Goal: Task Accomplishment & Management: Complete application form

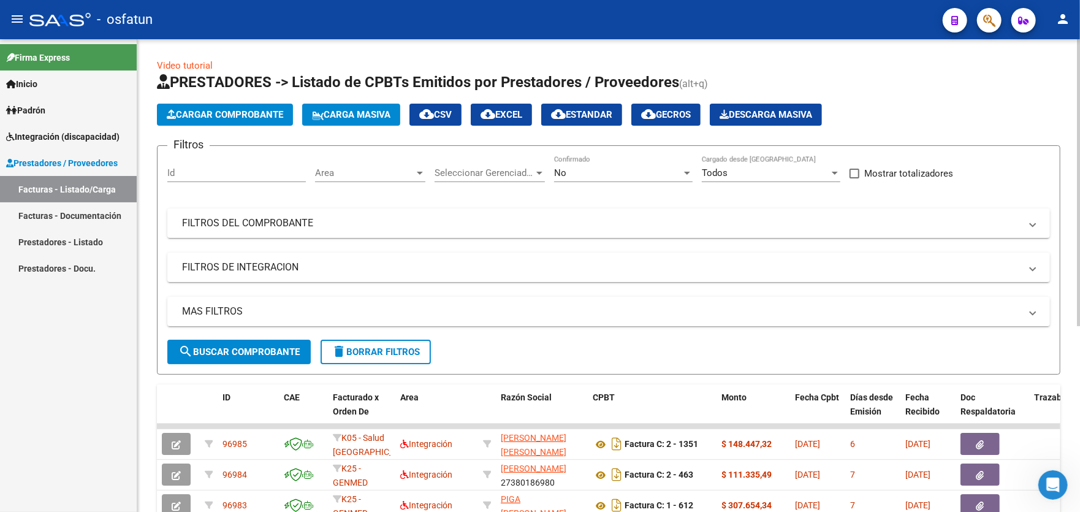
click at [219, 114] on span "Cargar Comprobante" at bounding box center [225, 114] width 117 height 11
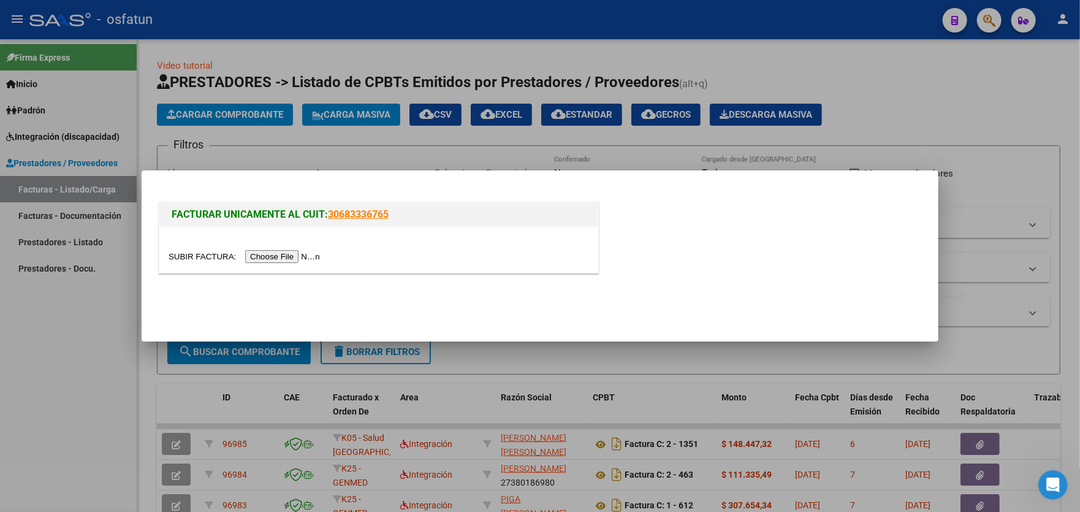
click at [283, 262] on input "file" at bounding box center [246, 256] width 155 height 13
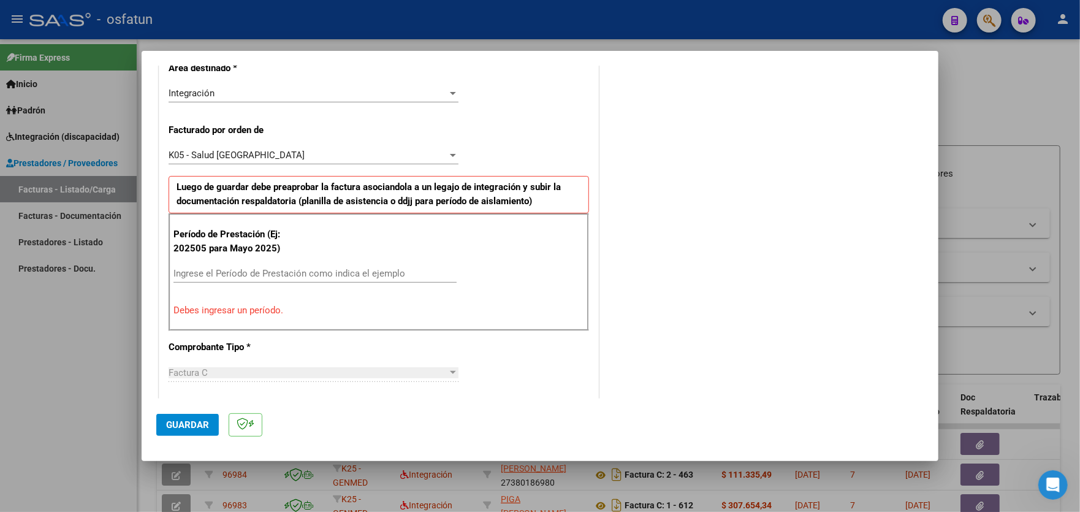
scroll to position [260, 0]
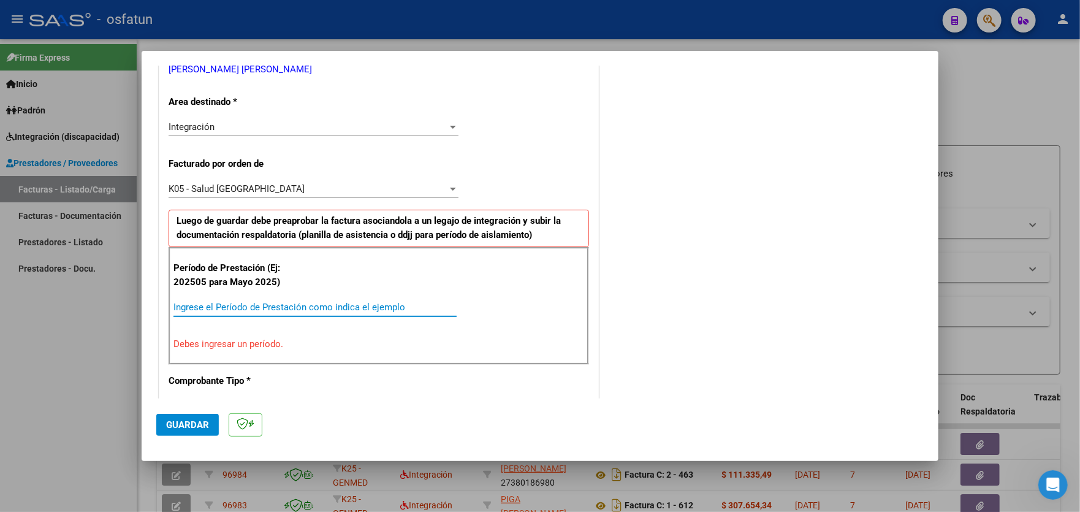
click at [321, 302] on input "Ingrese el Período de Prestación como indica el ejemplo" at bounding box center [315, 307] width 283 height 11
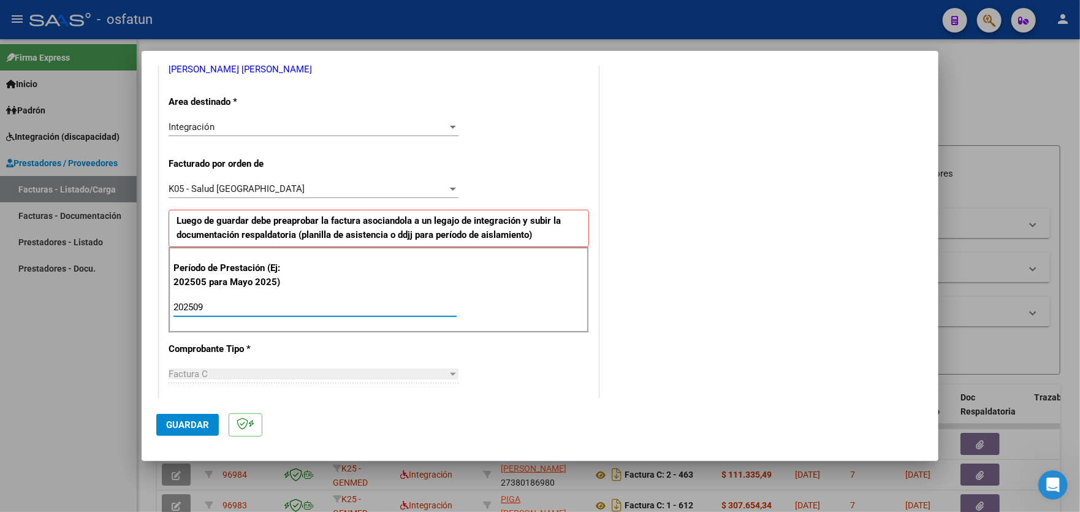
type input "202509"
click at [189, 419] on span "Guardar" at bounding box center [187, 424] width 43 height 11
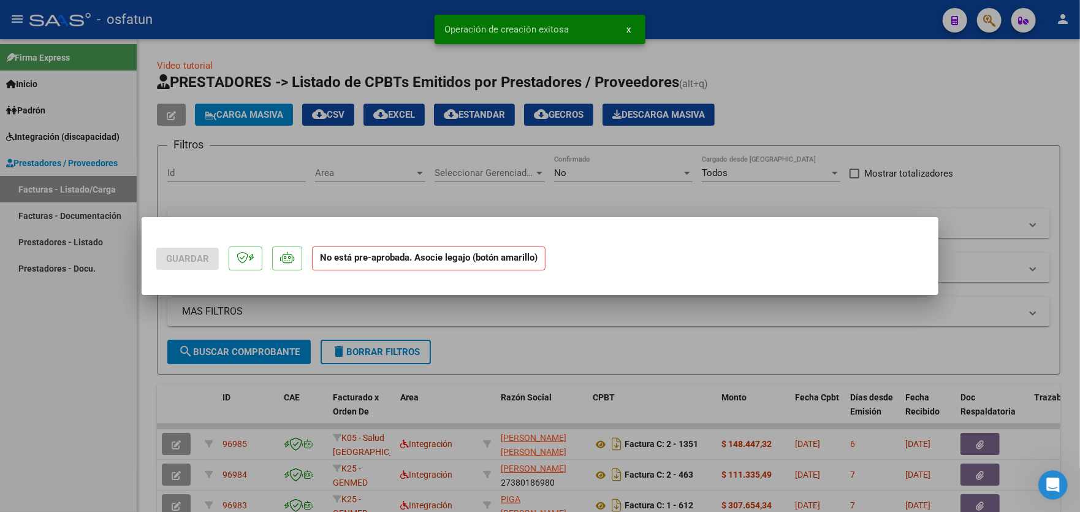
scroll to position [0, 0]
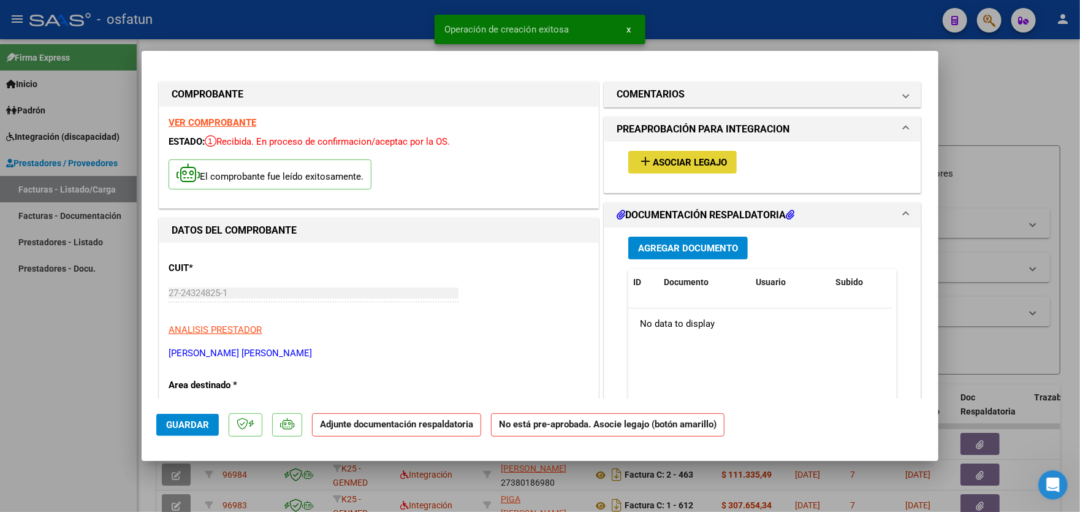
click at [677, 164] on span "Asociar Legajo" at bounding box center [690, 162] width 74 height 11
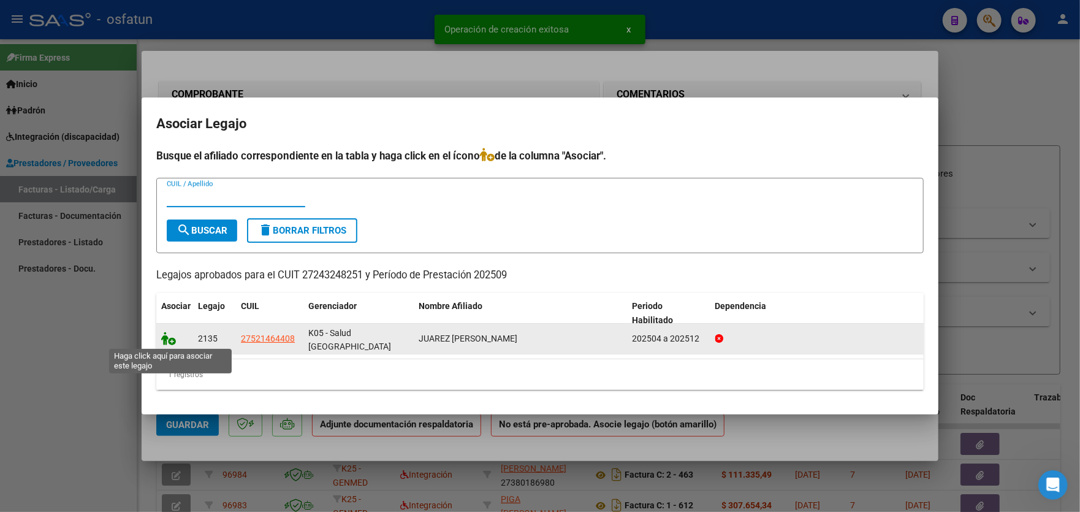
click at [173, 342] on icon at bounding box center [168, 338] width 15 height 13
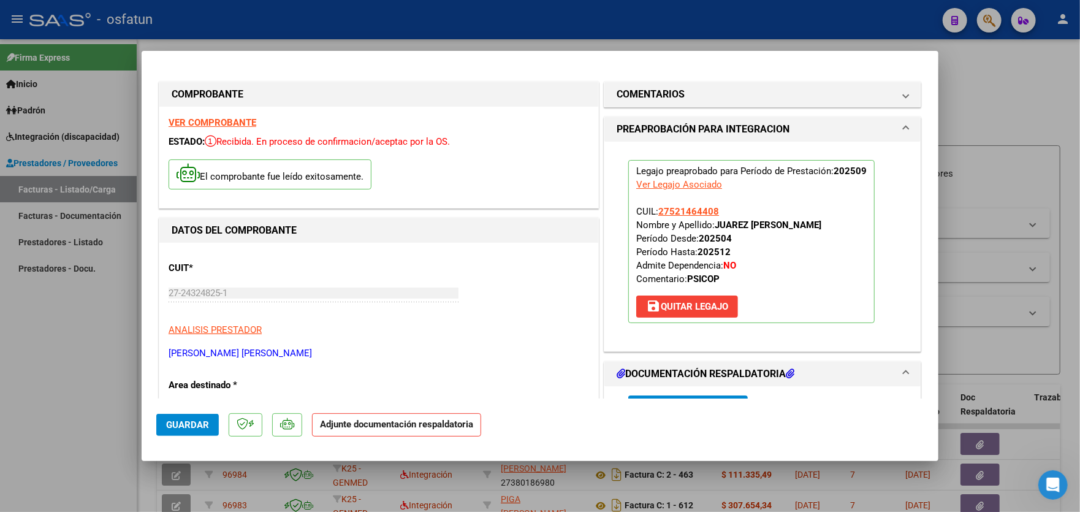
scroll to position [61, 0]
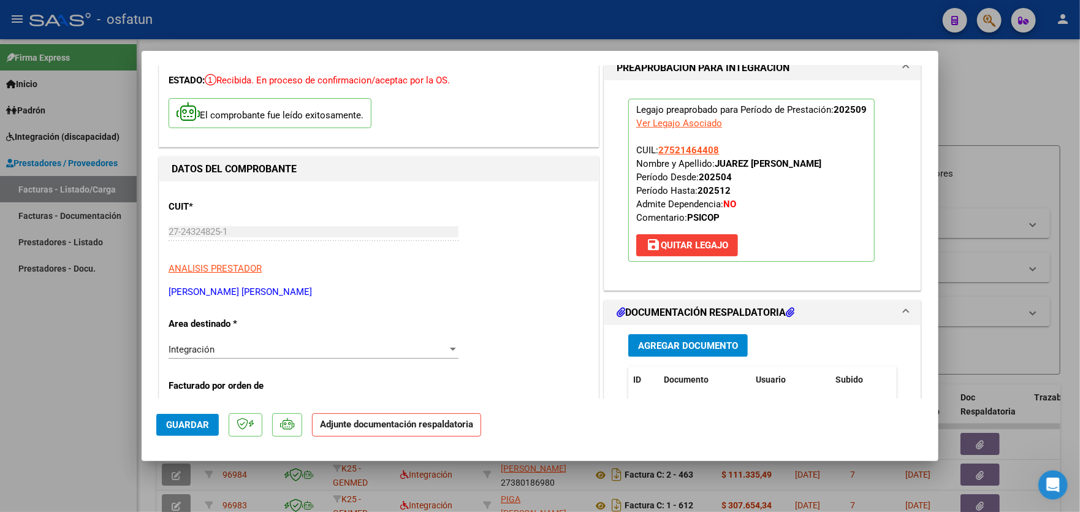
click at [700, 348] on span "Agregar Documento" at bounding box center [688, 345] width 100 height 11
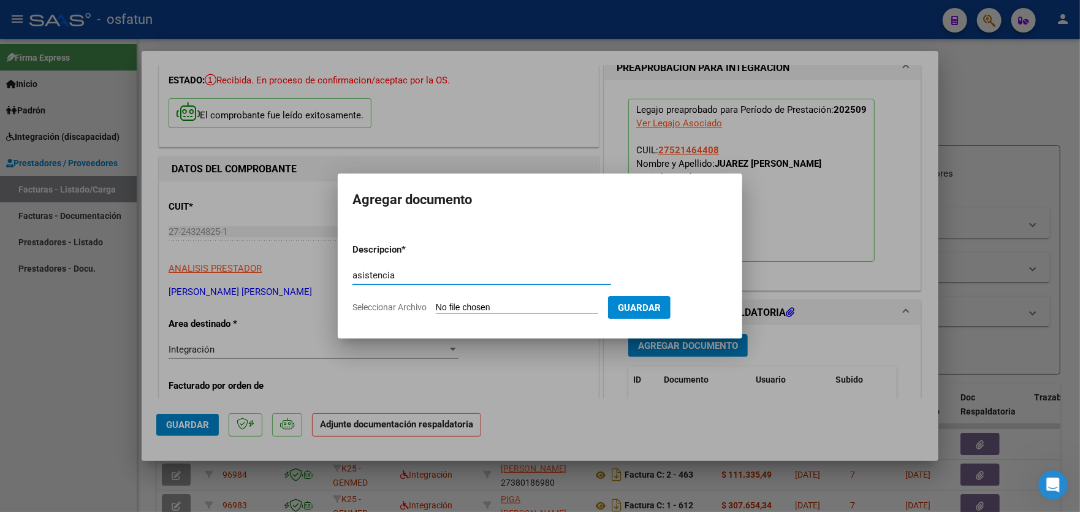
type input "asistencia"
click at [503, 305] on input "Seleccionar Archivo" at bounding box center [517, 308] width 162 height 12
type input "C:\fakepath\SEPTIEMBRE.pdf"
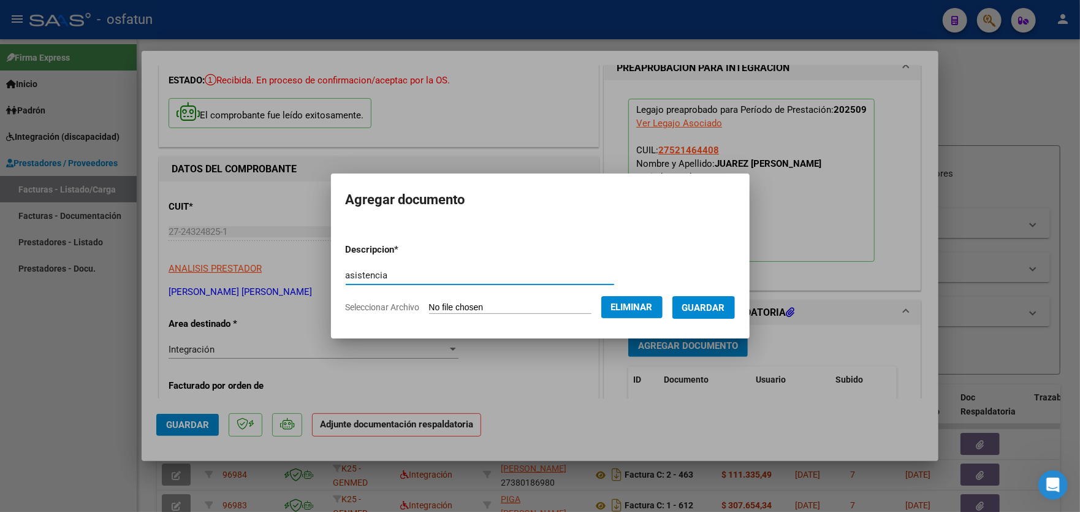
click at [448, 274] on input "asistencia" at bounding box center [480, 275] width 269 height 11
type input "asistencia 2025 09"
click at [696, 304] on span "Guardar" at bounding box center [703, 307] width 43 height 11
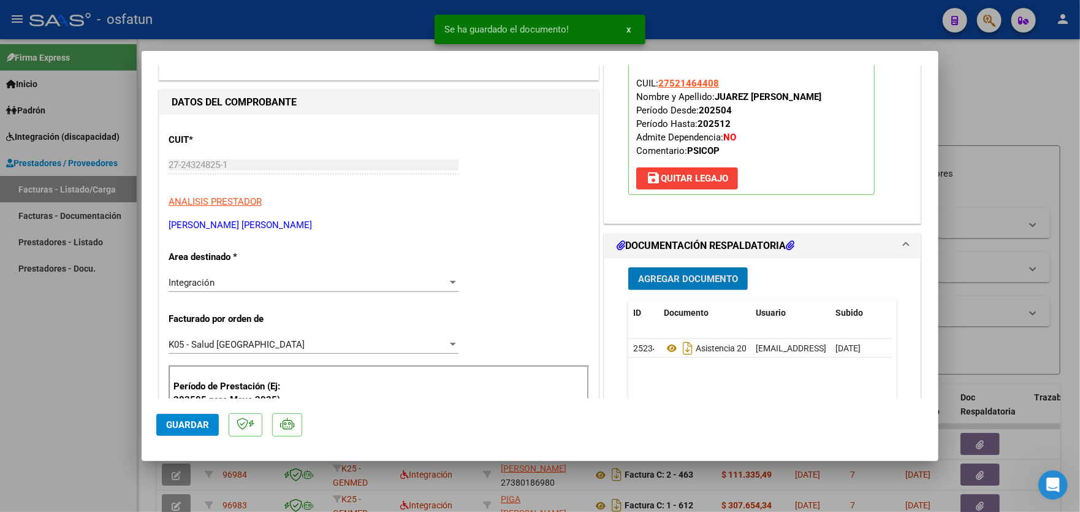
scroll to position [306, 0]
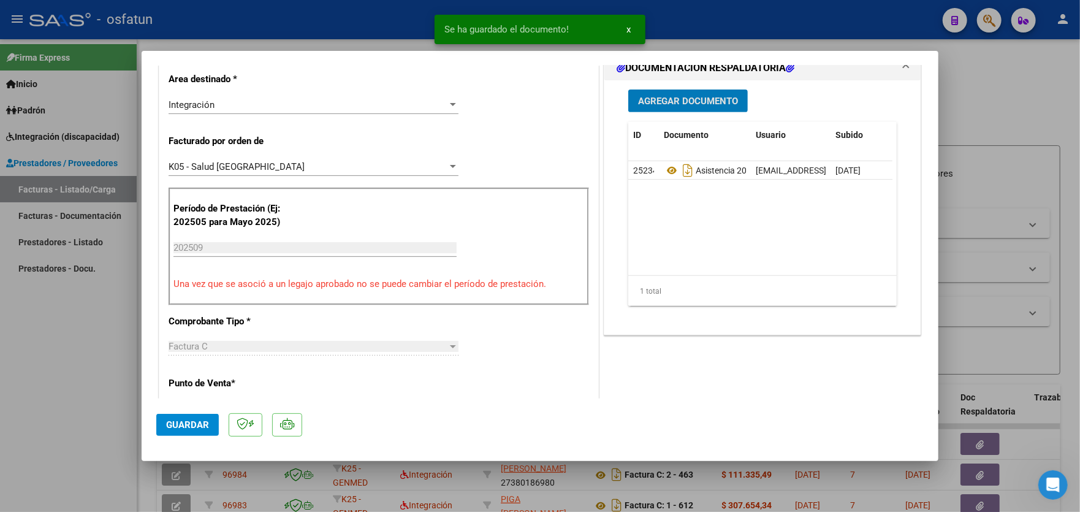
click at [189, 422] on span "Guardar" at bounding box center [187, 424] width 43 height 11
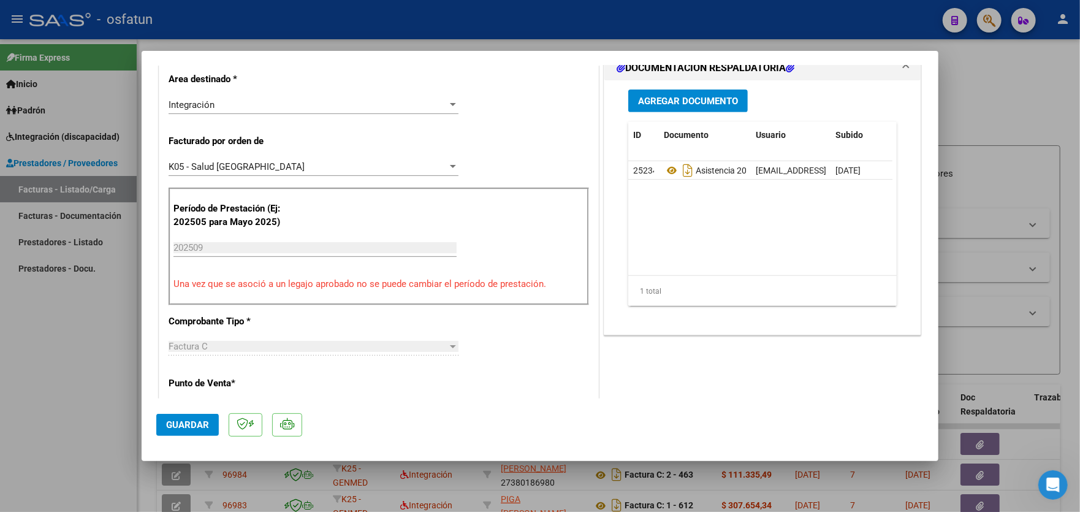
click at [53, 337] on div at bounding box center [540, 256] width 1080 height 512
type input "$ 0,00"
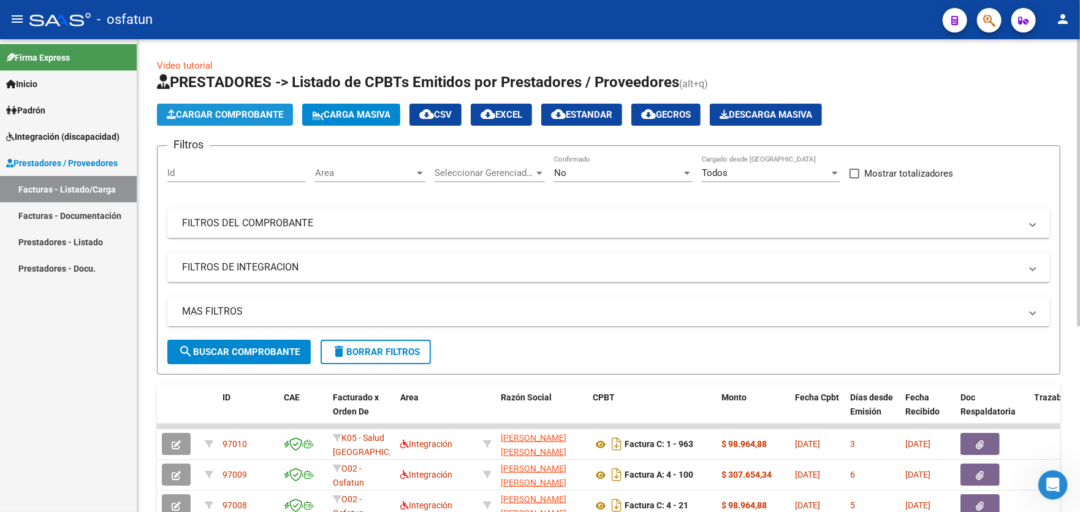
click at [211, 110] on span "Cargar Comprobante" at bounding box center [225, 114] width 117 height 11
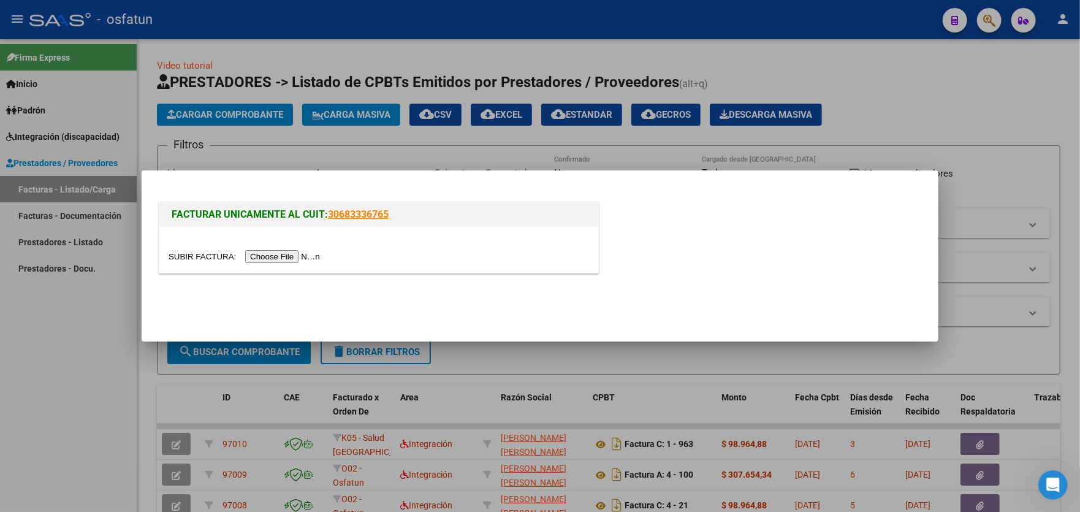
click at [286, 258] on input "file" at bounding box center [246, 256] width 155 height 13
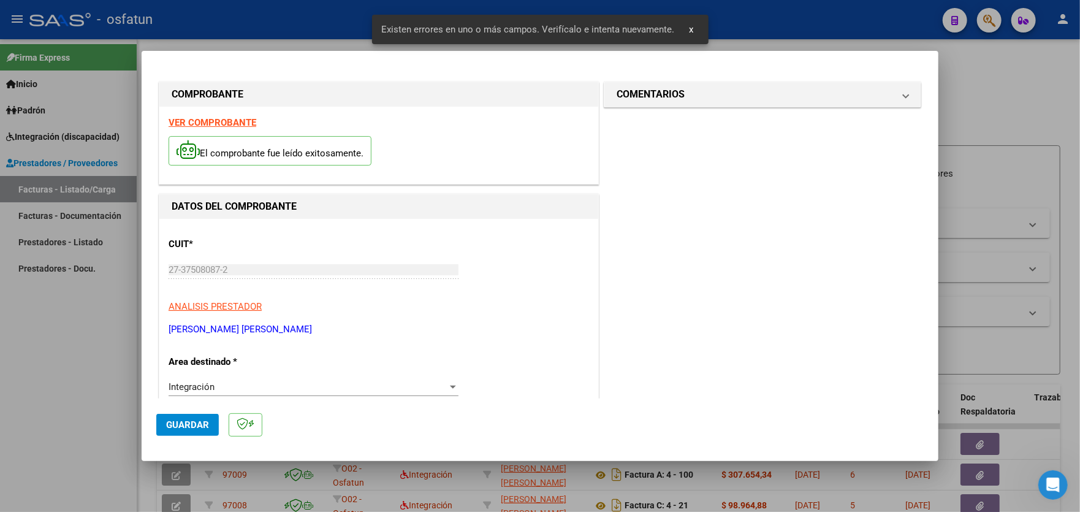
scroll to position [299, 0]
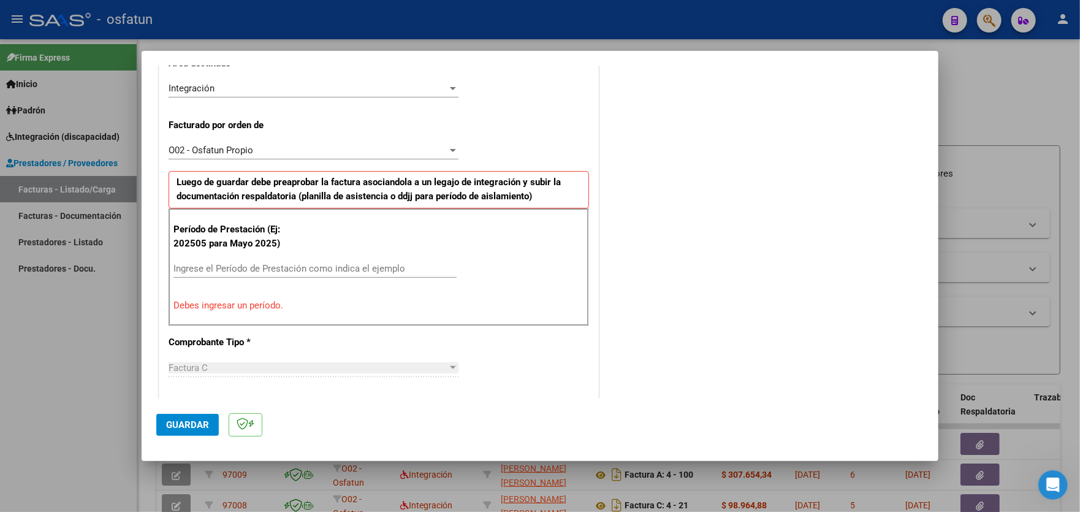
click at [779, 92] on div "COMENTARIOS Comentarios De la Obra Social: Comentarios de la Obra Social (no vi…" at bounding box center [763, 394] width 323 height 1229
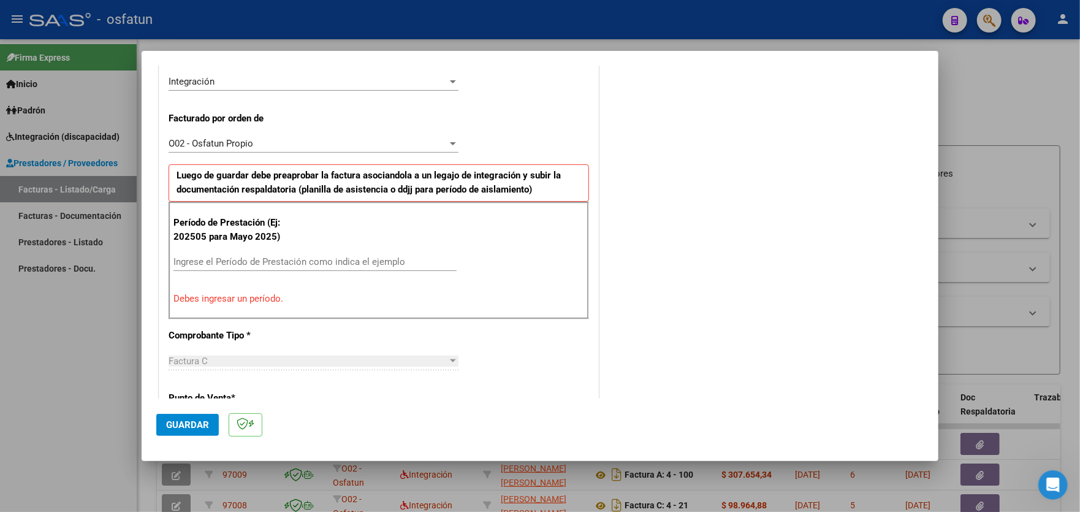
scroll to position [306, 0]
click at [370, 256] on input "Ingrese el Período de Prestación como indica el ejemplo" at bounding box center [315, 261] width 283 height 11
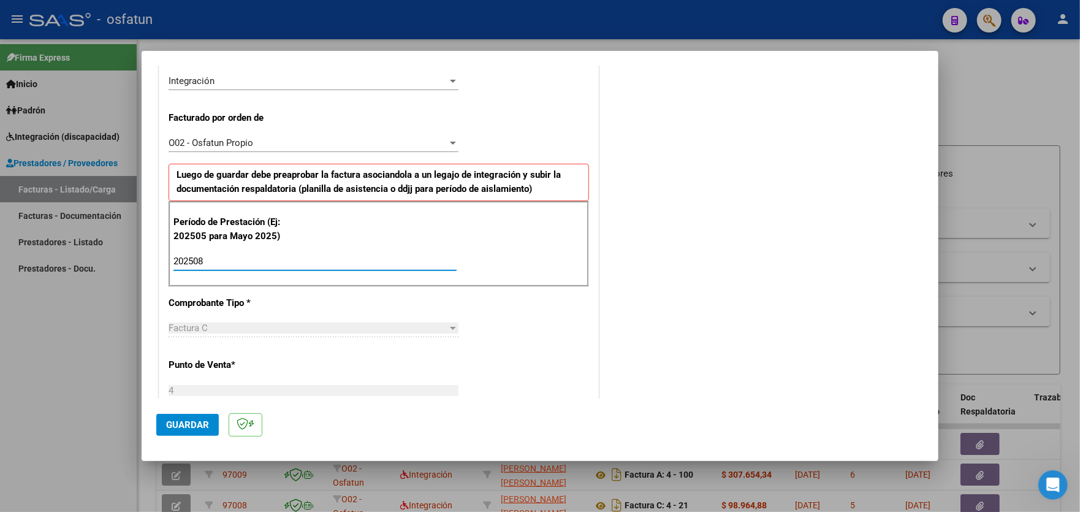
type input "202508"
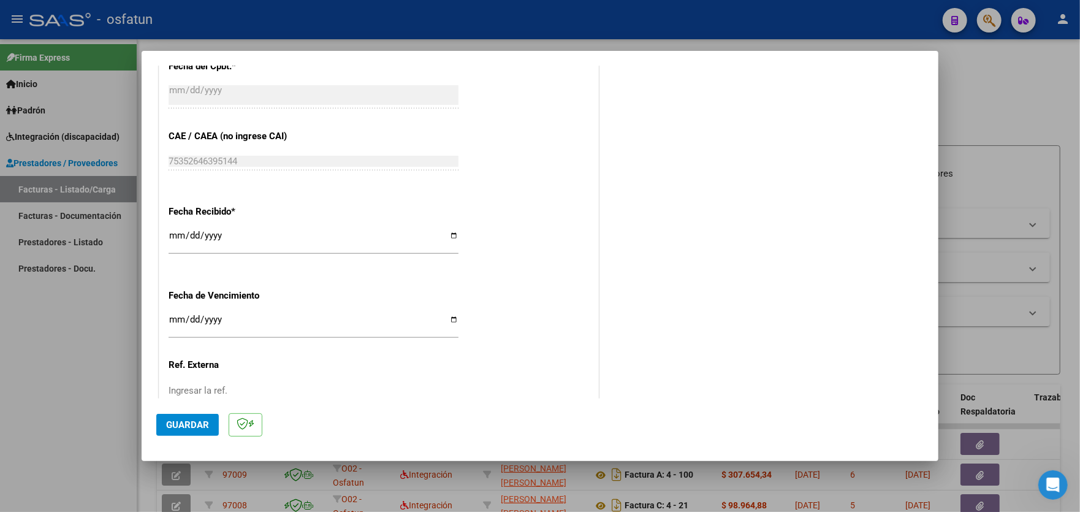
scroll to position [797, 0]
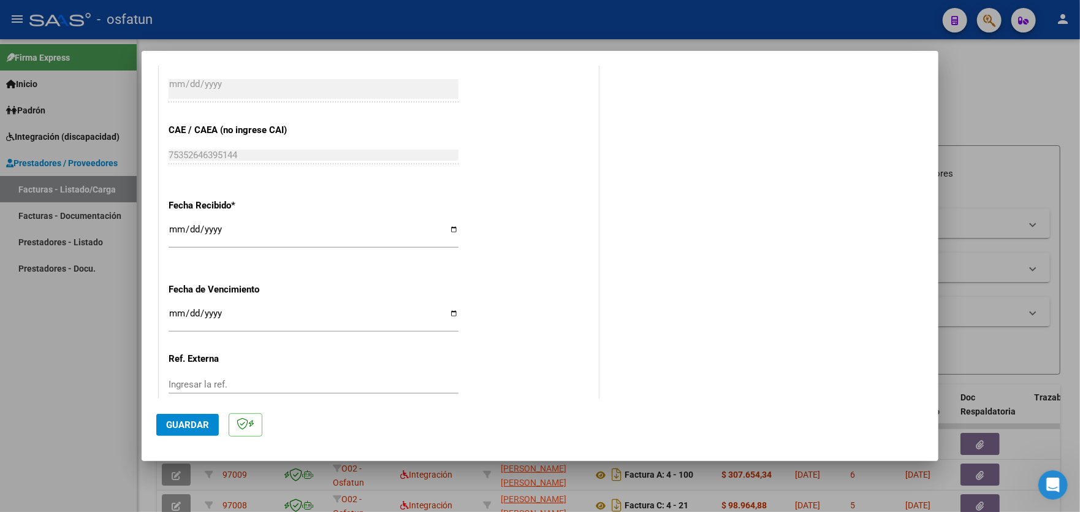
click at [177, 424] on span "Guardar" at bounding box center [187, 424] width 43 height 11
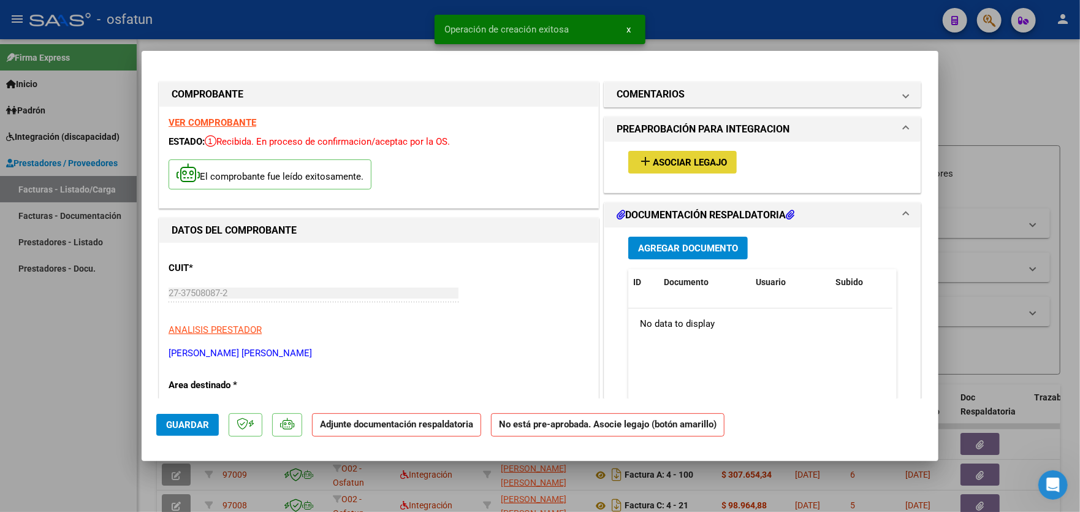
click at [670, 167] on span "Asociar Legajo" at bounding box center [690, 162] width 74 height 11
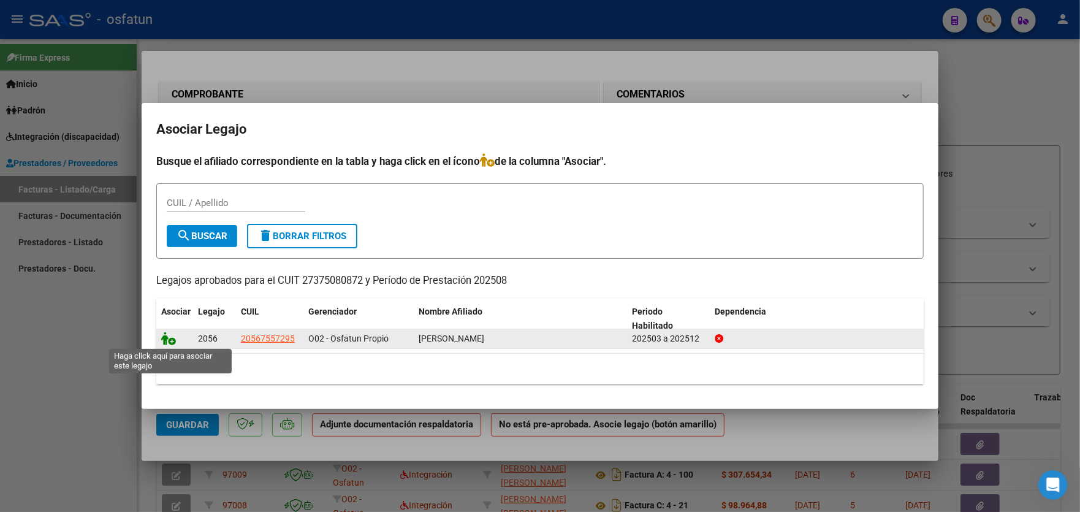
click at [170, 339] on icon at bounding box center [168, 338] width 15 height 13
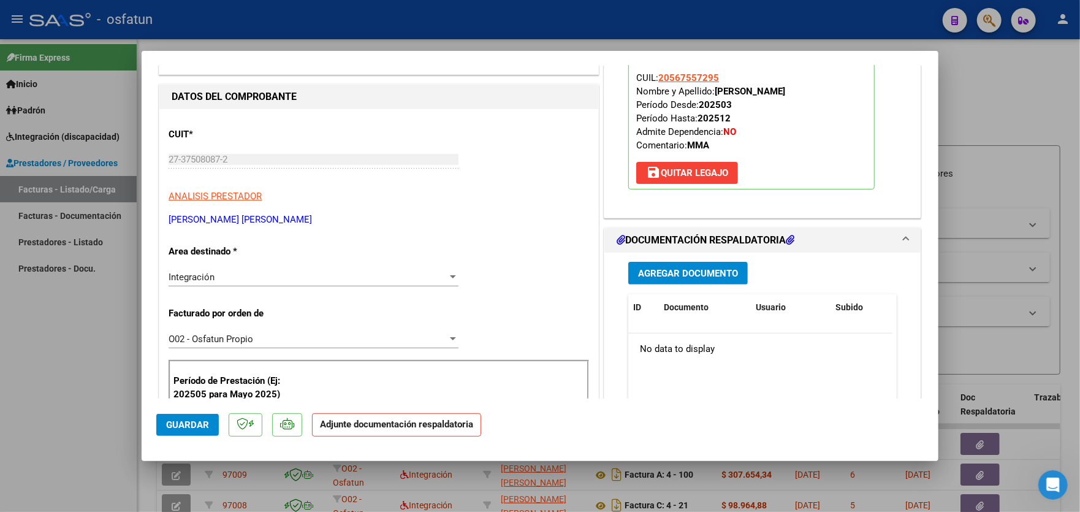
scroll to position [184, 0]
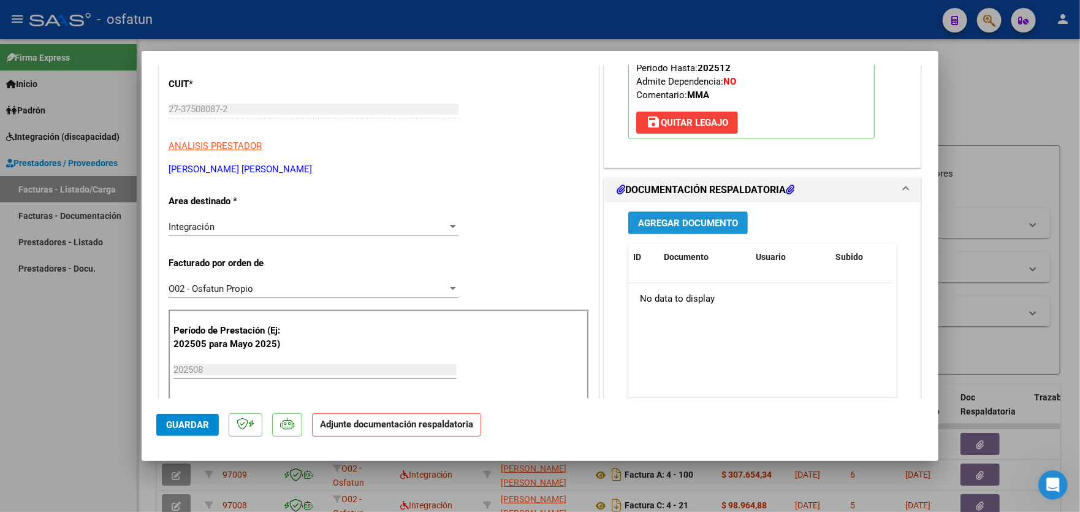
click at [682, 228] on button "Agregar Documento" at bounding box center [689, 223] width 120 height 23
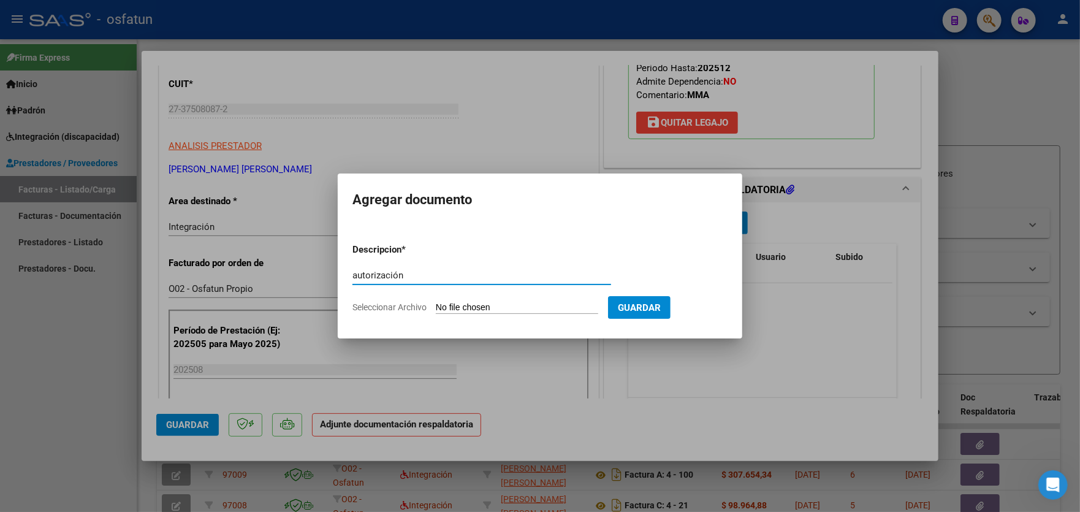
type input "autorización"
click at [487, 311] on input "Seleccionar Archivo" at bounding box center [517, 308] width 162 height 12
type input "C:\fakepath\order_3371764.pdf"
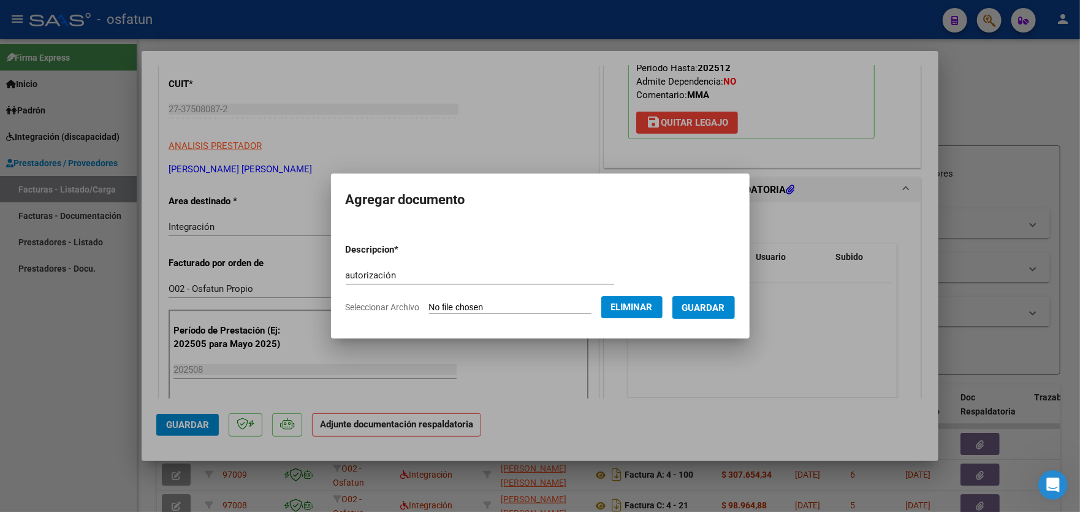
click at [715, 302] on span "Guardar" at bounding box center [703, 307] width 43 height 11
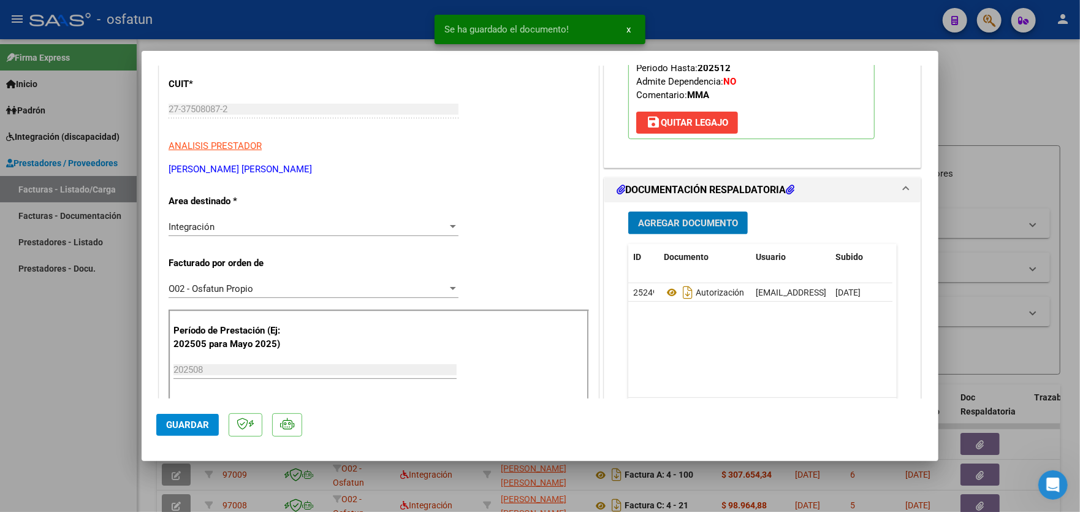
click at [725, 225] on span "Agregar Documento" at bounding box center [688, 223] width 100 height 11
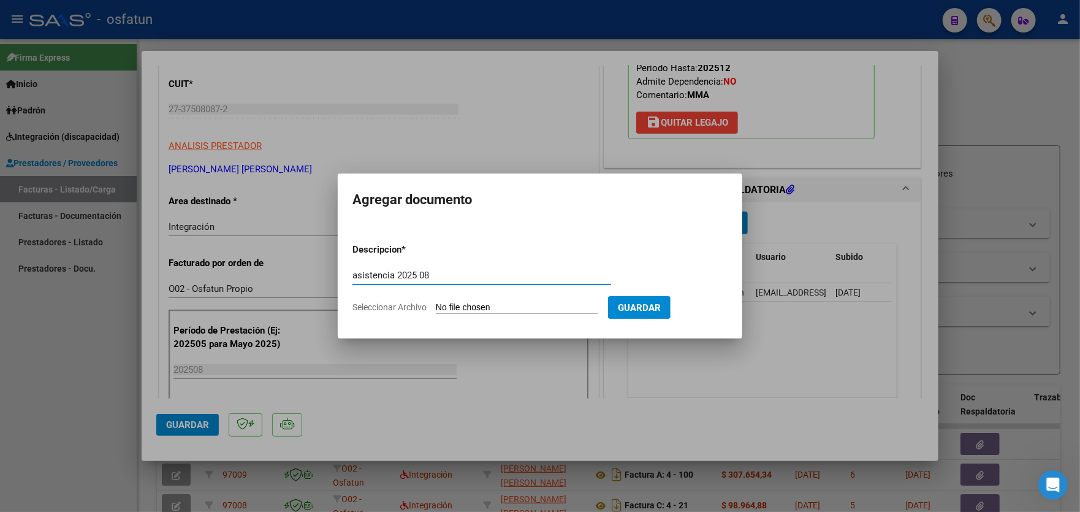
type input "asistencia 2025 08"
click at [541, 302] on app-file-uploader "Seleccionar Archivo" at bounding box center [481, 307] width 256 height 11
click at [515, 305] on input "Seleccionar Archivo" at bounding box center [517, 308] width 162 height 12
type input "C:\fakepath\asist maestra [PERSON_NAME].jpg"
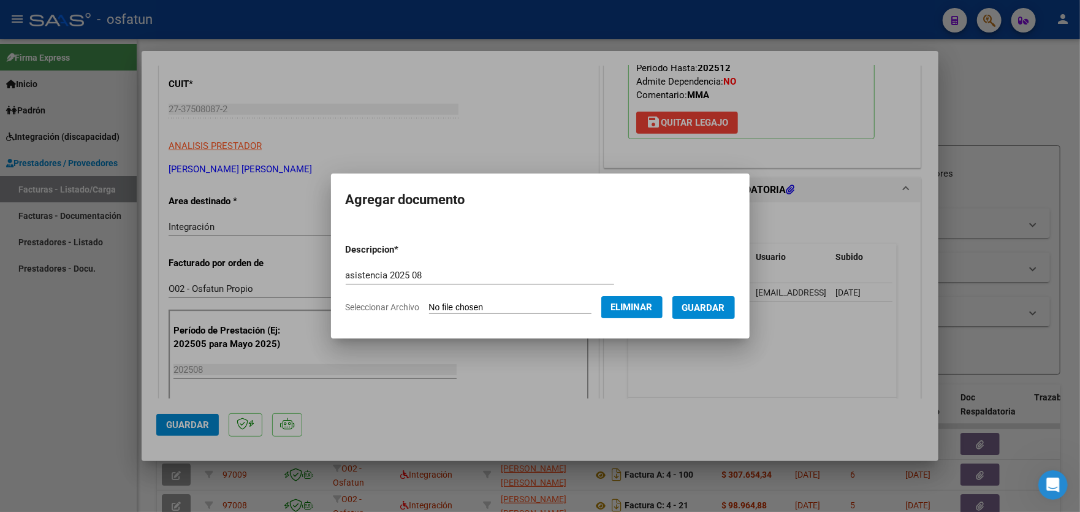
click at [715, 307] on span "Guardar" at bounding box center [703, 307] width 43 height 11
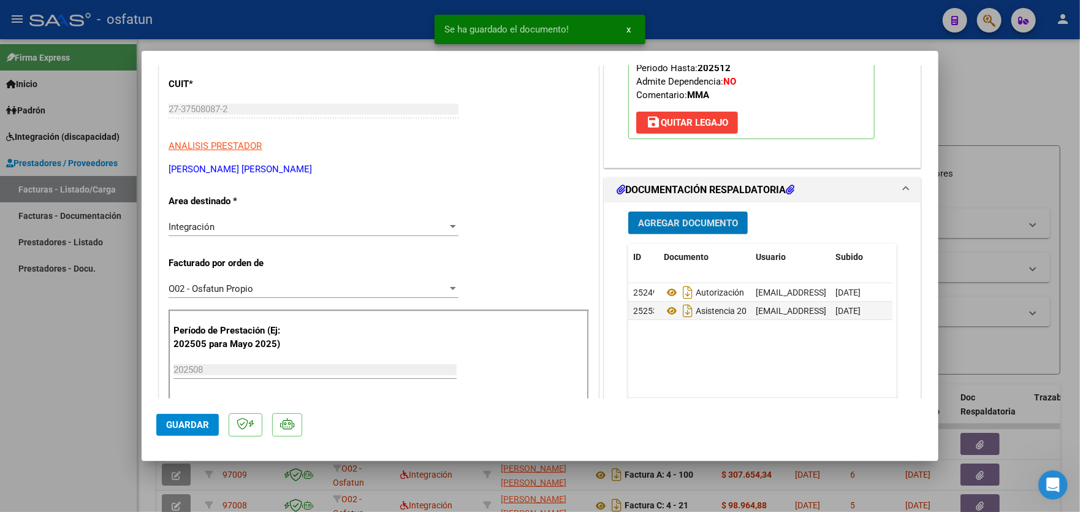
click at [180, 425] on span "Guardar" at bounding box center [187, 424] width 43 height 11
click at [28, 365] on div at bounding box center [540, 256] width 1080 height 512
type input "$ 0,00"
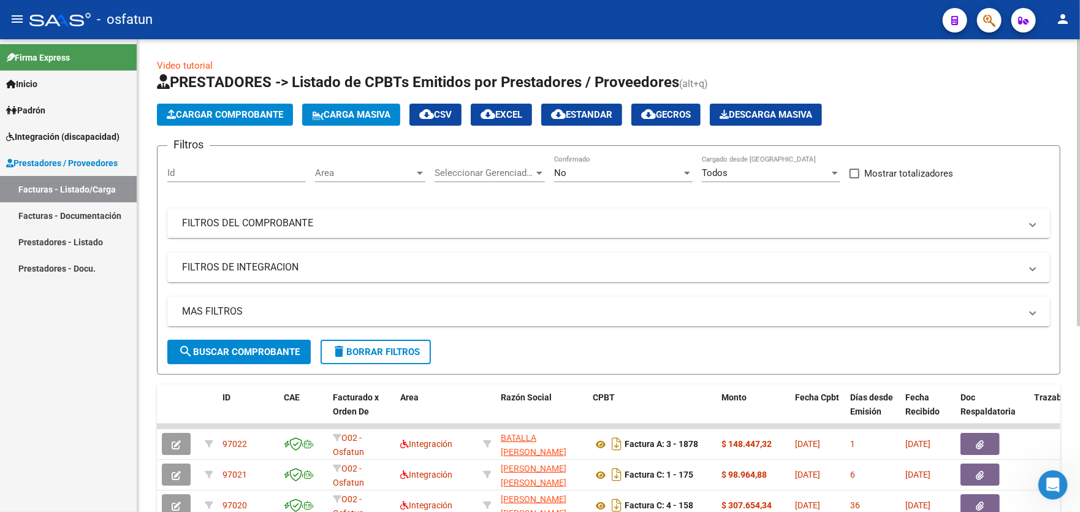
click at [220, 228] on mat-panel-title "FILTROS DEL COMPROBANTE" at bounding box center [601, 222] width 839 height 13
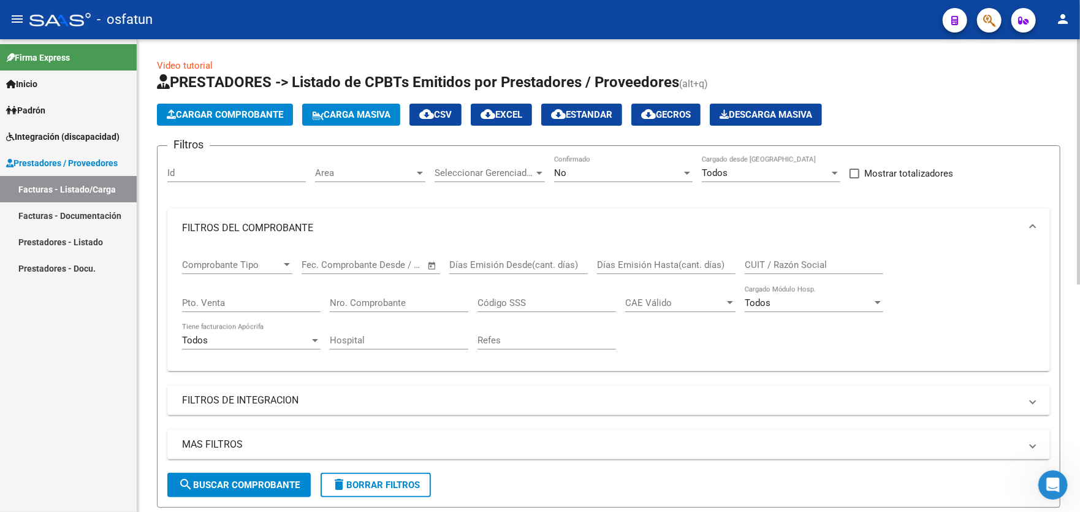
click at [786, 264] on input "CUIT / Razón Social" at bounding box center [814, 264] width 139 height 11
click at [264, 481] on span "search Buscar Comprobante" at bounding box center [238, 485] width 121 height 11
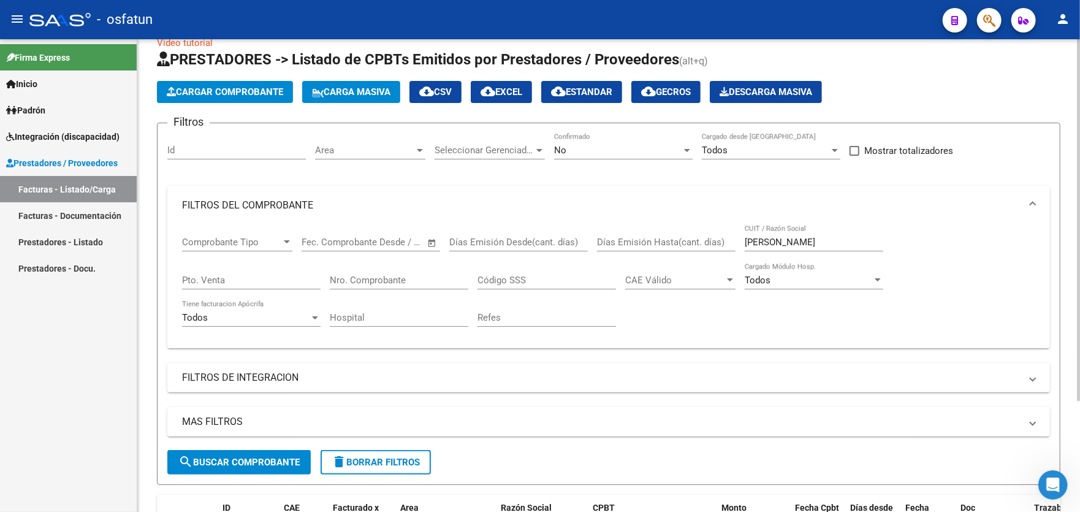
scroll to position [22, 0]
click at [797, 232] on div "[PERSON_NAME] CUIT / Razón Social" at bounding box center [814, 239] width 139 height 26
type input "[PERSON_NAME] [PERSON_NAME]"
click at [220, 463] on span "search Buscar Comprobante" at bounding box center [238, 462] width 121 height 11
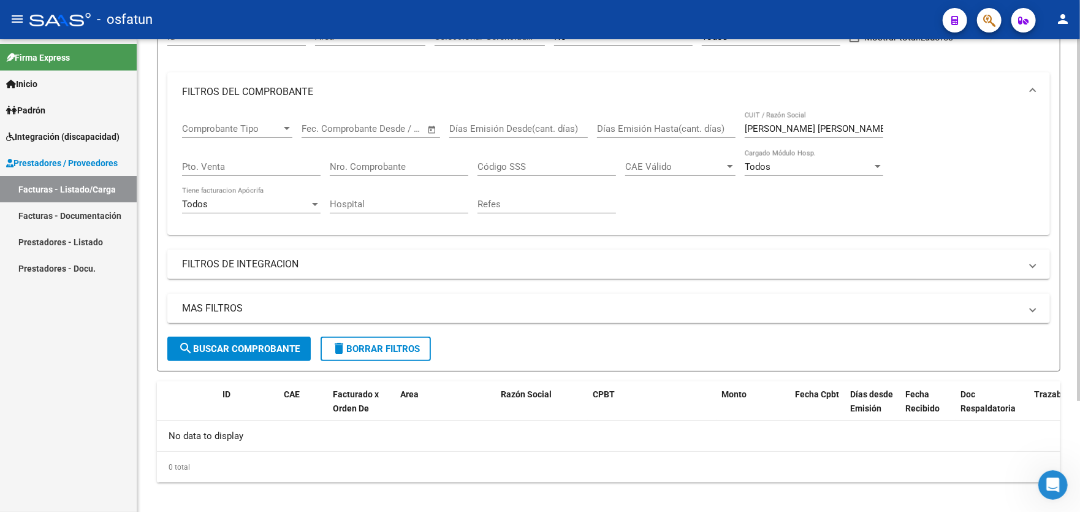
scroll to position [145, 0]
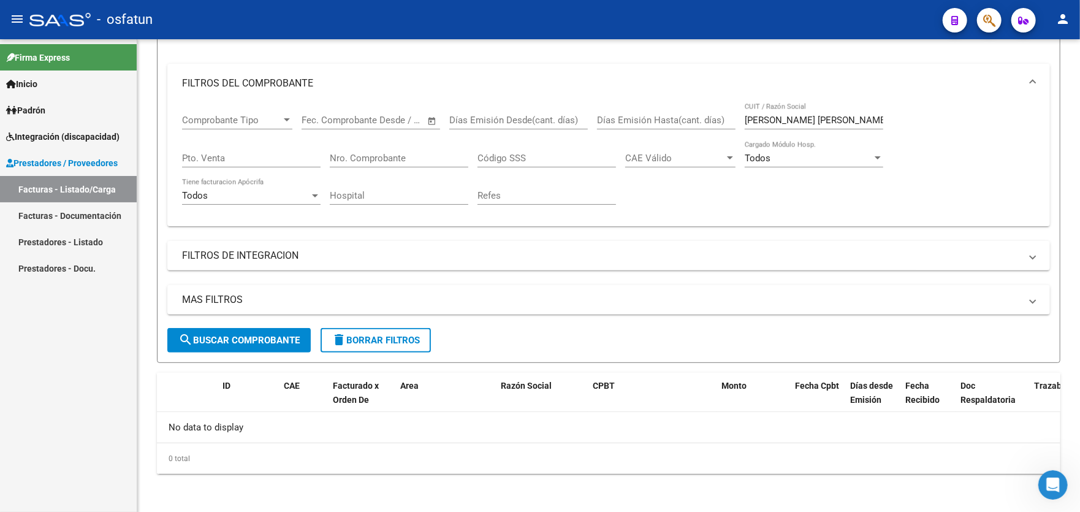
click at [78, 235] on link "Prestadores - Listado" at bounding box center [68, 242] width 137 height 26
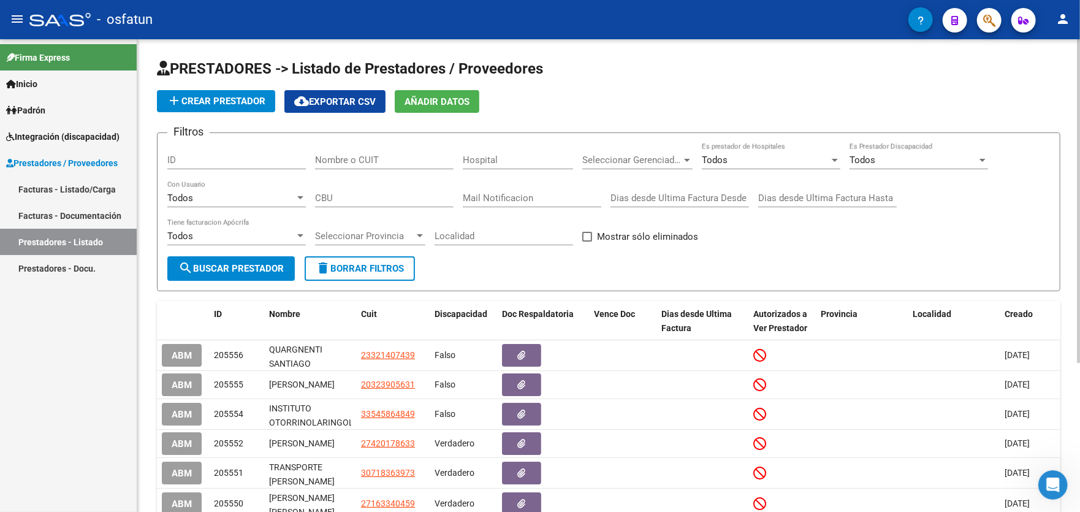
click at [349, 157] on input "Nombre o CUIT" at bounding box center [384, 160] width 139 height 11
type input "[PERSON_NAME]"
click at [210, 266] on span "search Buscar Prestador" at bounding box center [230, 268] width 105 height 11
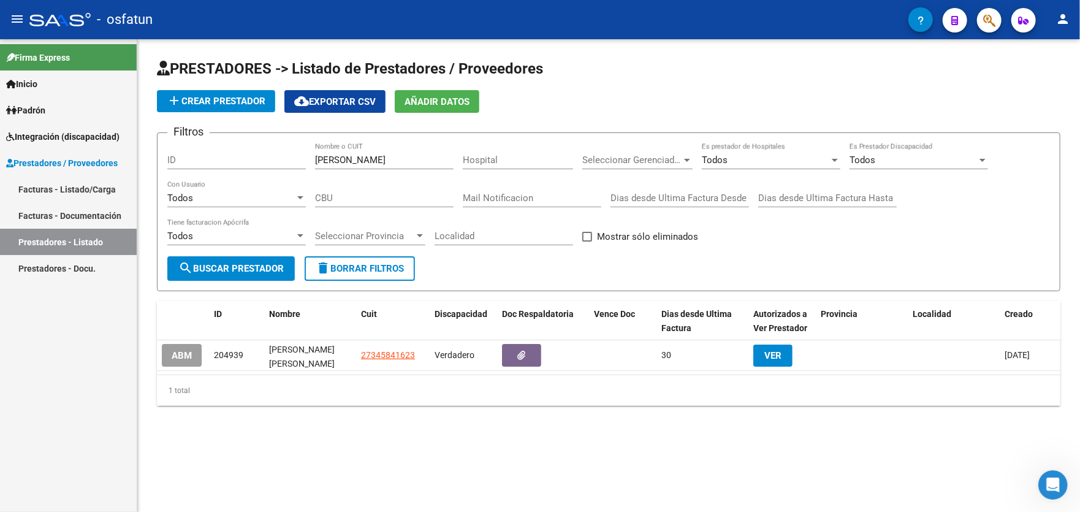
scroll to position [0, 7]
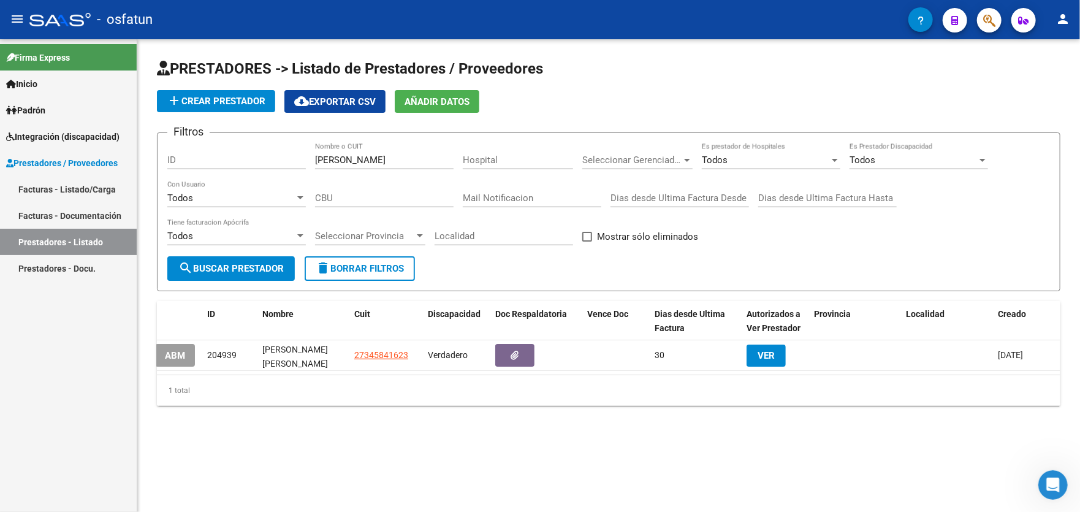
drag, startPoint x: 467, startPoint y: 389, endPoint x: 421, endPoint y: 395, distance: 46.4
click at [421, 395] on div "1 total" at bounding box center [609, 390] width 904 height 31
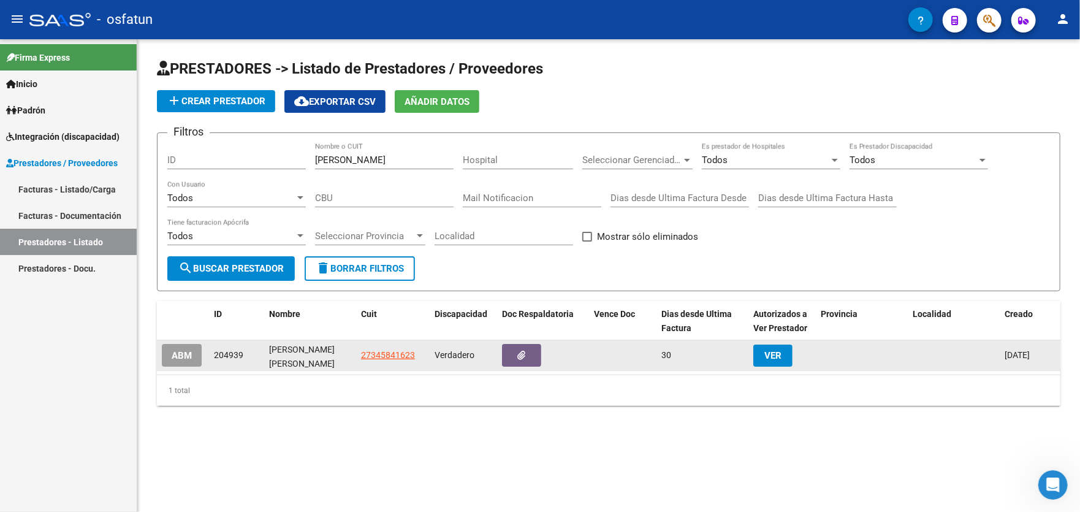
click at [773, 354] on span "VER" at bounding box center [773, 355] width 17 height 11
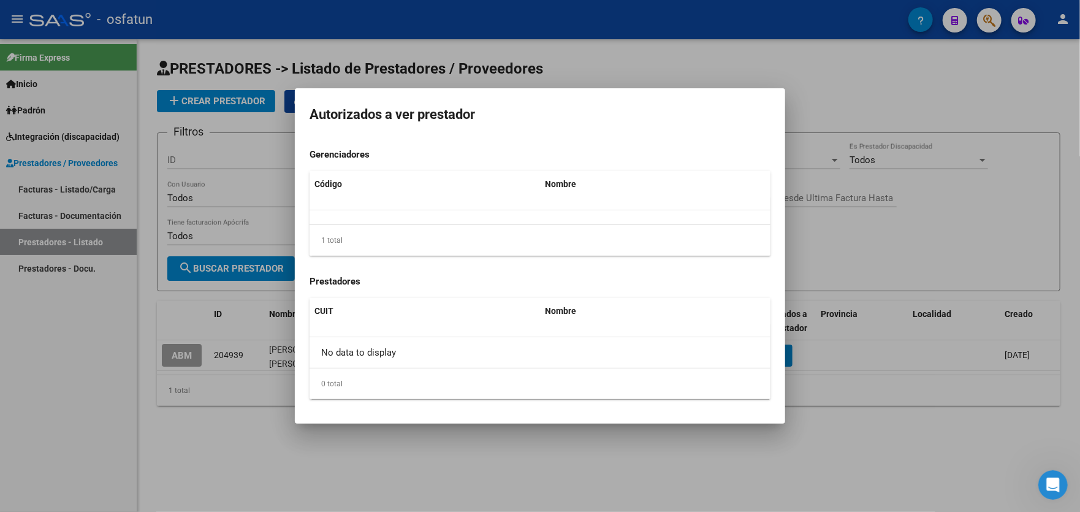
click at [879, 355] on div at bounding box center [540, 256] width 1080 height 512
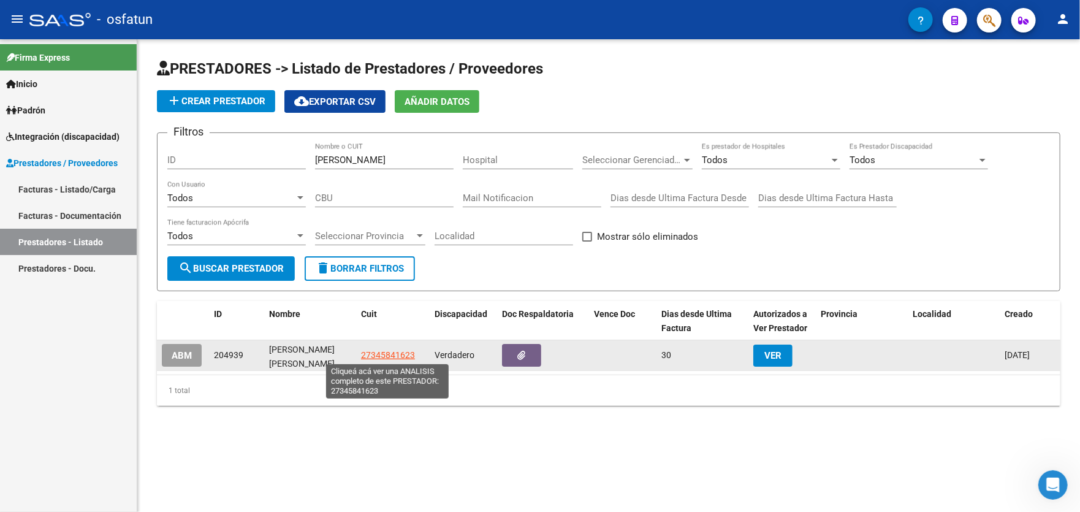
click at [386, 354] on span "27345841623" at bounding box center [388, 355] width 54 height 10
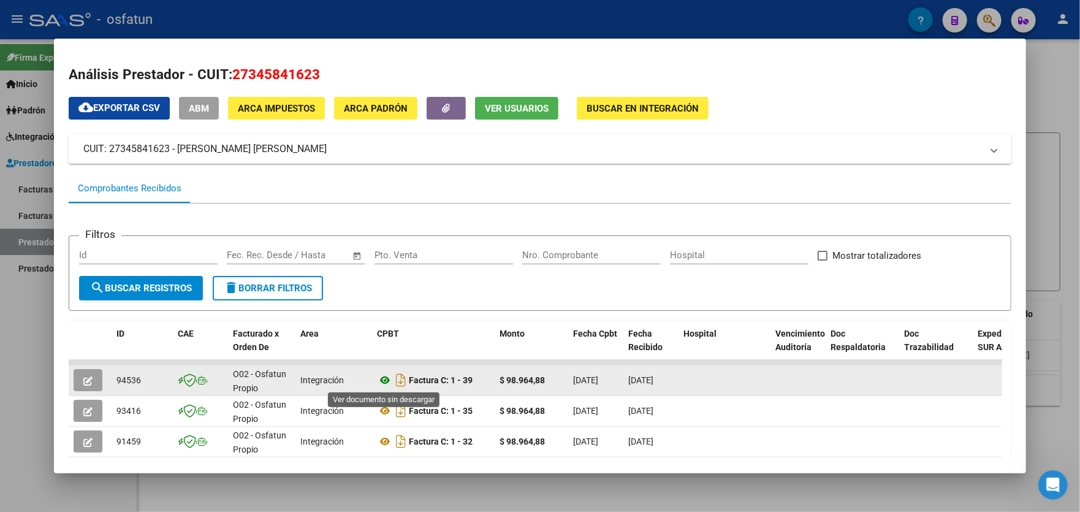
click at [388, 379] on icon at bounding box center [385, 380] width 16 height 15
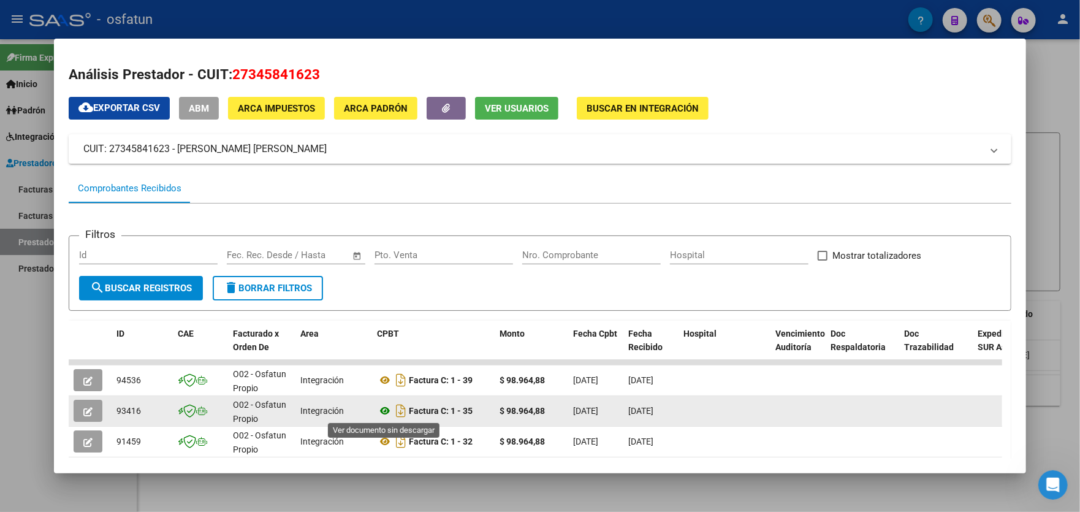
click at [380, 412] on icon at bounding box center [385, 410] width 16 height 15
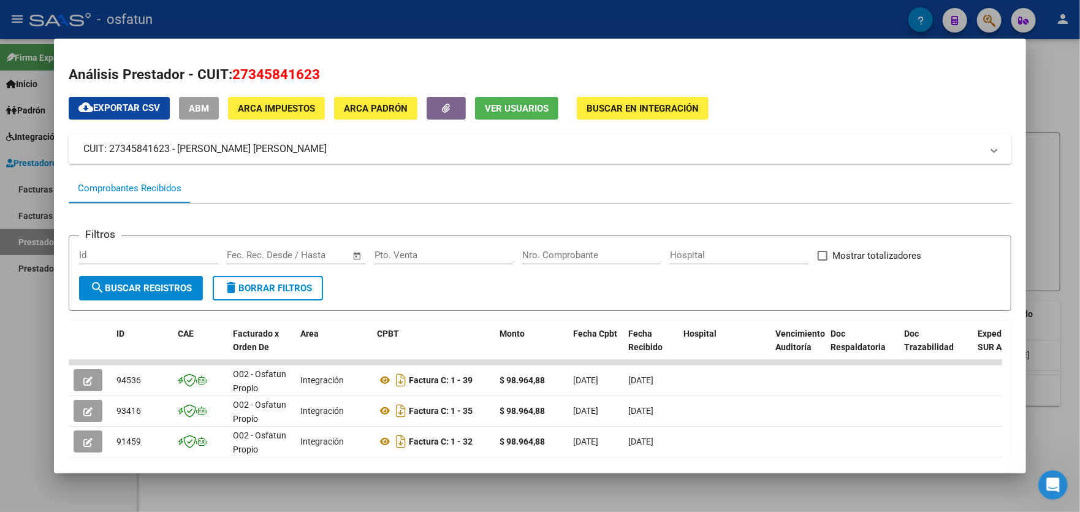
click at [1065, 148] on div at bounding box center [540, 256] width 1080 height 512
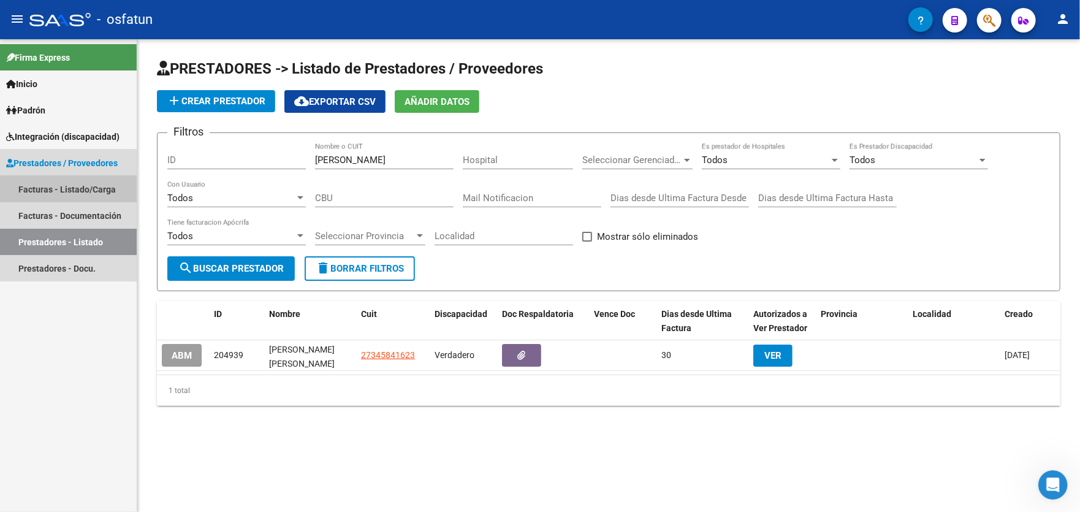
click at [48, 193] on link "Facturas - Listado/Carga" at bounding box center [68, 189] width 137 height 26
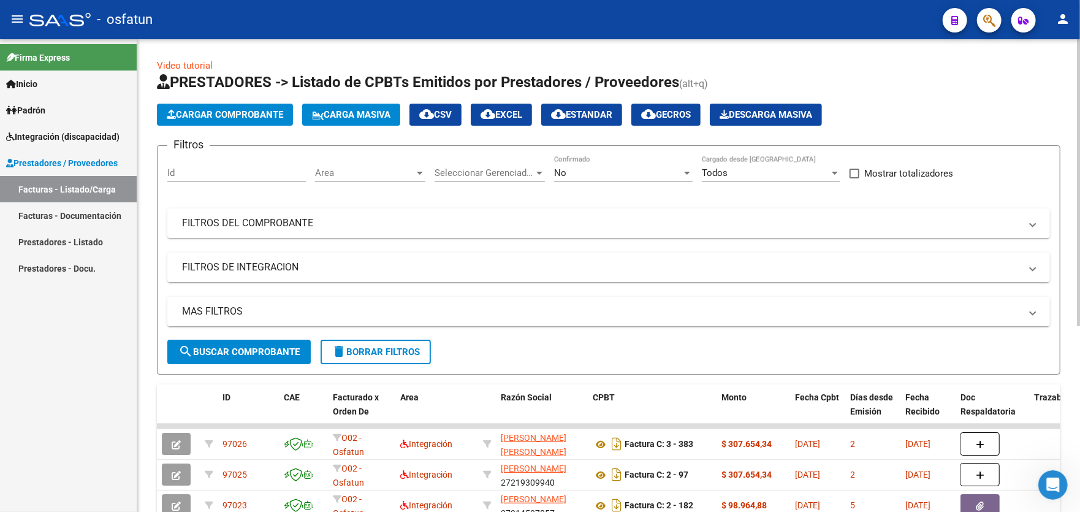
click at [209, 109] on span "Cargar Comprobante" at bounding box center [225, 114] width 117 height 11
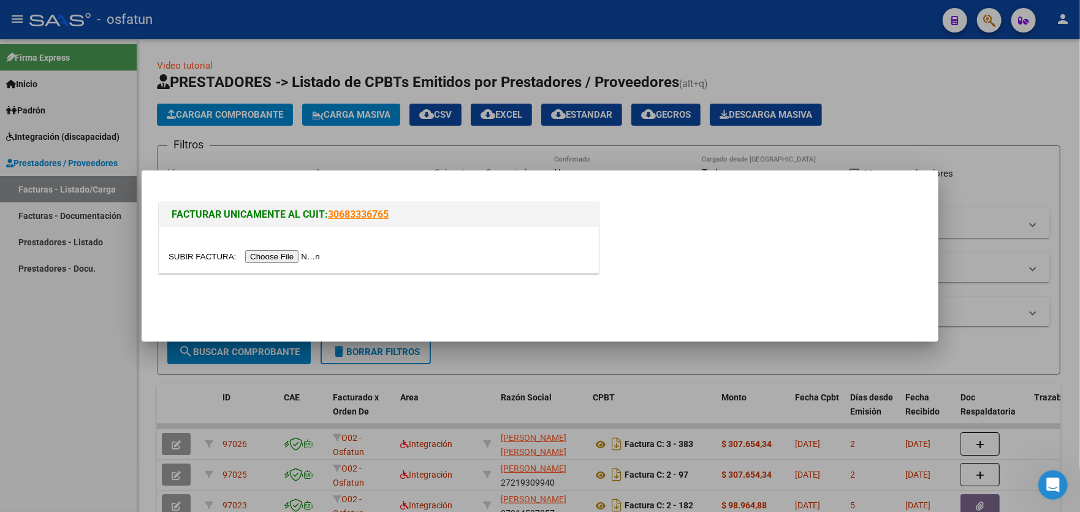
click at [288, 254] on input "file" at bounding box center [246, 256] width 155 height 13
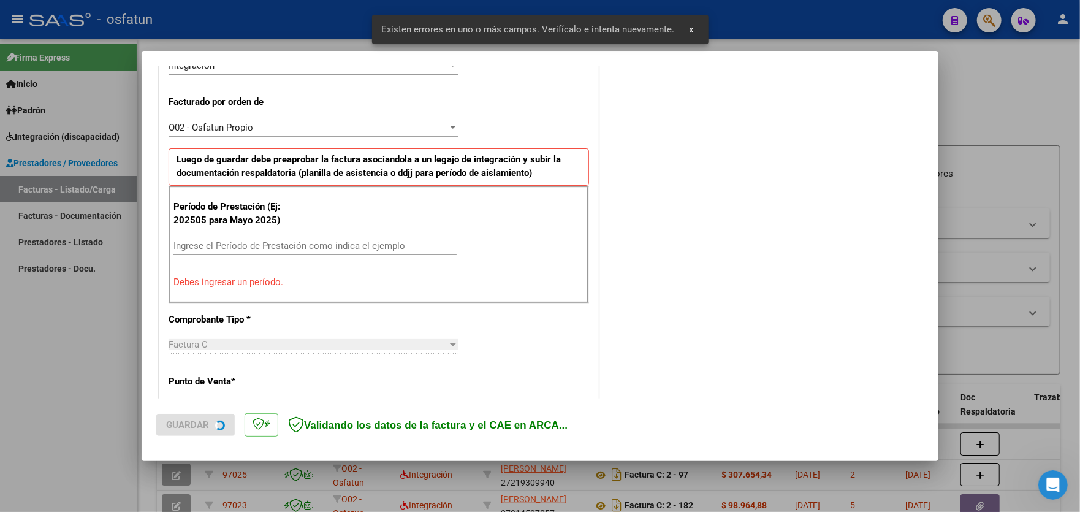
scroll to position [321, 0]
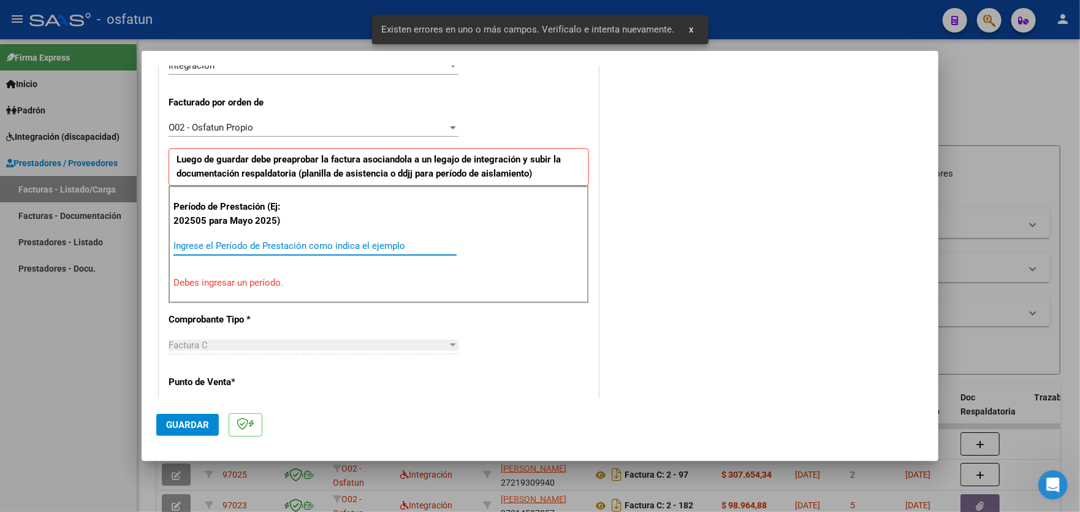
click at [293, 242] on input "Ingrese el Período de Prestación como indica el ejemplo" at bounding box center [315, 245] width 283 height 11
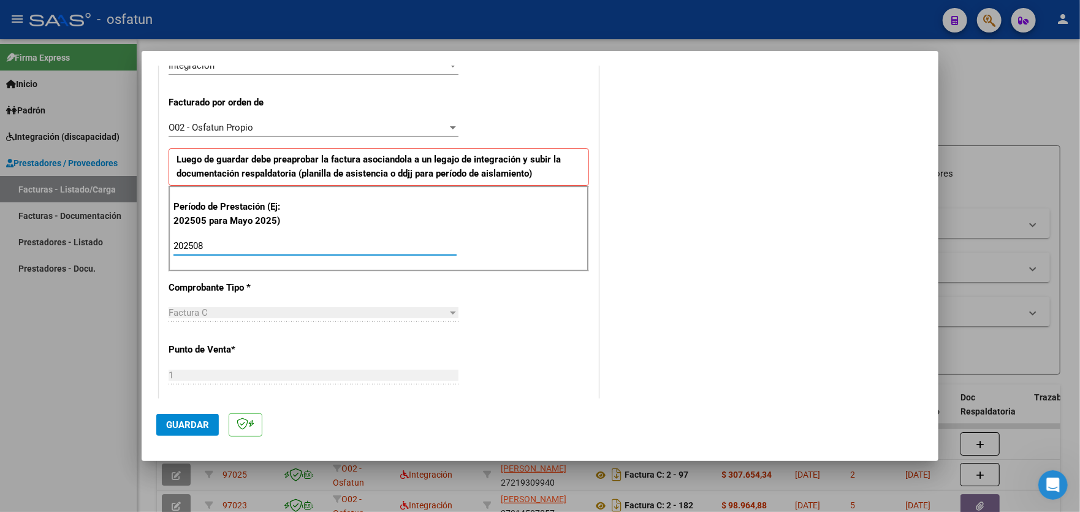
type input "202508"
click at [186, 426] on span "Guardar" at bounding box center [187, 424] width 43 height 11
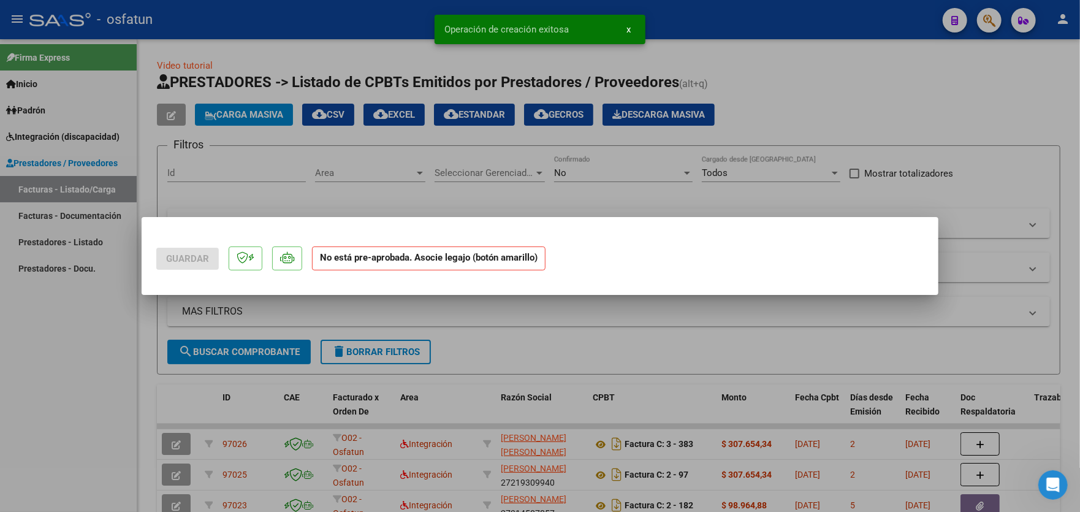
scroll to position [0, 0]
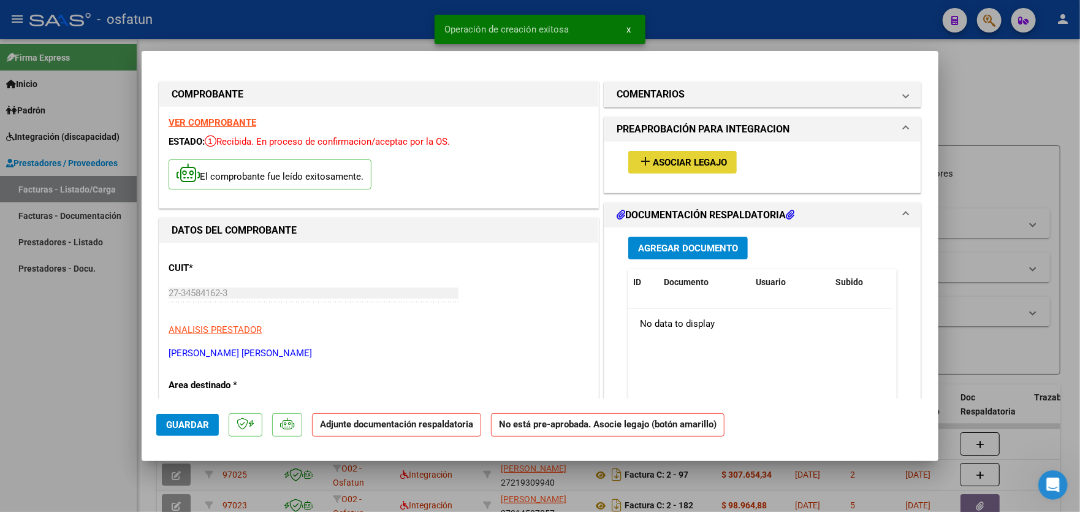
click at [715, 166] on span "Asociar Legajo" at bounding box center [690, 162] width 74 height 11
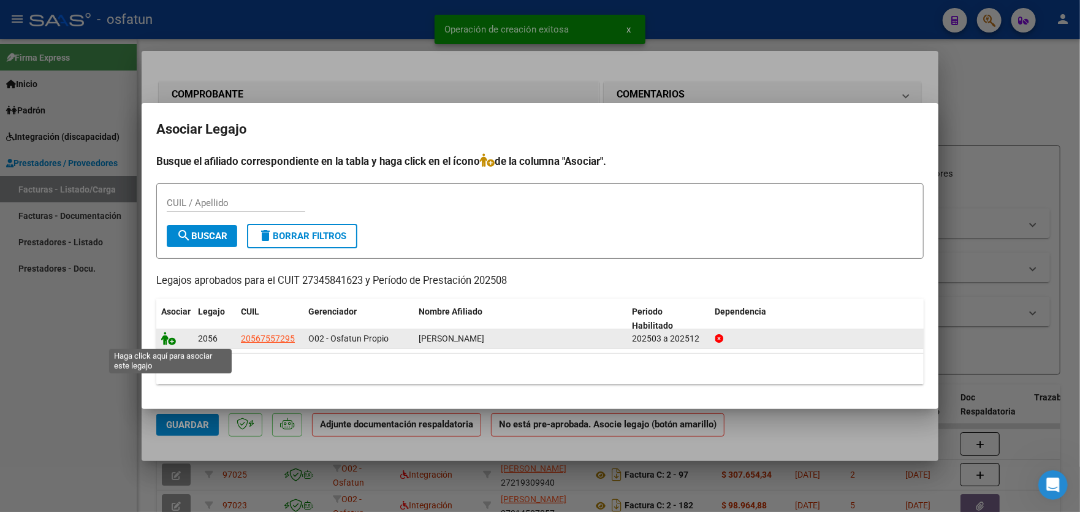
click at [169, 341] on icon at bounding box center [168, 338] width 15 height 13
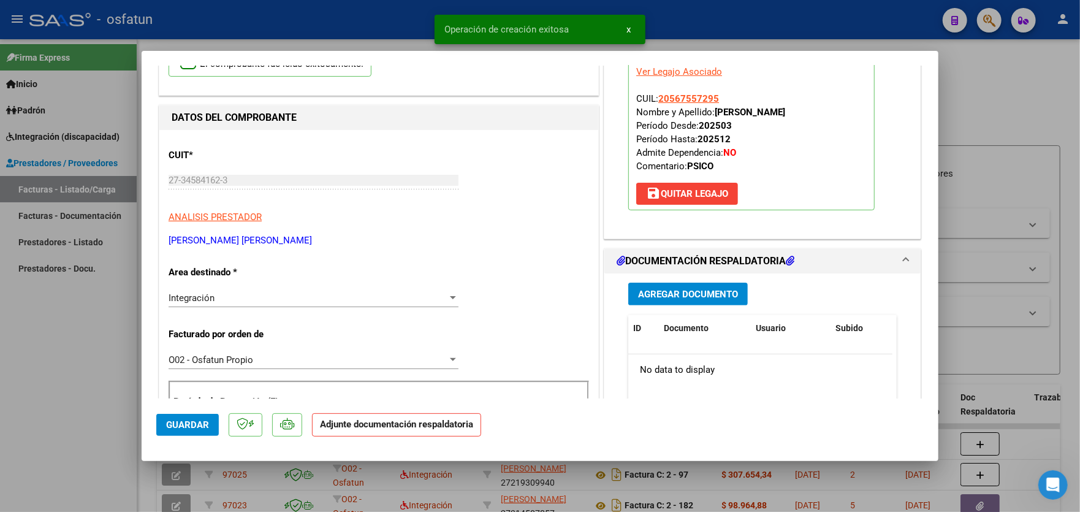
scroll to position [123, 0]
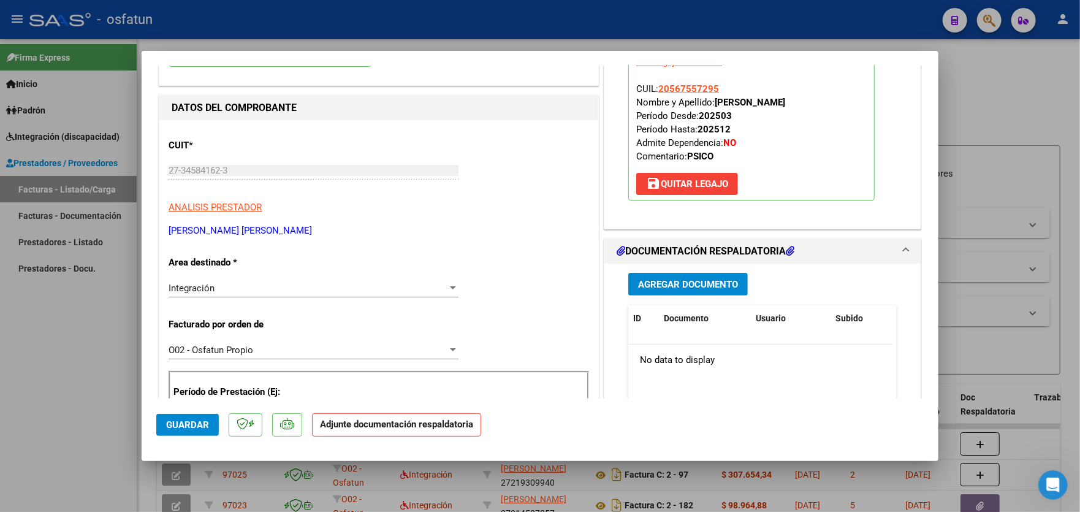
click at [680, 282] on span "Agregar Documento" at bounding box center [688, 284] width 100 height 11
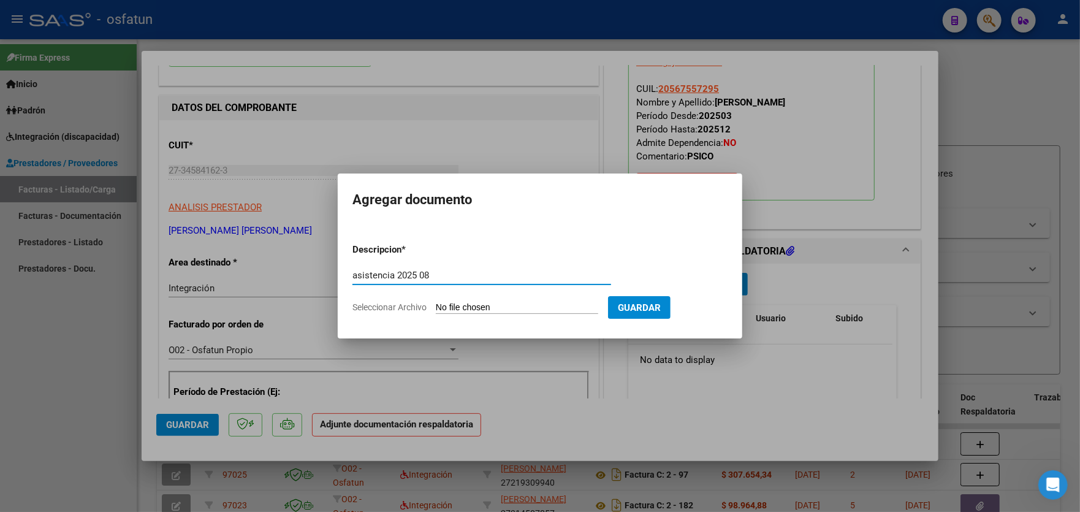
type input "asistencia 2025 08"
click at [692, 400] on div at bounding box center [540, 256] width 1080 height 512
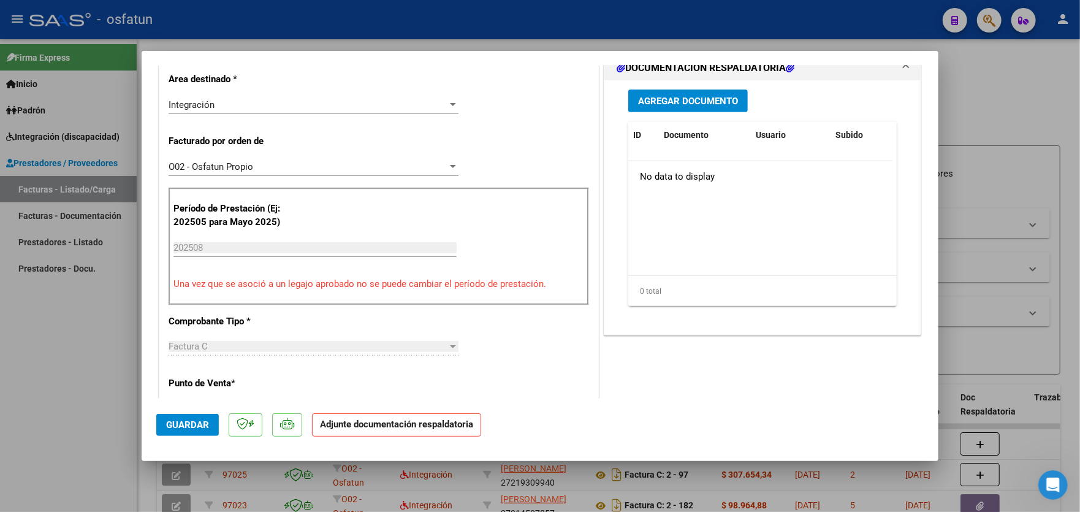
scroll to position [245, 0]
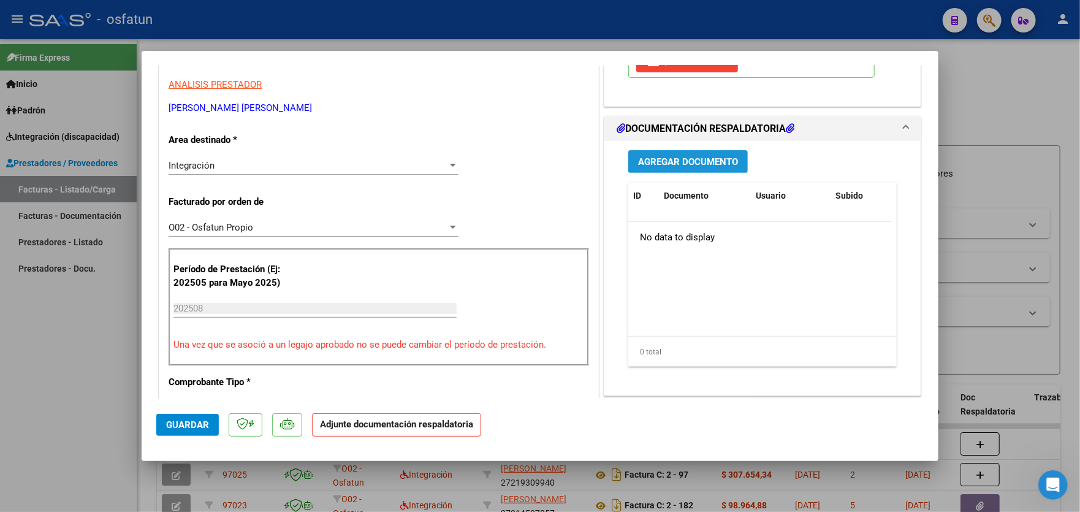
click at [689, 163] on span "Agregar Documento" at bounding box center [688, 161] width 100 height 11
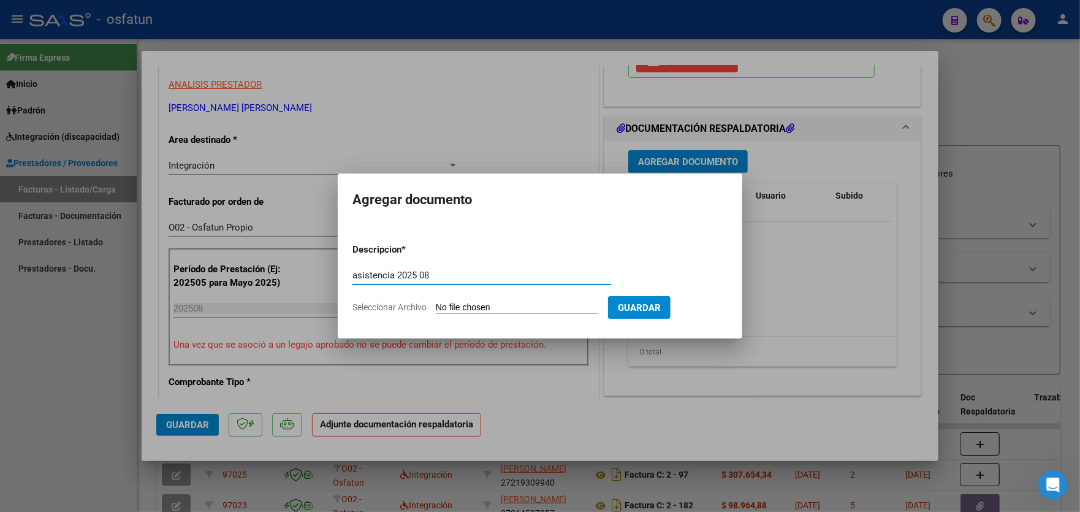
type input "asistencia 2025 08"
click at [532, 307] on input "Seleccionar Archivo" at bounding box center [517, 308] width 162 height 12
type input "C:\fakepath\asist psico [PERSON_NAME].jpg"
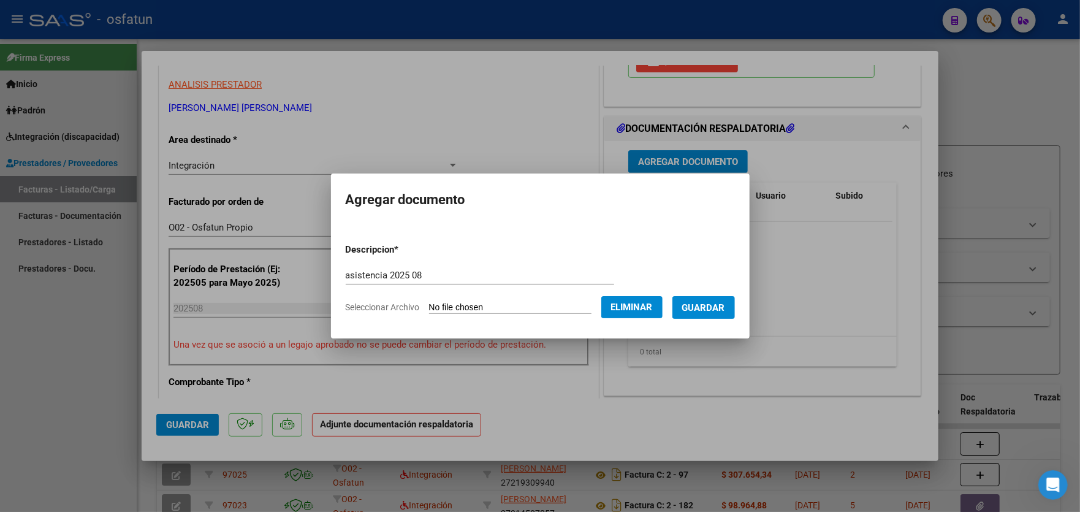
click at [716, 307] on span "Guardar" at bounding box center [703, 307] width 43 height 11
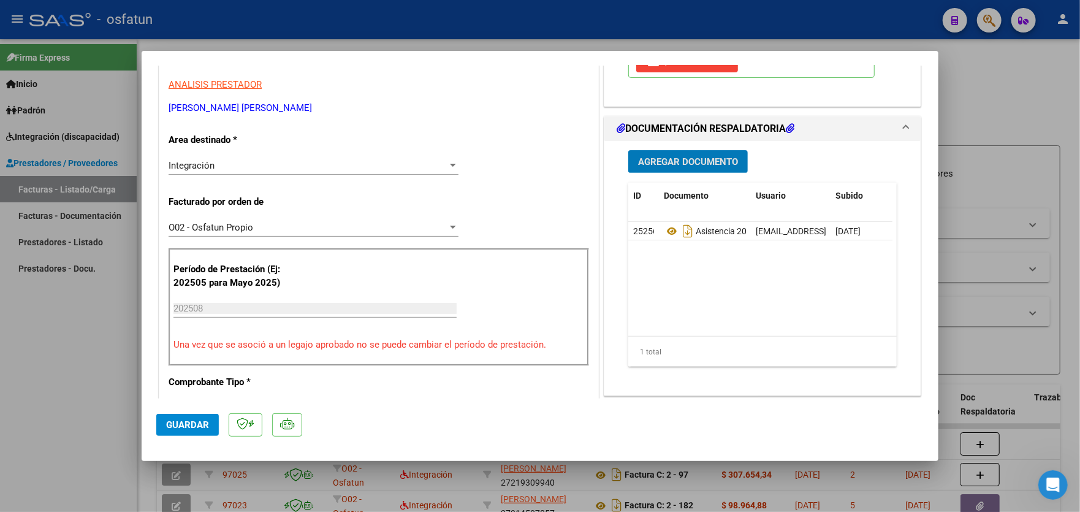
click at [687, 160] on span "Agregar Documento" at bounding box center [688, 161] width 100 height 11
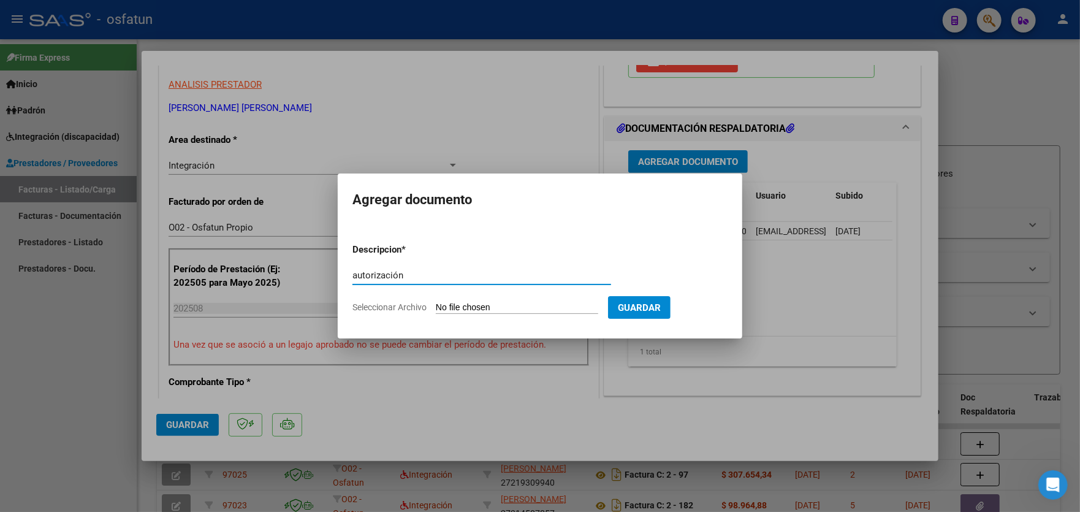
type input "autorización"
click at [541, 297] on form "Descripcion * autorización Escriba aquí una descripcion Seleccionar Archivo Gua…" at bounding box center [540, 279] width 375 height 90
click at [535, 305] on input "Seleccionar Archivo" at bounding box center [517, 308] width 162 height 12
type input "C:\fakepath\order_3371670.pdf"
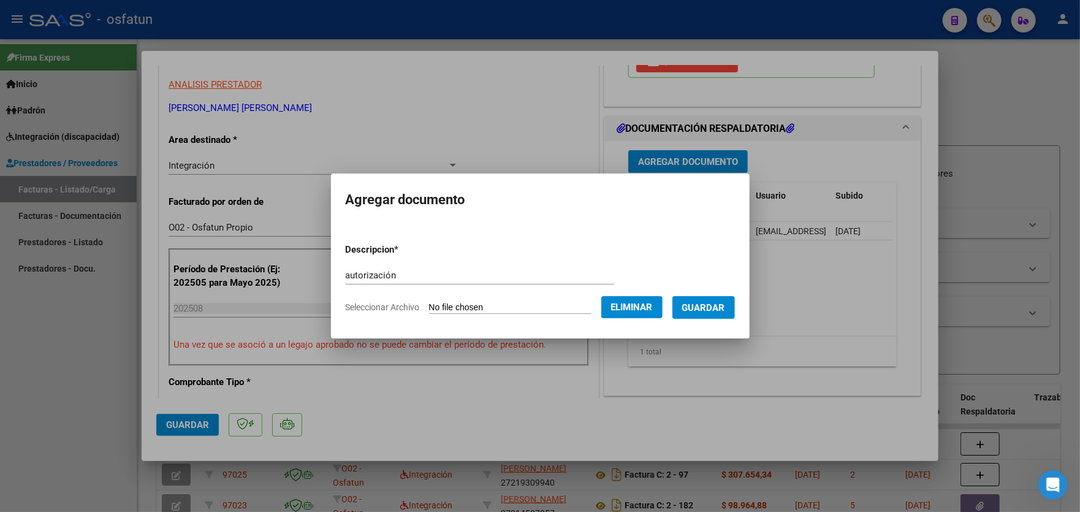
click at [715, 308] on span "Guardar" at bounding box center [703, 307] width 43 height 11
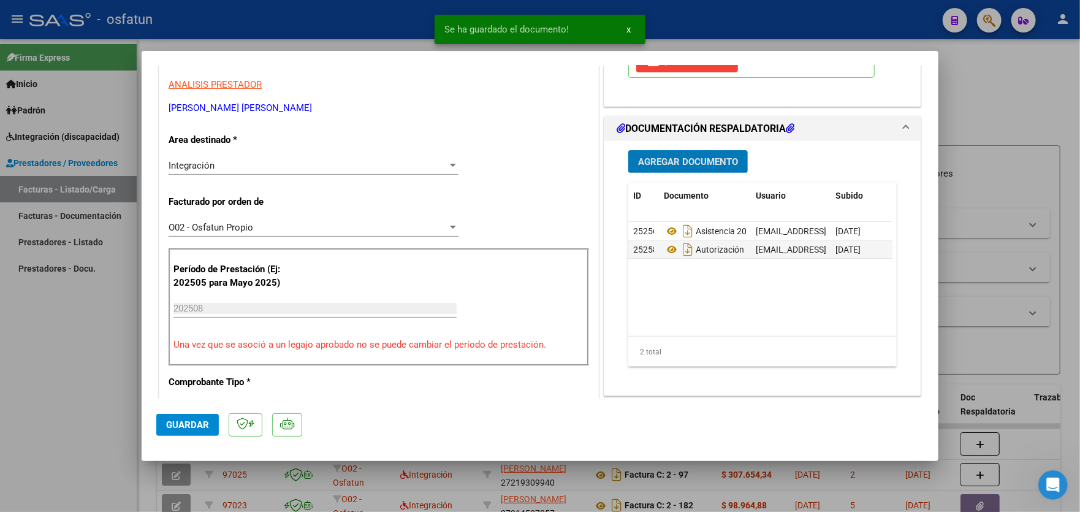
click at [189, 424] on span "Guardar" at bounding box center [187, 424] width 43 height 11
click at [66, 331] on div at bounding box center [540, 256] width 1080 height 512
type input "$ 0,00"
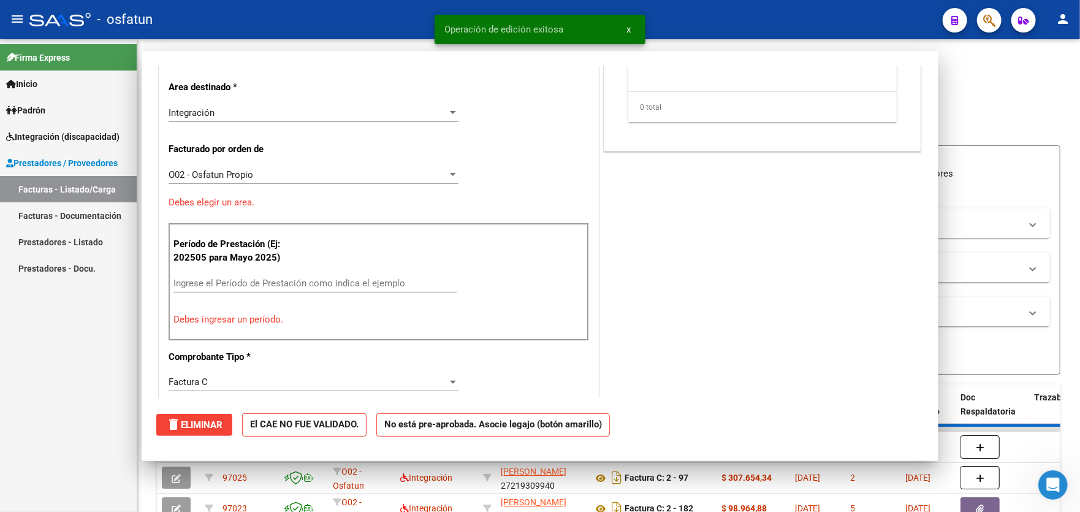
scroll to position [0, 0]
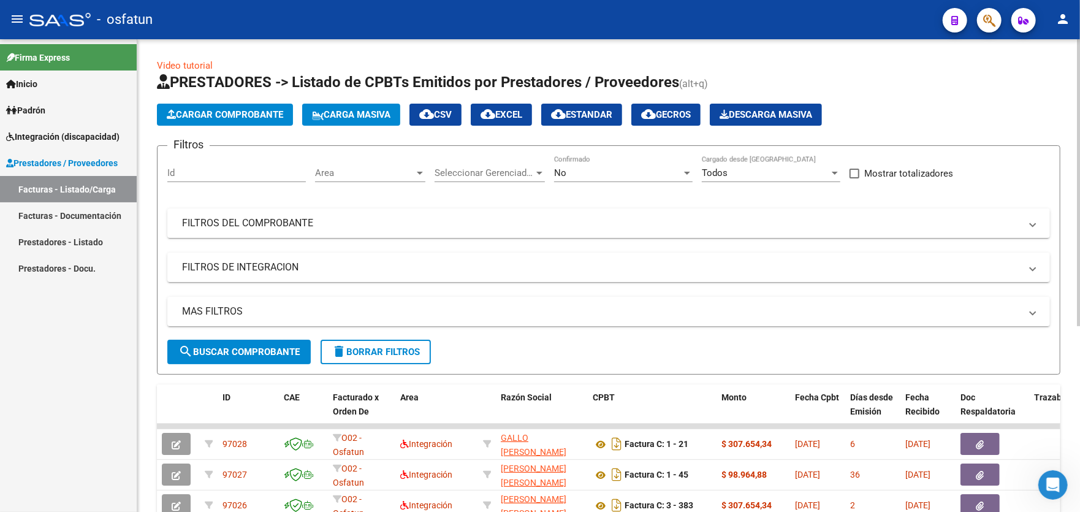
click at [206, 110] on span "Cargar Comprobante" at bounding box center [225, 114] width 117 height 11
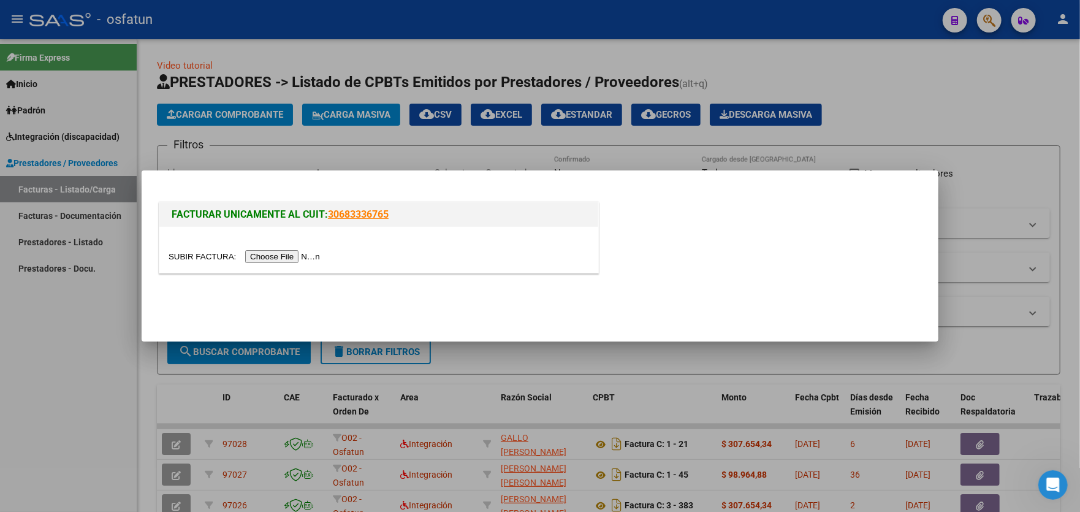
click at [282, 257] on input "file" at bounding box center [246, 256] width 155 height 13
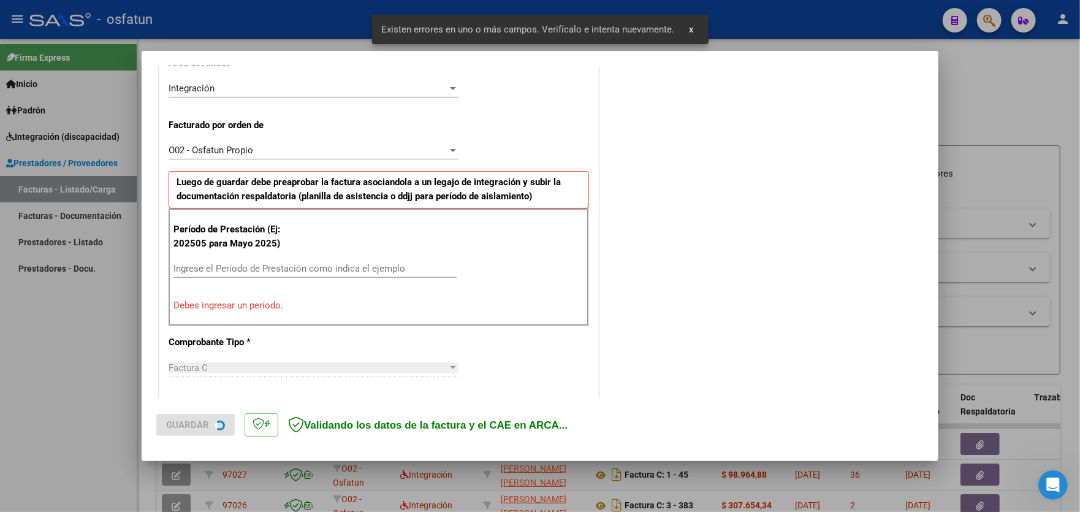
scroll to position [321, 0]
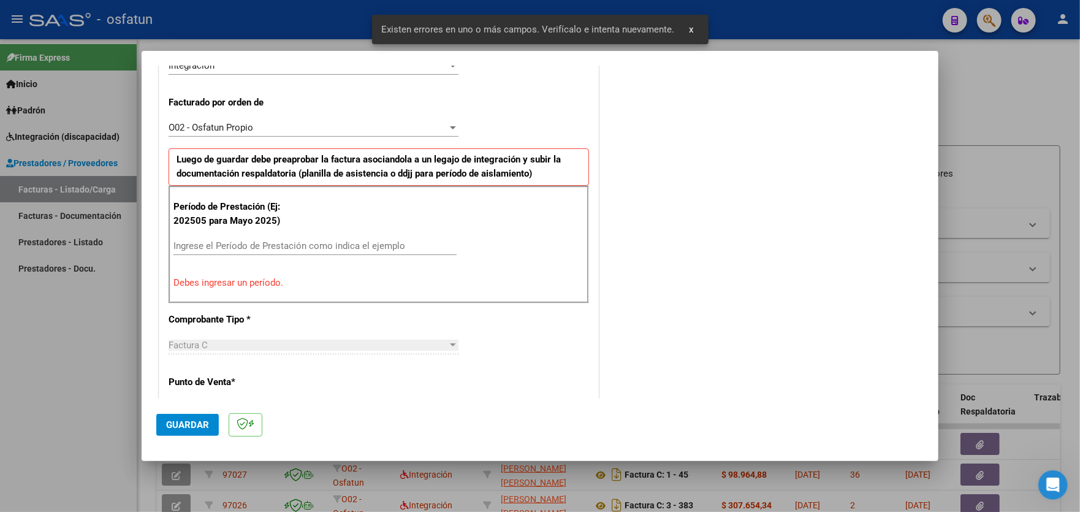
click at [296, 243] on input "Ingrese el Período de Prestación como indica el ejemplo" at bounding box center [315, 245] width 283 height 11
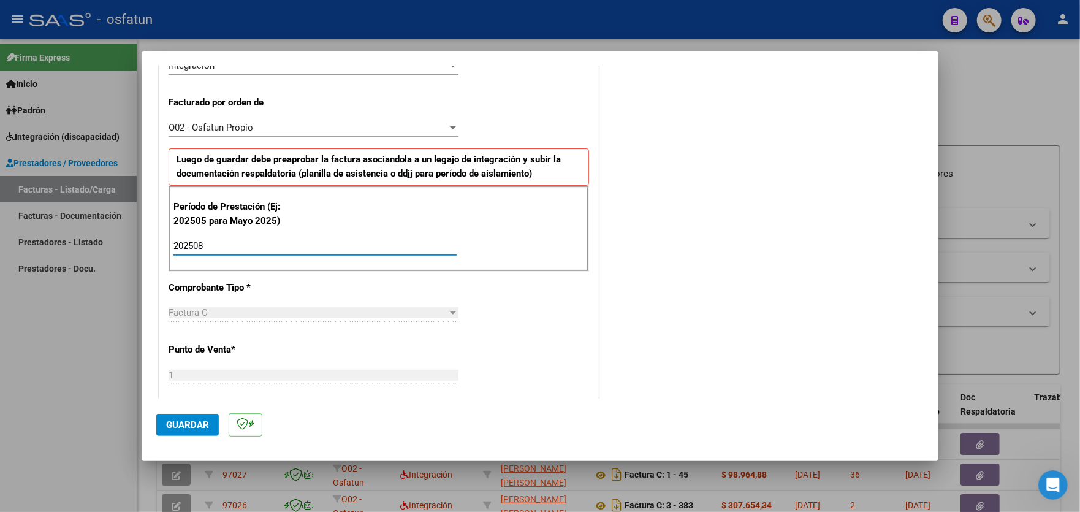
type input "202508"
click at [188, 425] on span "Guardar" at bounding box center [187, 424] width 43 height 11
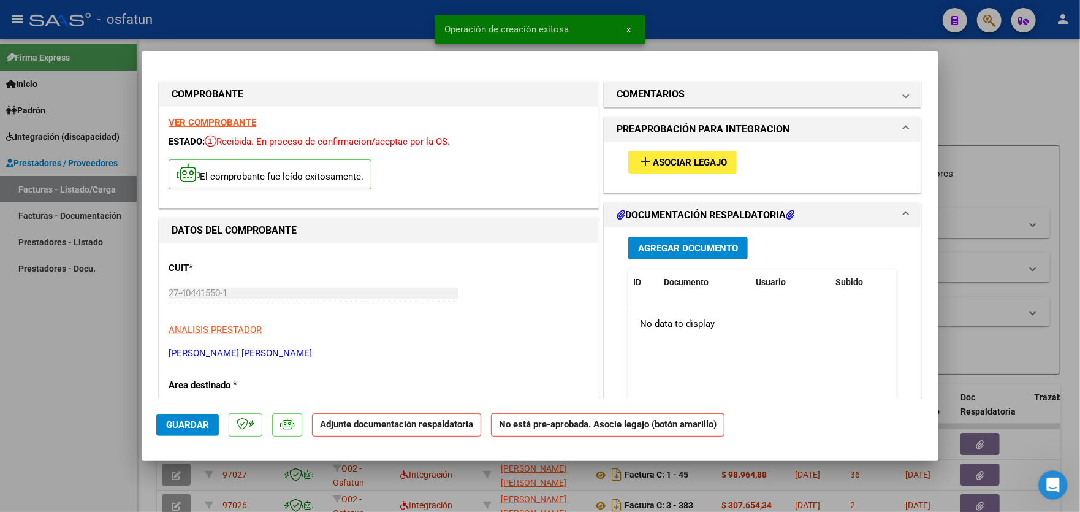
click at [703, 161] on span "Asociar Legajo" at bounding box center [690, 162] width 74 height 11
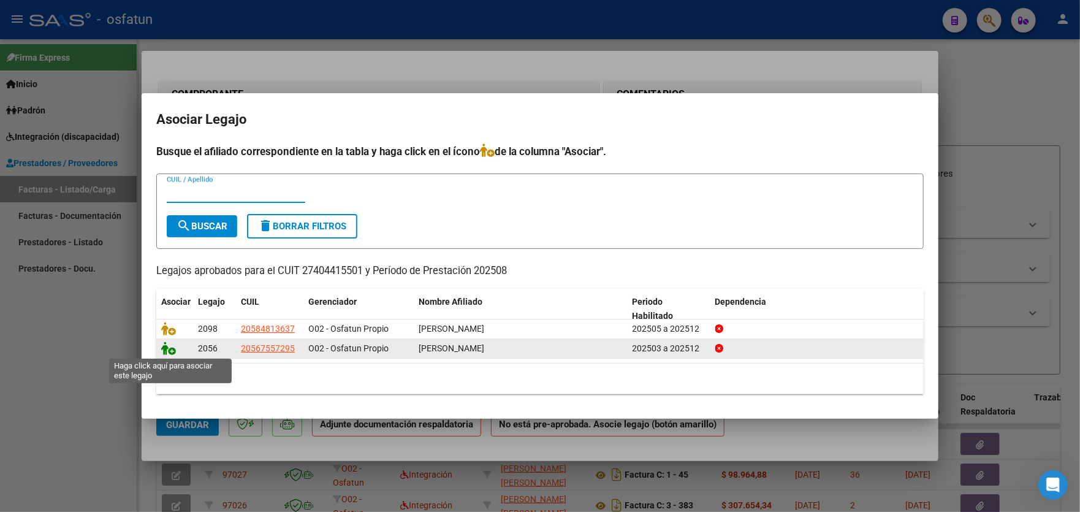
click at [174, 351] on icon at bounding box center [168, 348] width 15 height 13
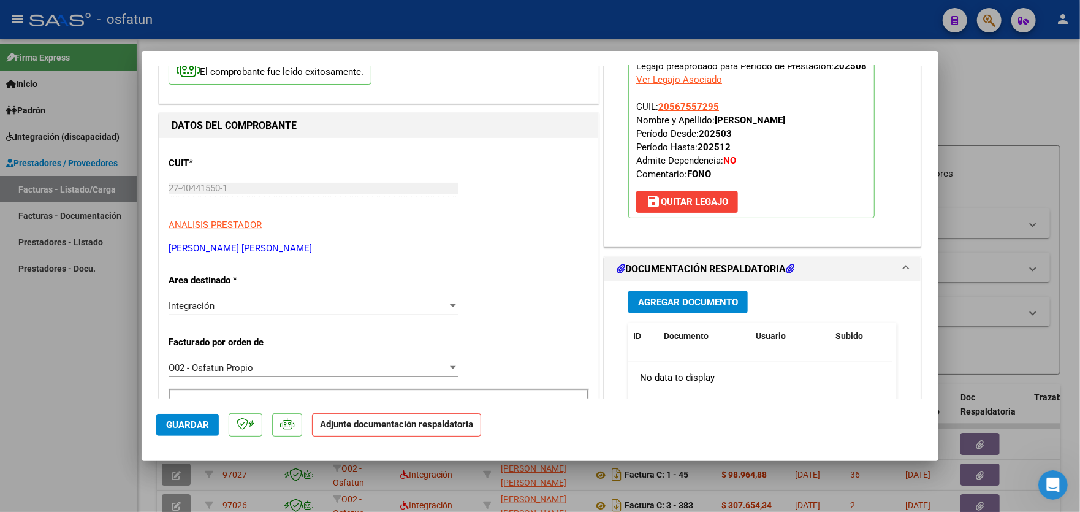
scroll to position [123, 0]
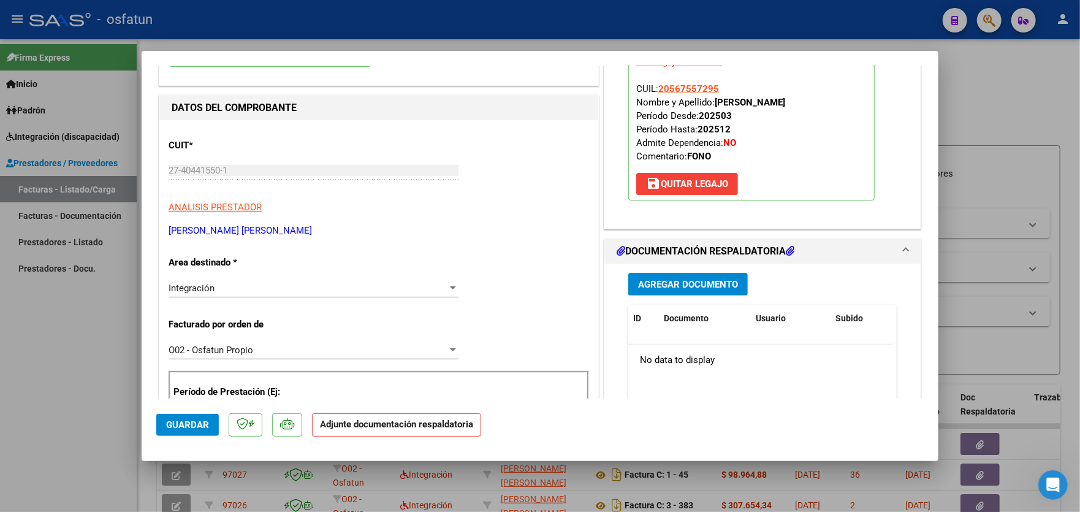
click at [703, 285] on span "Agregar Documento" at bounding box center [688, 284] width 100 height 11
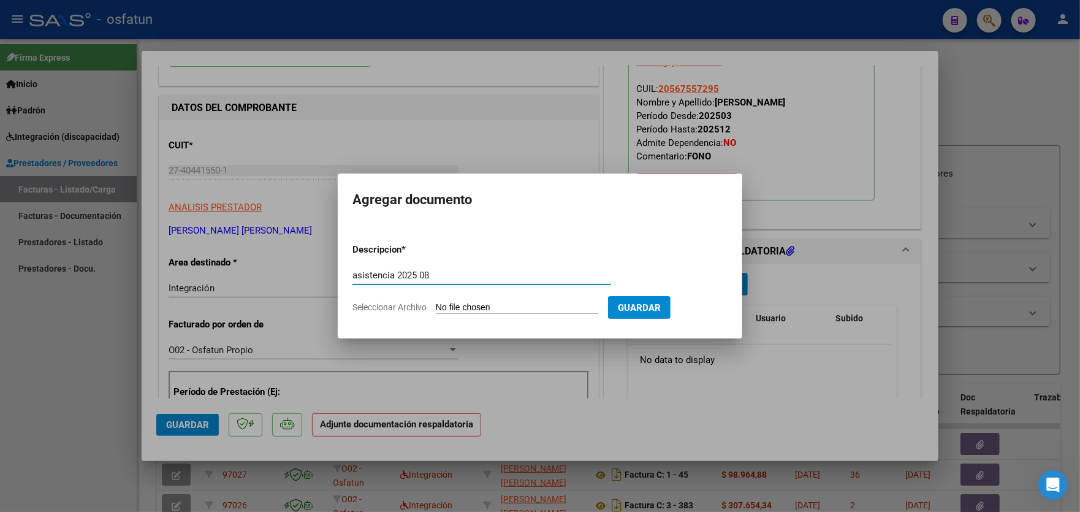
type input "asistencia 2025 08"
click at [565, 303] on input "Seleccionar Archivo" at bounding box center [517, 308] width 162 height 12
type input "C:\fakepath\asist [PERSON_NAME].jpg"
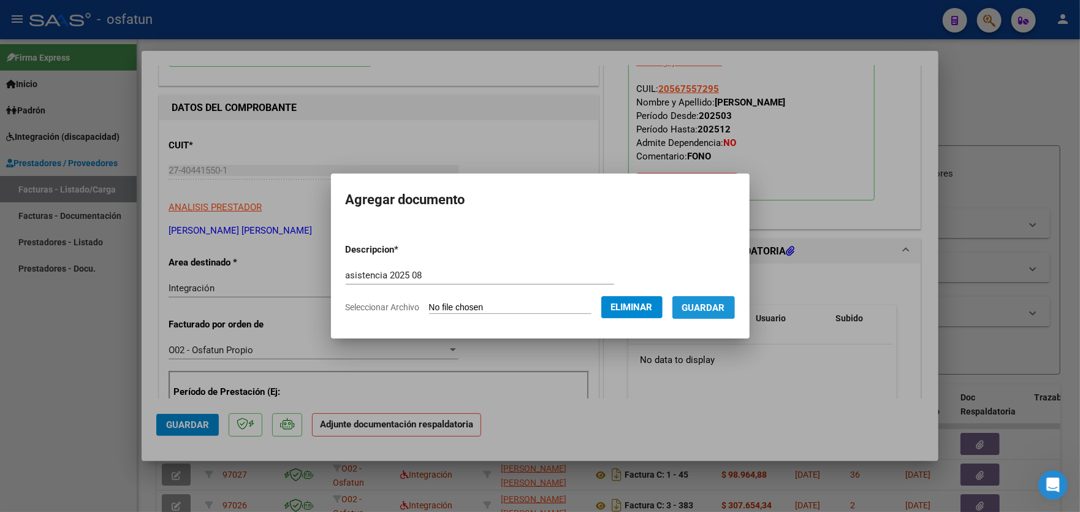
click at [712, 305] on span "Guardar" at bounding box center [703, 307] width 43 height 11
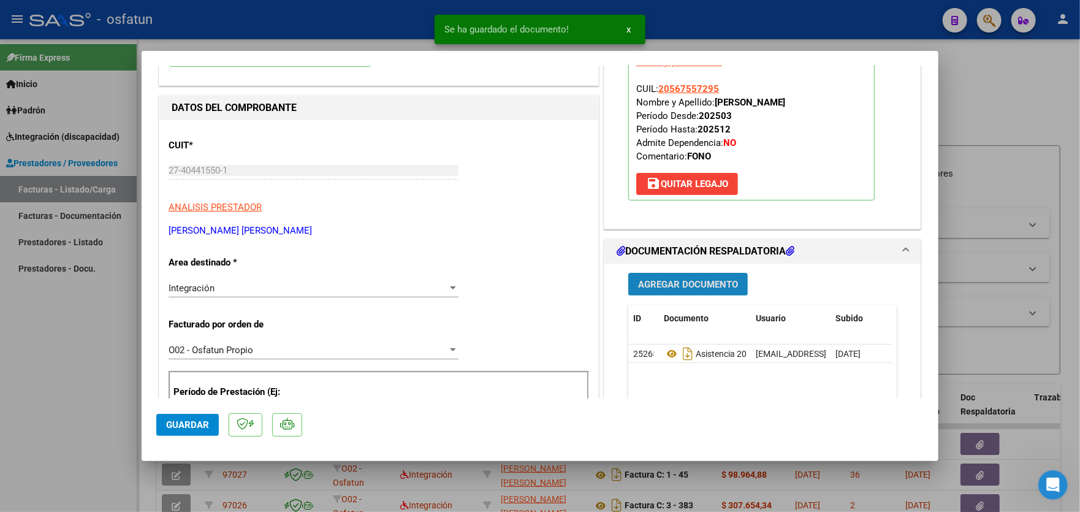
click at [693, 280] on span "Agregar Documento" at bounding box center [688, 284] width 100 height 11
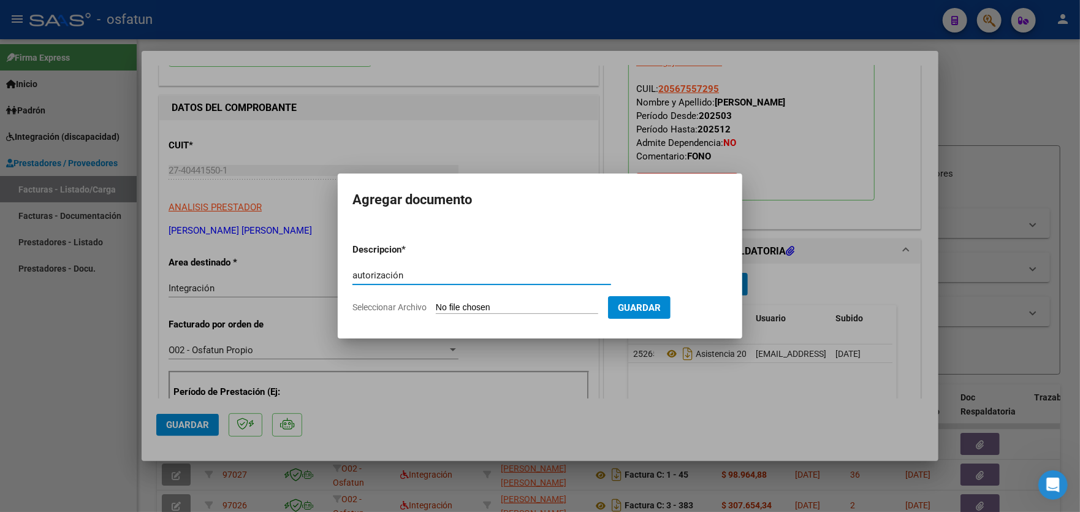
type input "autorización"
click at [512, 308] on input "Seleccionar Archivo" at bounding box center [517, 308] width 162 height 12
type input "C:\fakepath\order_3371680.pdf"
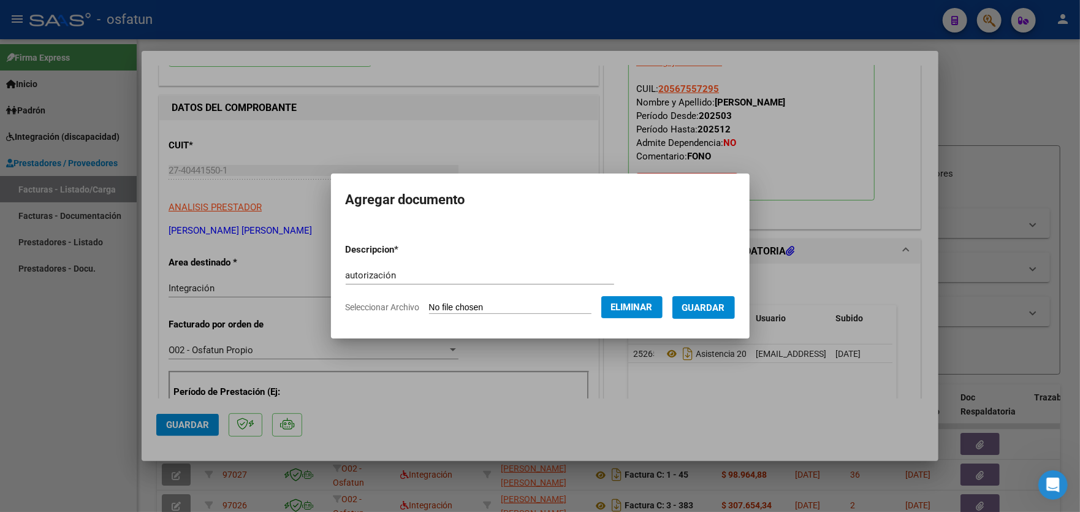
click at [721, 308] on span "Guardar" at bounding box center [703, 307] width 43 height 11
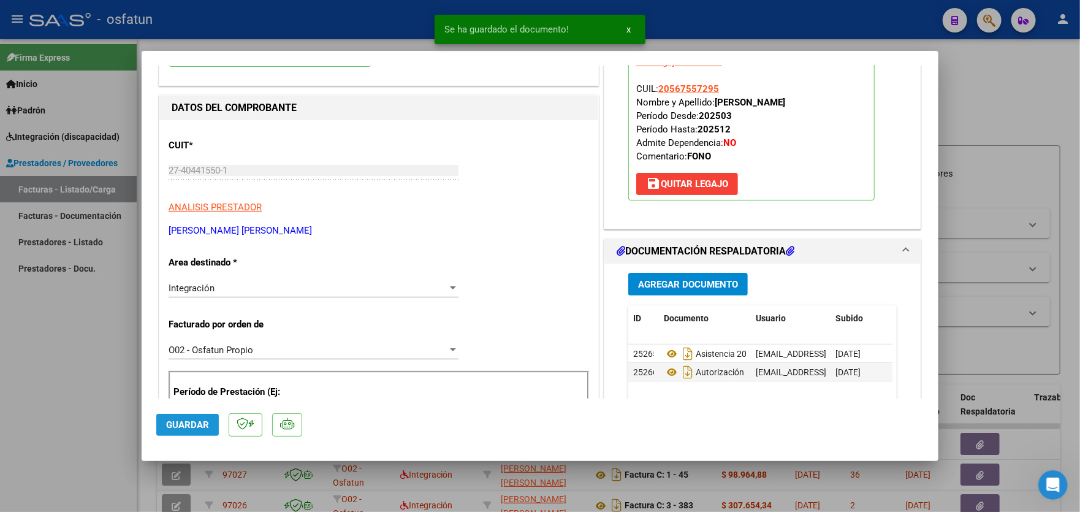
click at [164, 432] on button "Guardar" at bounding box center [187, 425] width 63 height 22
click at [54, 326] on div at bounding box center [540, 256] width 1080 height 512
type input "$ 0,00"
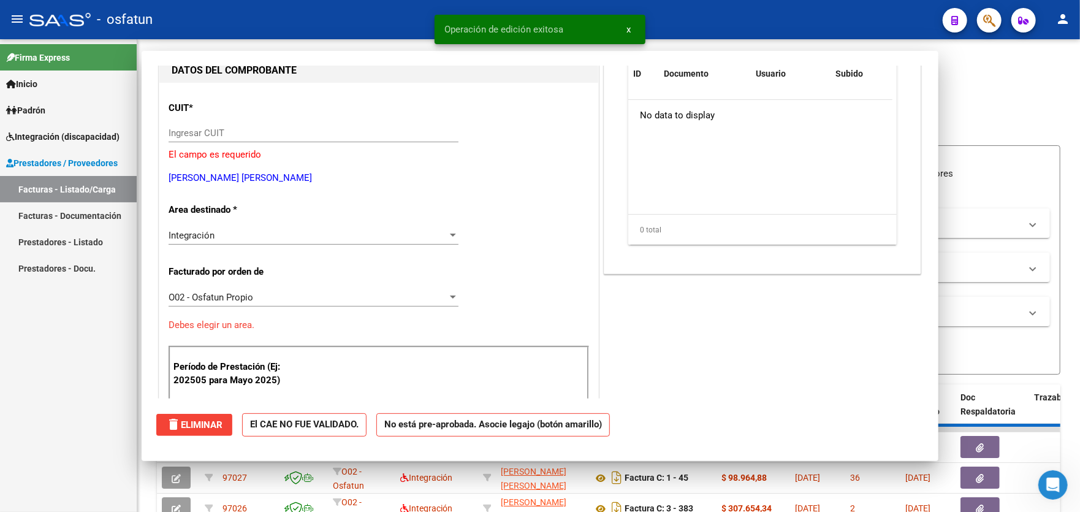
scroll to position [130, 0]
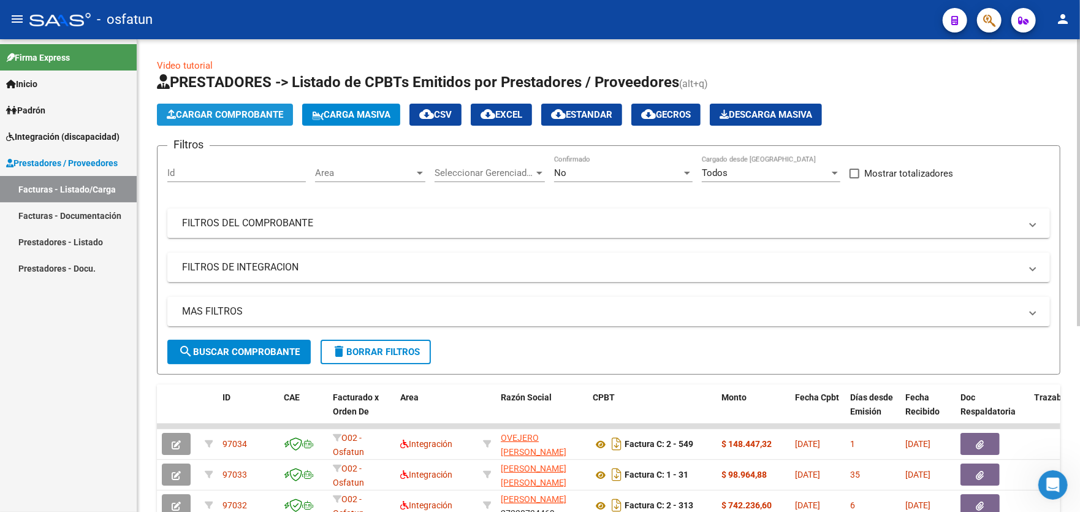
click at [216, 113] on span "Cargar Comprobante" at bounding box center [225, 114] width 117 height 11
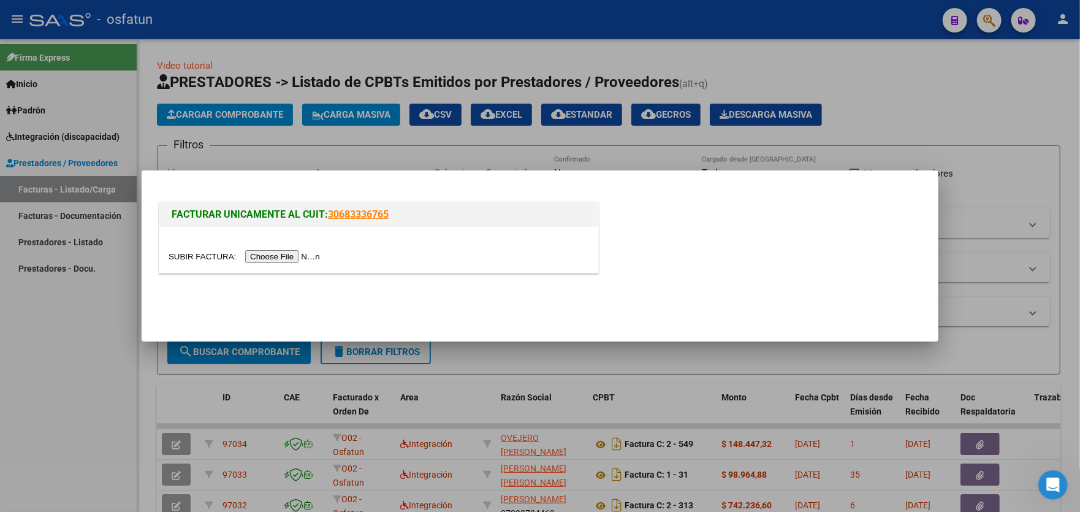
click at [297, 257] on input "file" at bounding box center [246, 256] width 155 height 13
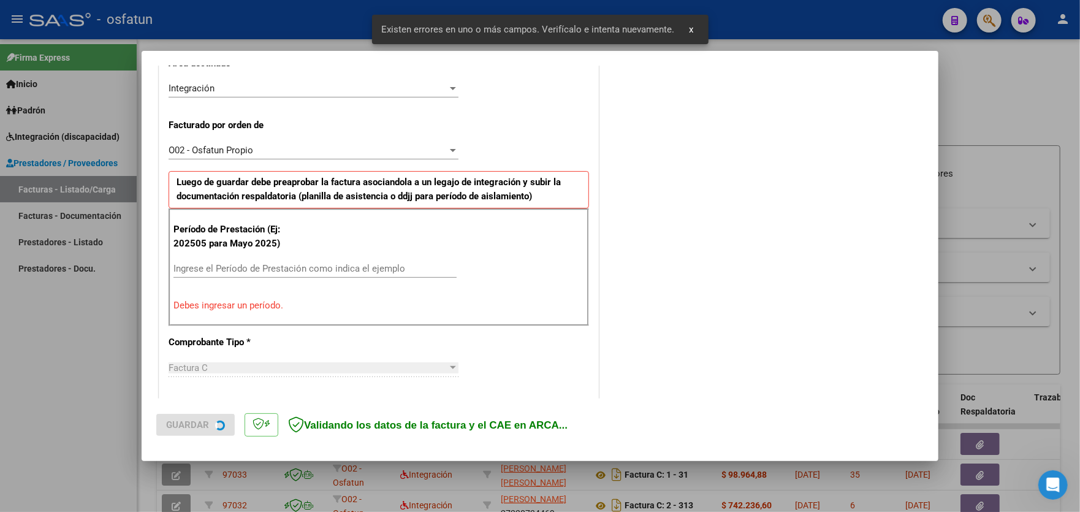
scroll to position [321, 0]
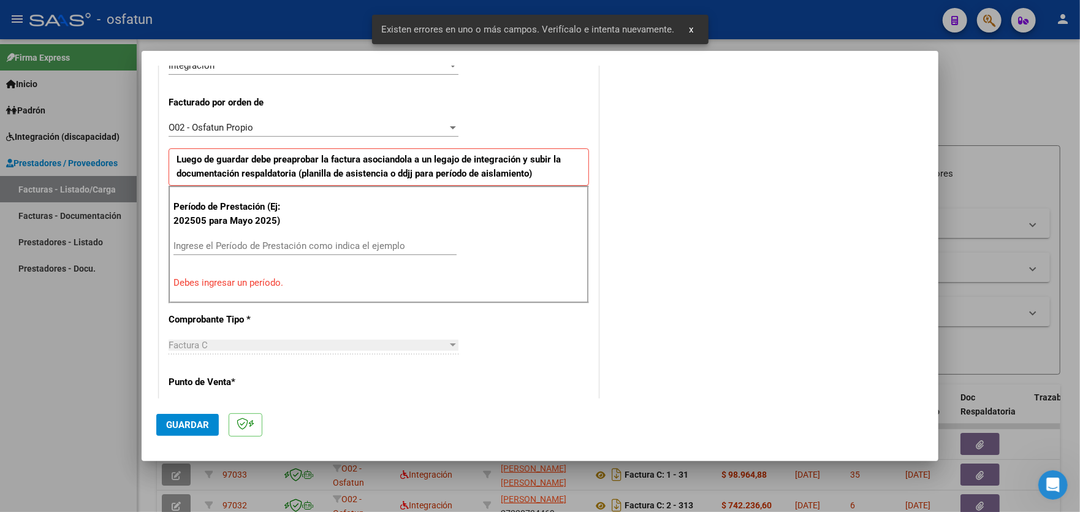
click at [312, 241] on input "Ingrese el Período de Prestación como indica el ejemplo" at bounding box center [315, 245] width 283 height 11
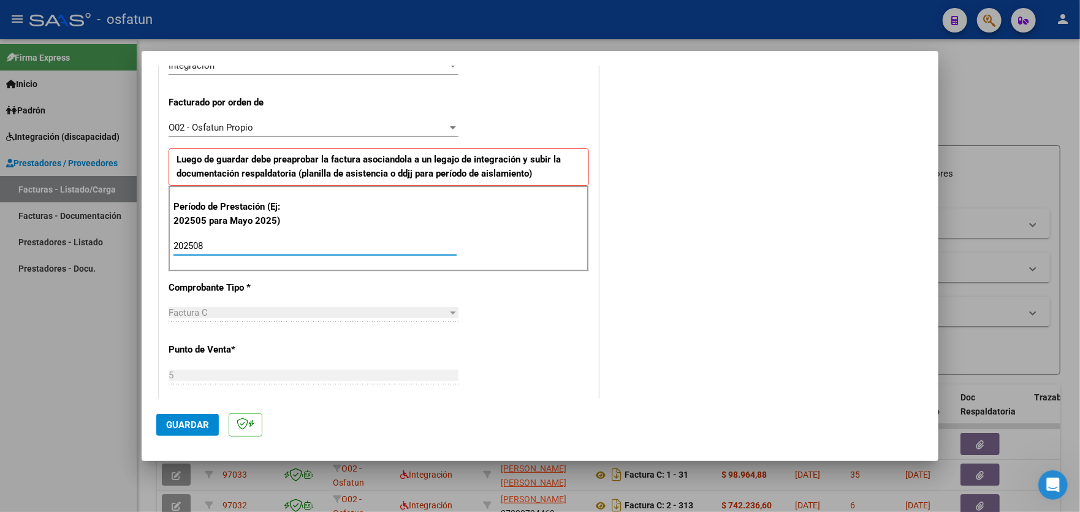
type input "202508"
click at [185, 419] on span "Guardar" at bounding box center [187, 424] width 43 height 11
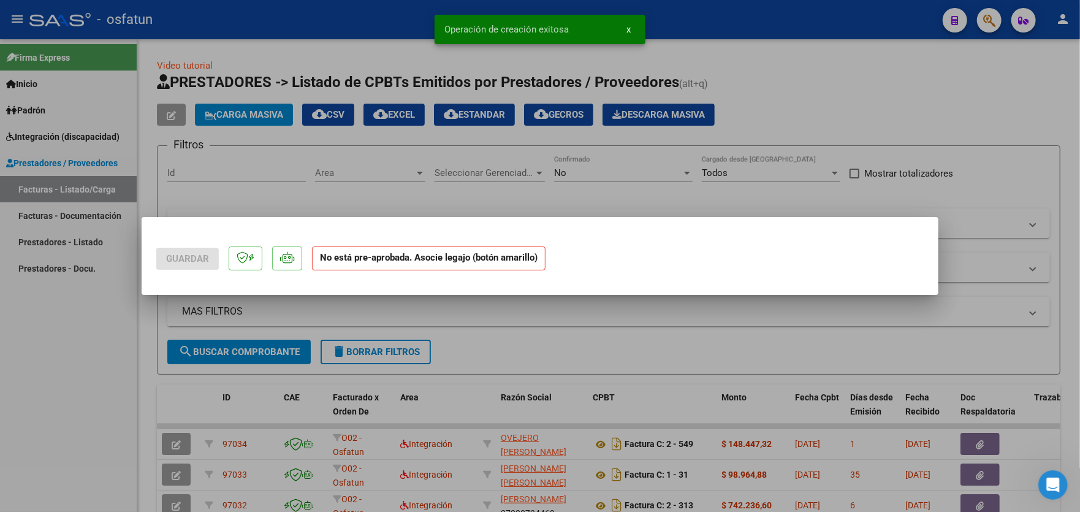
scroll to position [0, 0]
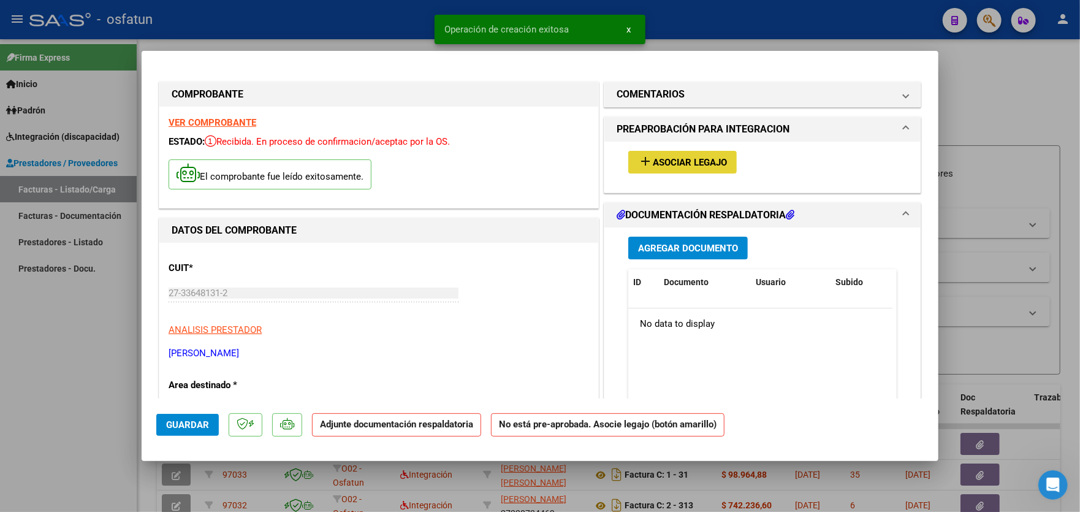
click at [696, 161] on span "Asociar Legajo" at bounding box center [690, 162] width 74 height 11
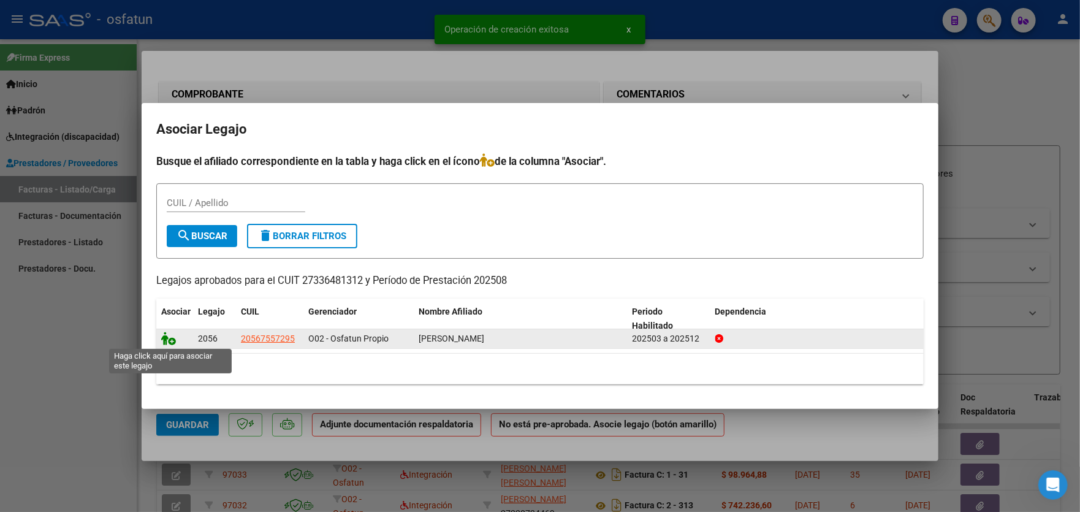
click at [172, 338] on icon at bounding box center [168, 338] width 15 height 13
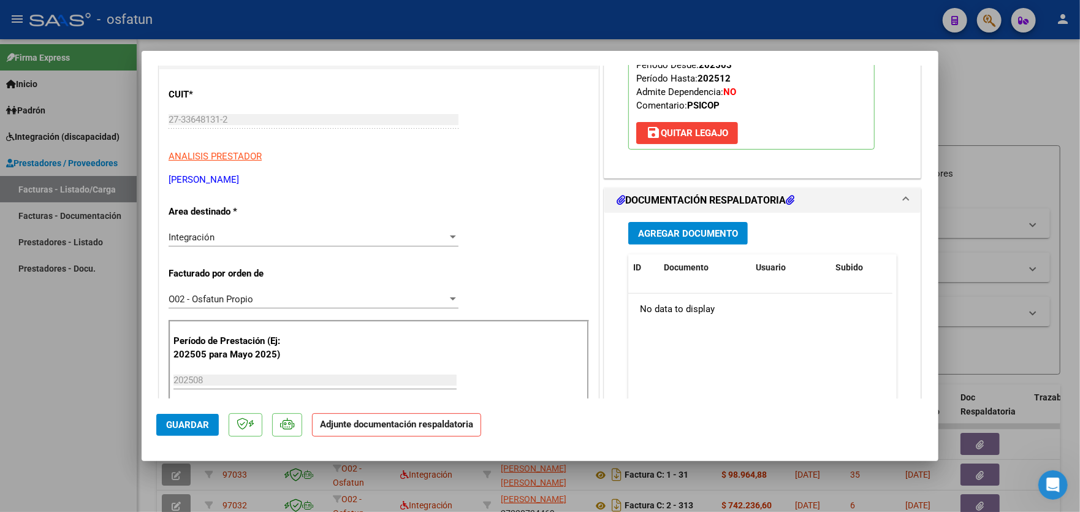
scroll to position [184, 0]
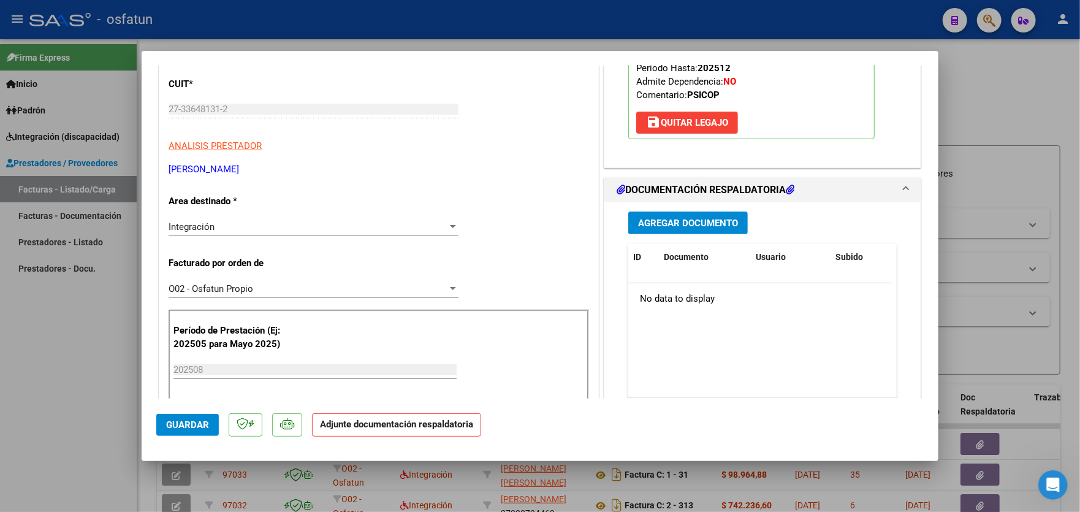
click at [695, 224] on span "Agregar Documento" at bounding box center [688, 223] width 100 height 11
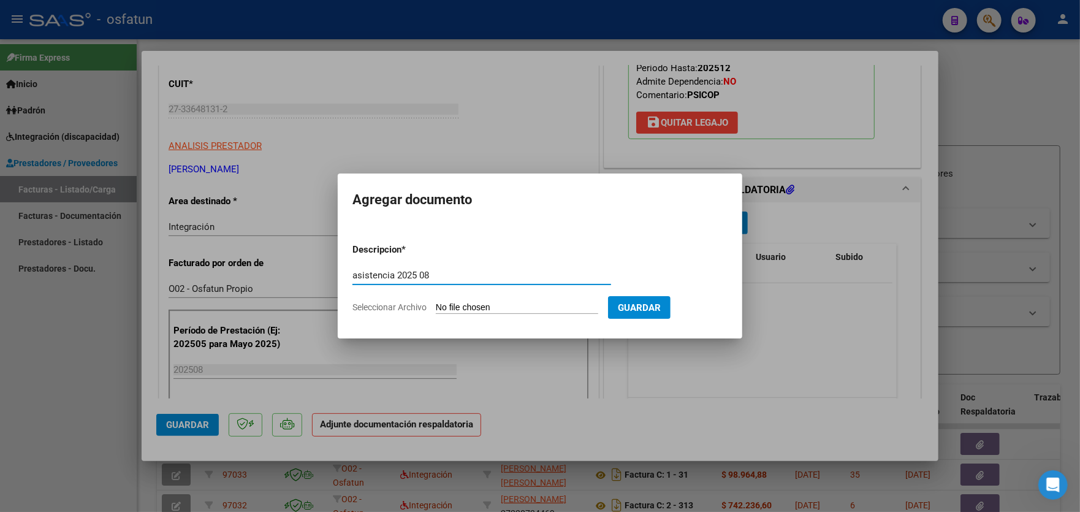
type input "asistencia 2025 08"
click at [507, 296] on form "Descripcion * asistencia 2025 08 Escriba aquí una descripcion Seleccionar Archi…" at bounding box center [540, 279] width 375 height 90
click at [507, 305] on input "Seleccionar Archivo" at bounding box center [517, 308] width 162 height 12
type input "C:\fakepath\asis psicop agosto.jfif"
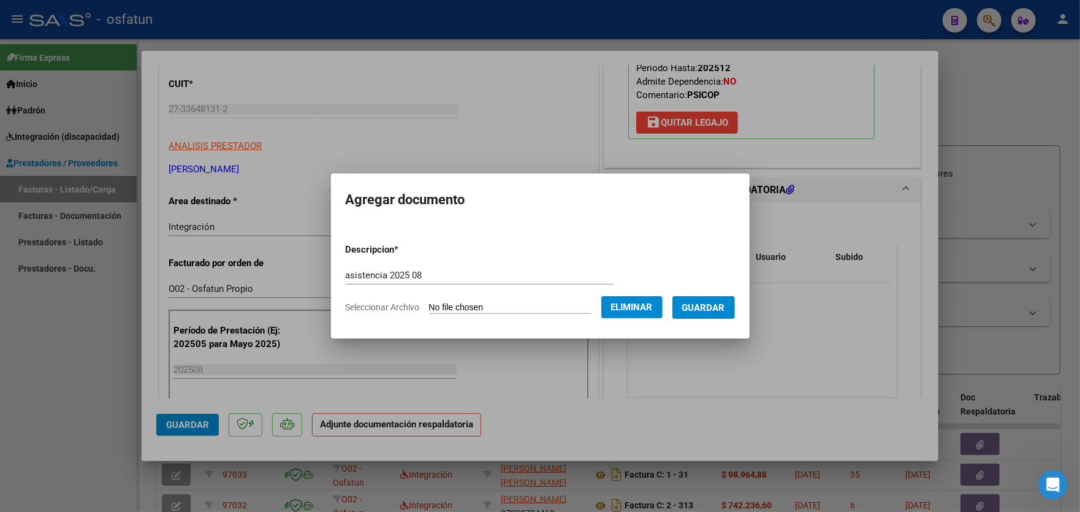
click at [708, 311] on span "Guardar" at bounding box center [703, 307] width 43 height 11
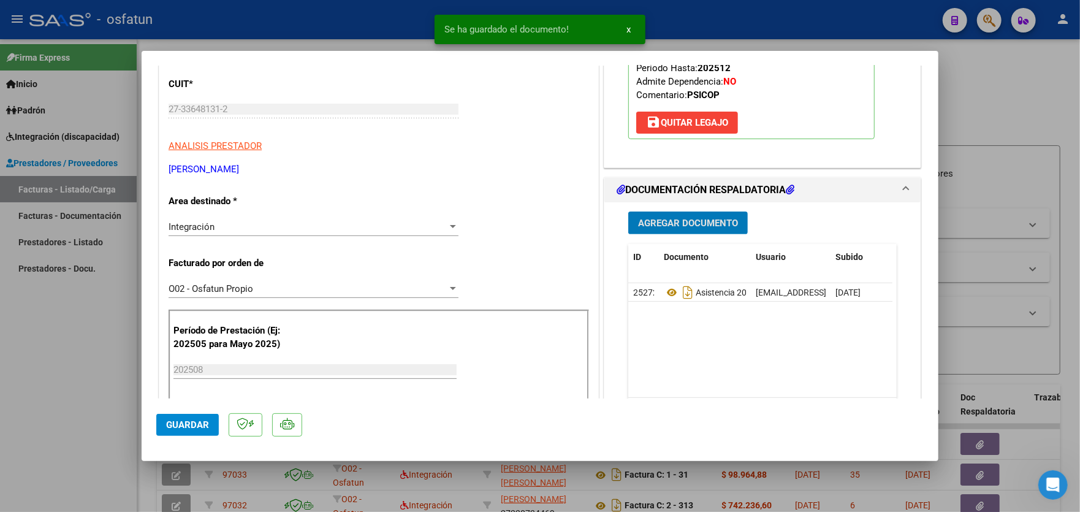
click at [703, 227] on span "Agregar Documento" at bounding box center [688, 223] width 100 height 11
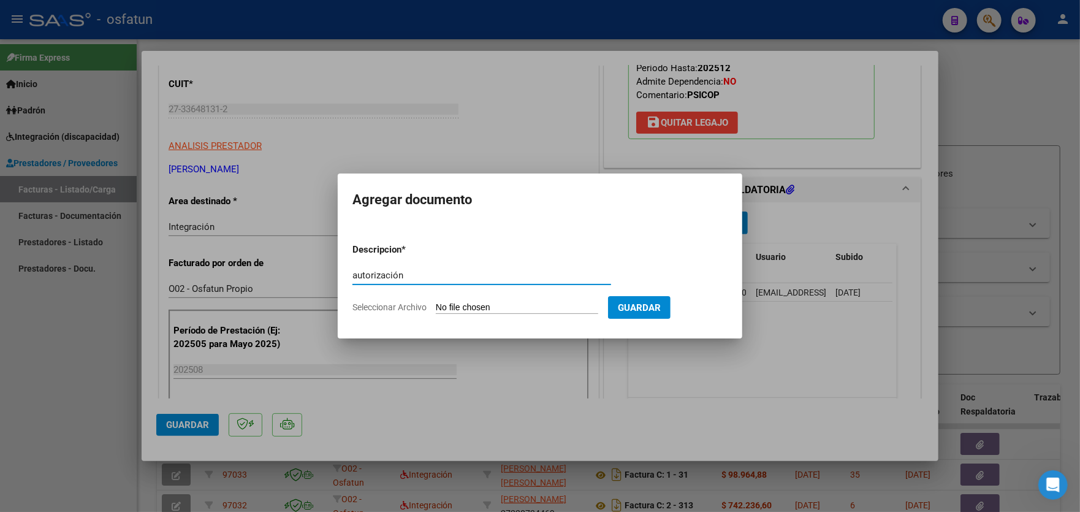
type input "autorización"
click at [494, 307] on input "Seleccionar Archivo" at bounding box center [517, 308] width 162 height 12
type input "C:\fakepath\order_3371844.pdf"
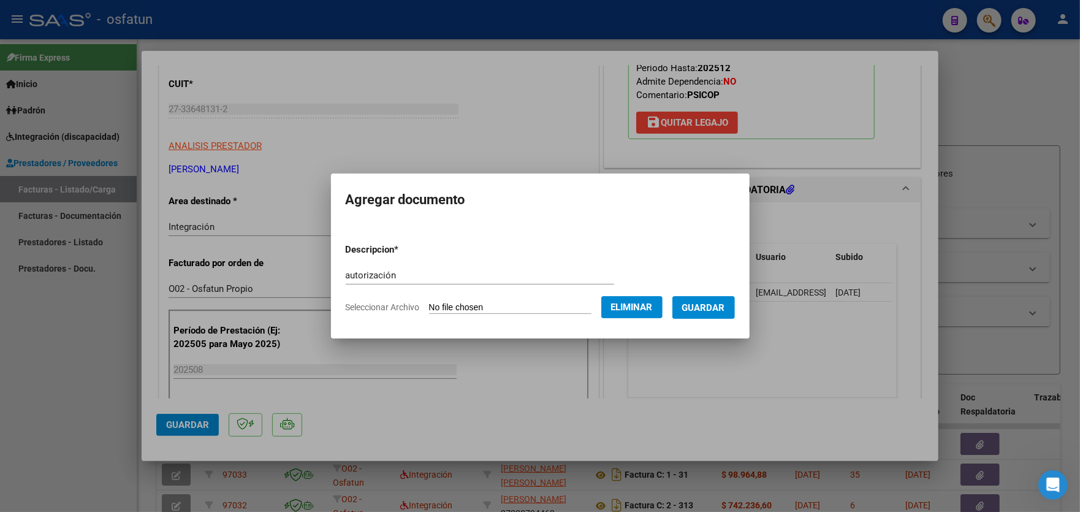
click at [715, 310] on span "Guardar" at bounding box center [703, 307] width 43 height 11
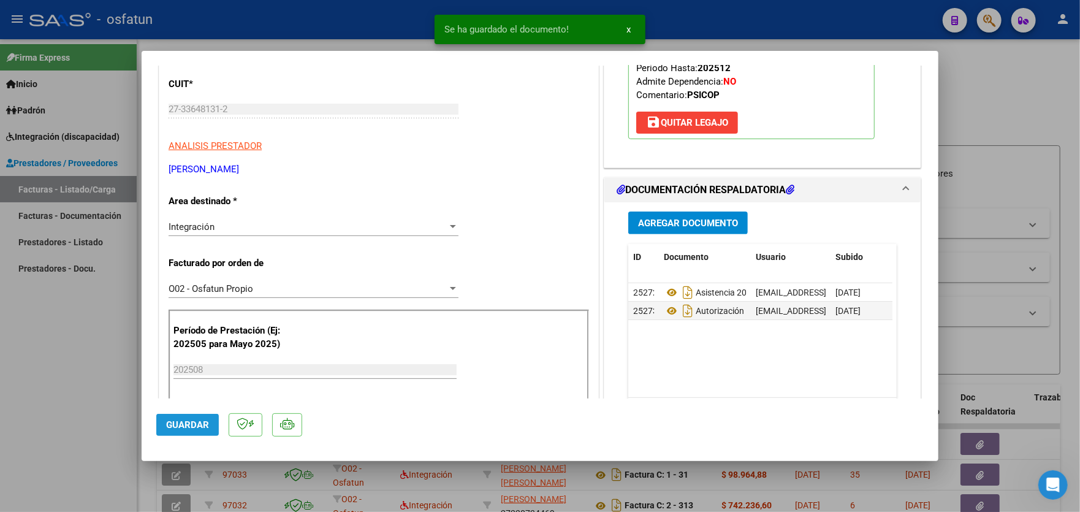
click at [187, 422] on span "Guardar" at bounding box center [187, 424] width 43 height 11
click at [66, 335] on div at bounding box center [540, 256] width 1080 height 512
type input "$ 0,00"
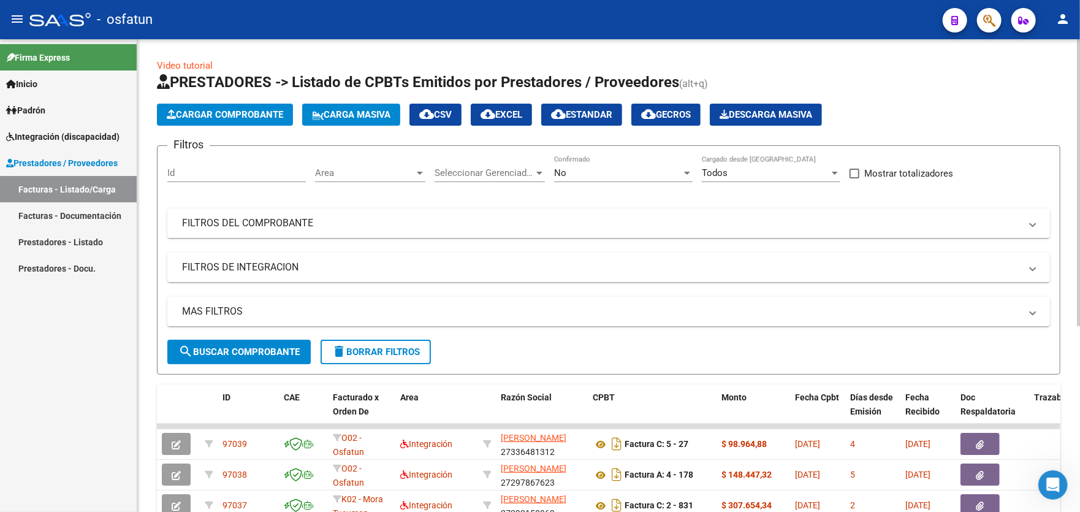
click at [216, 116] on span "Cargar Comprobante" at bounding box center [225, 114] width 117 height 11
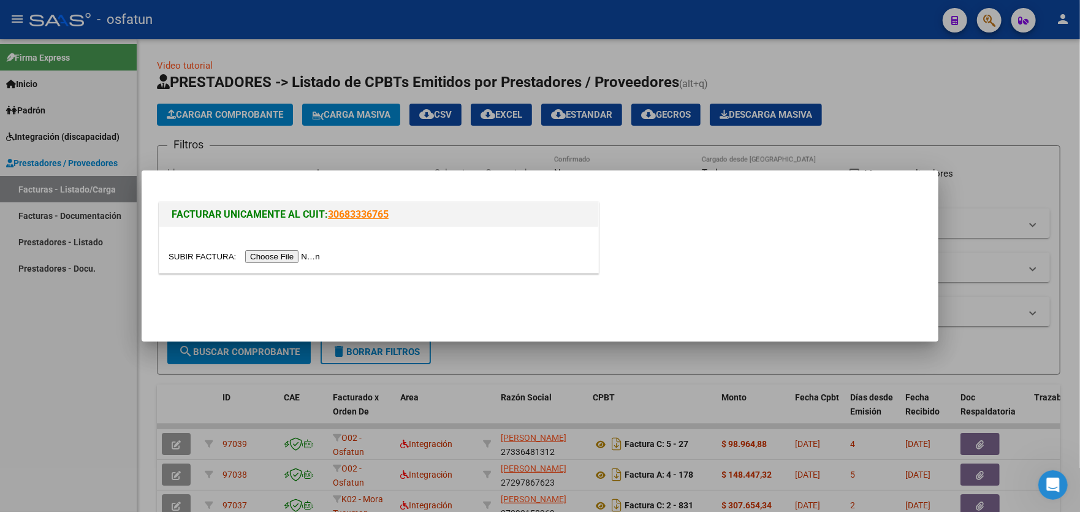
click at [277, 254] on input "file" at bounding box center [246, 256] width 155 height 13
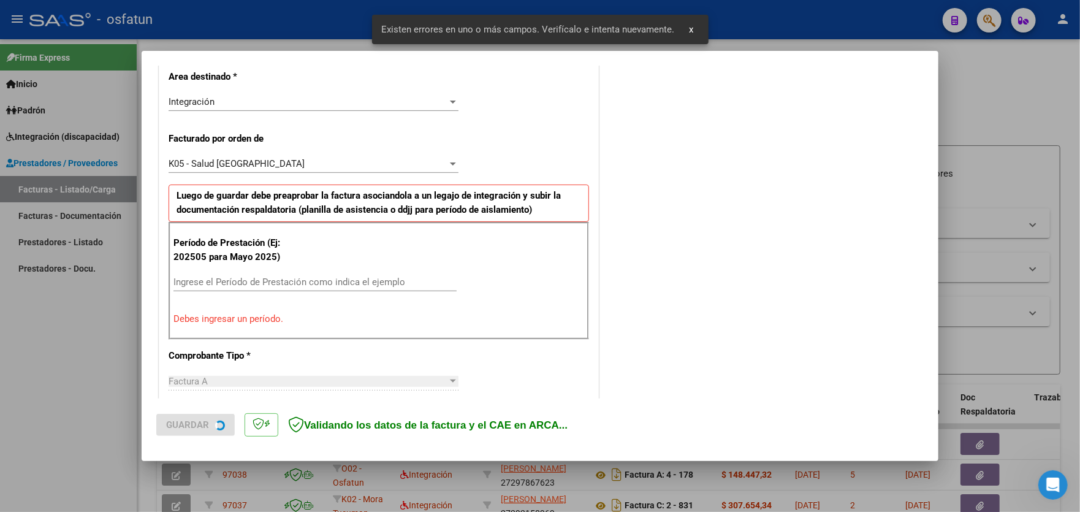
scroll to position [321, 0]
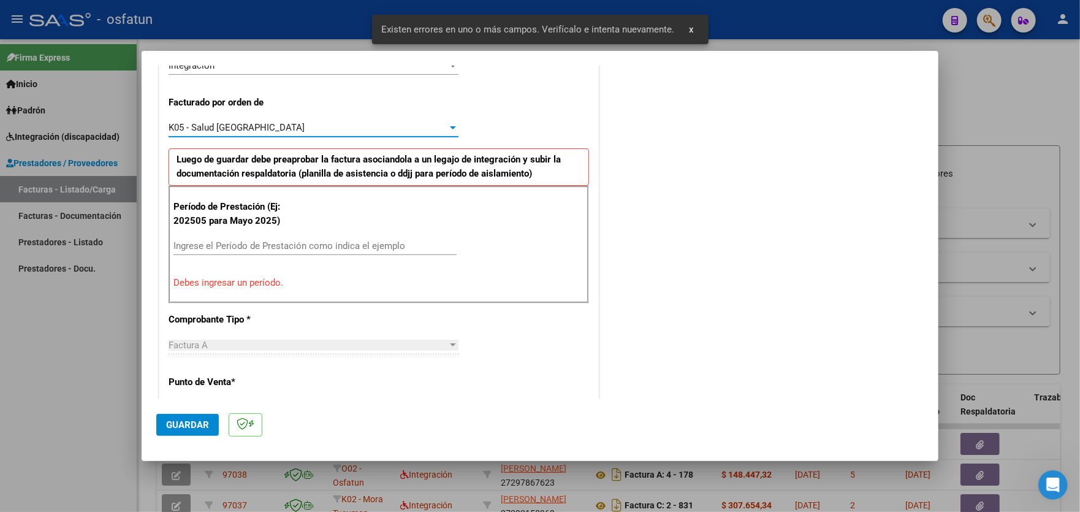
click at [282, 127] on div "K05 - Salud [GEOGRAPHIC_DATA]" at bounding box center [308, 127] width 279 height 11
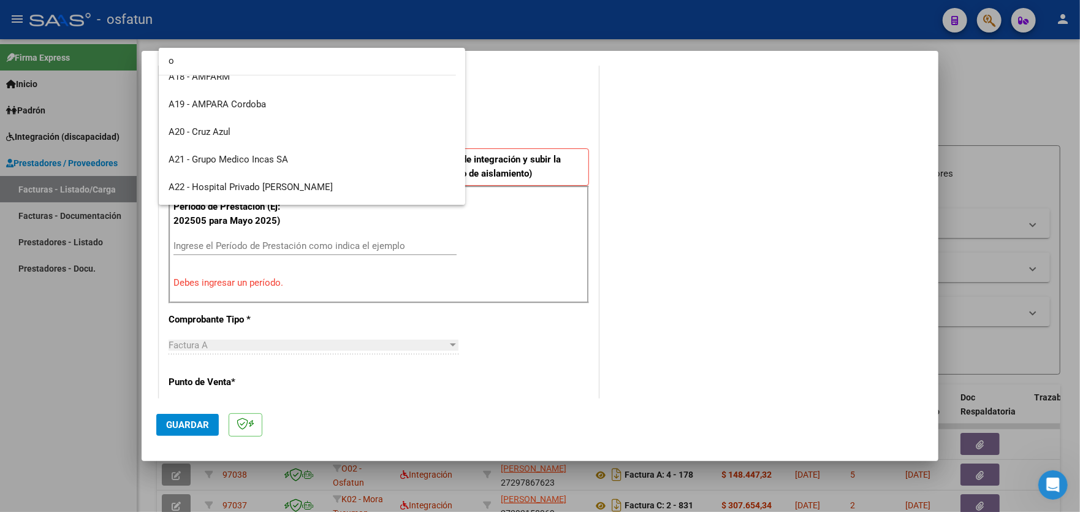
scroll to position [0, 0]
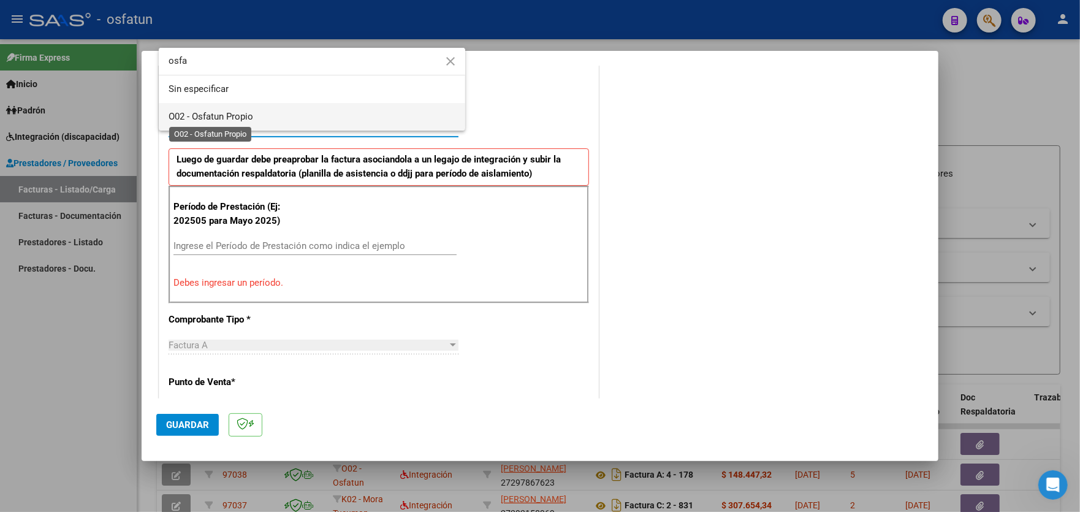
type input "osfa"
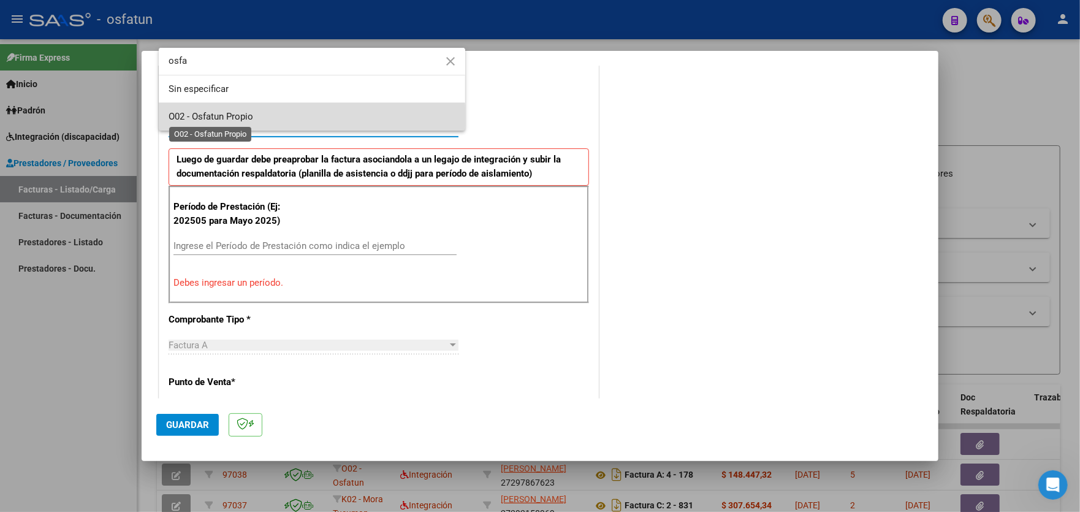
click at [249, 120] on span "O02 - Osfatun Propio" at bounding box center [211, 116] width 85 height 11
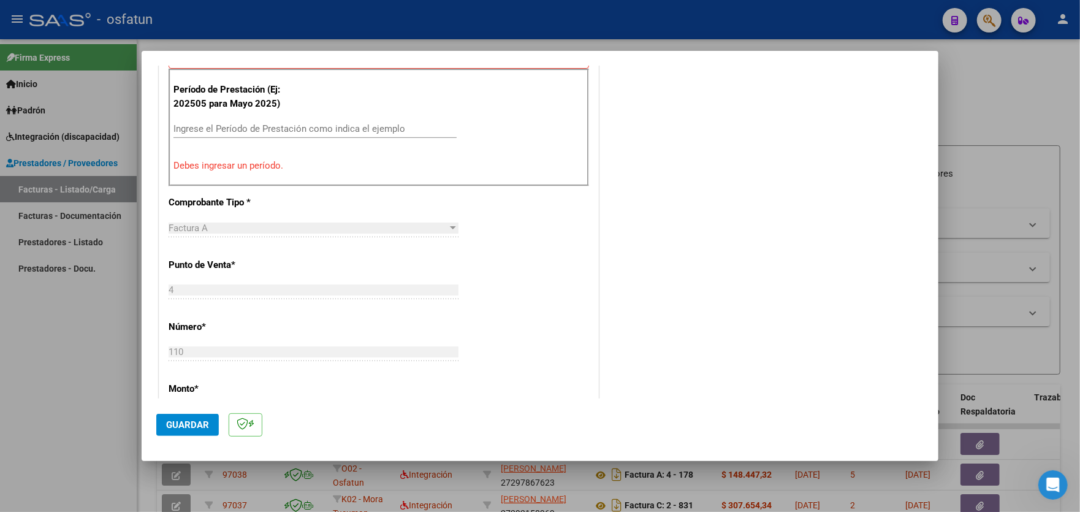
scroll to position [444, 0]
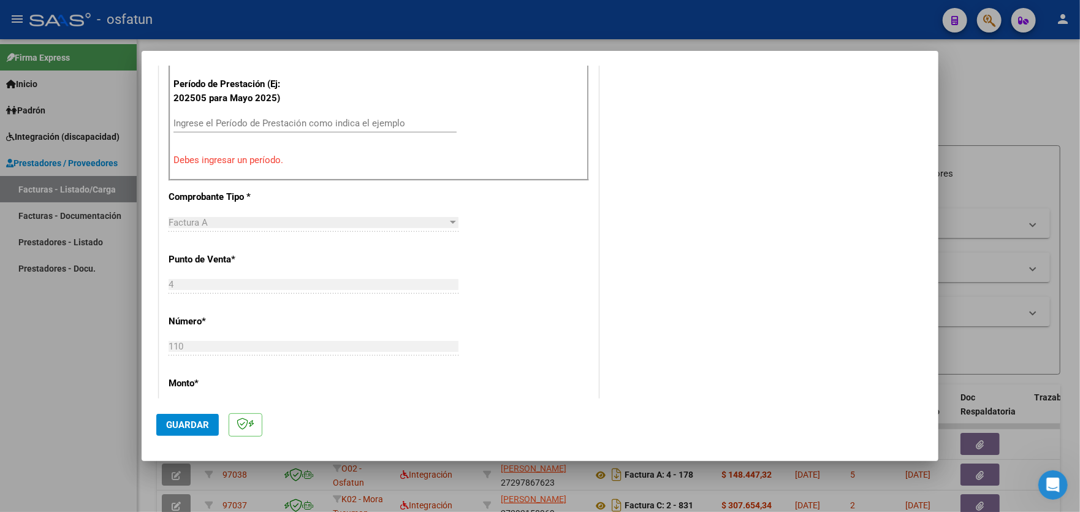
click at [361, 122] on input "Ingrese el Período de Prestación como indica el ejemplo" at bounding box center [315, 123] width 283 height 11
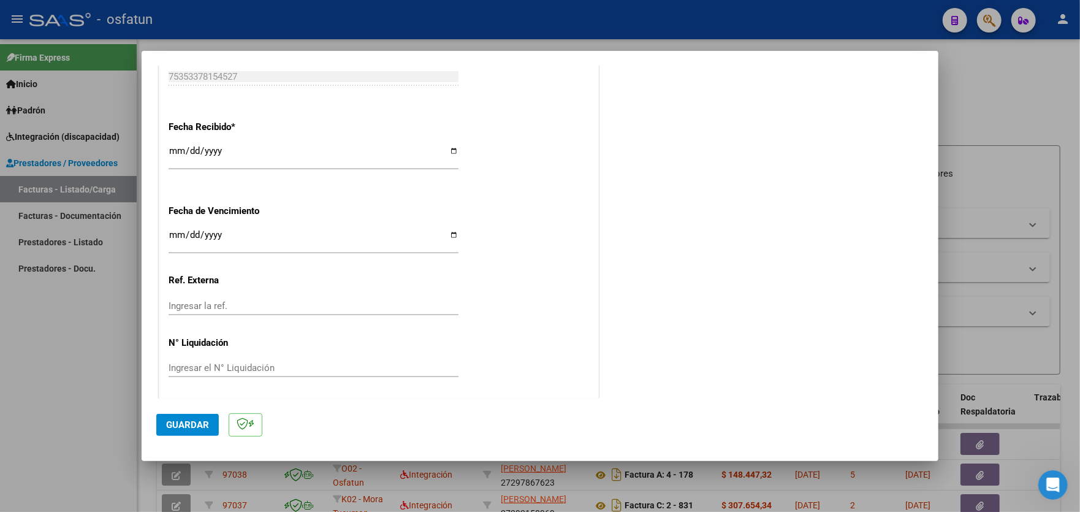
scroll to position [876, 0]
type input "202508"
click at [184, 430] on button "Guardar" at bounding box center [187, 425] width 63 height 22
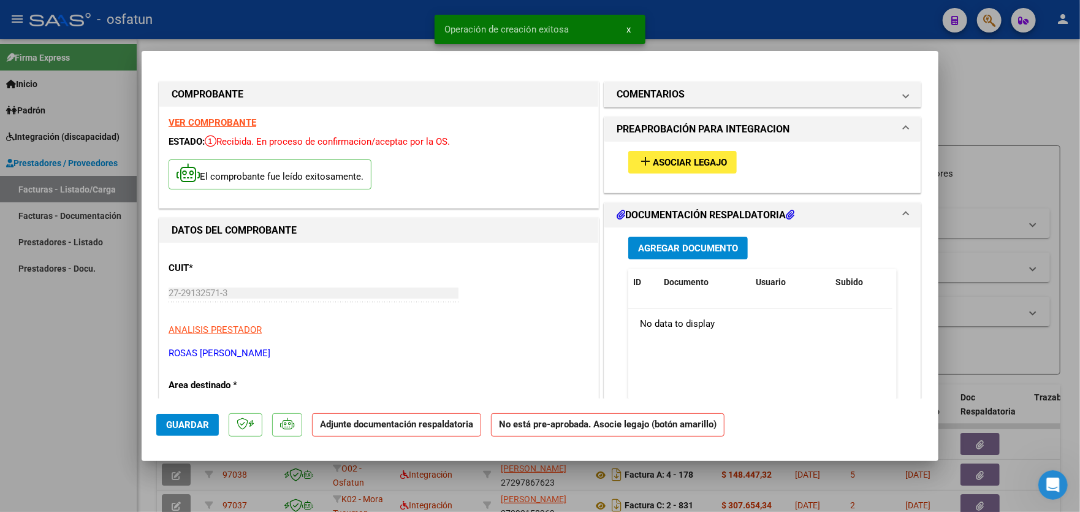
click at [700, 163] on span "Asociar Legajo" at bounding box center [690, 162] width 74 height 11
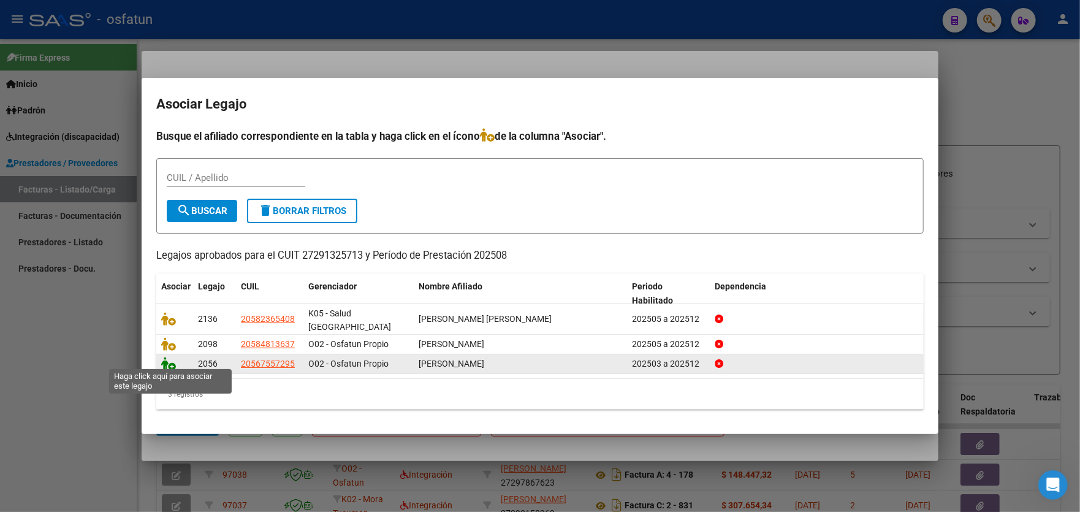
click at [173, 361] on icon at bounding box center [168, 363] width 15 height 13
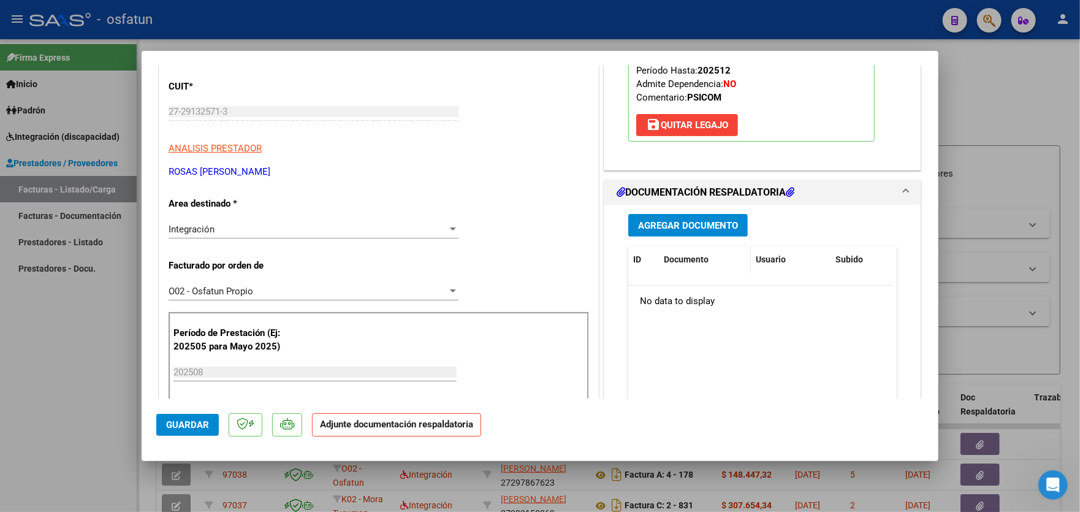
scroll to position [184, 0]
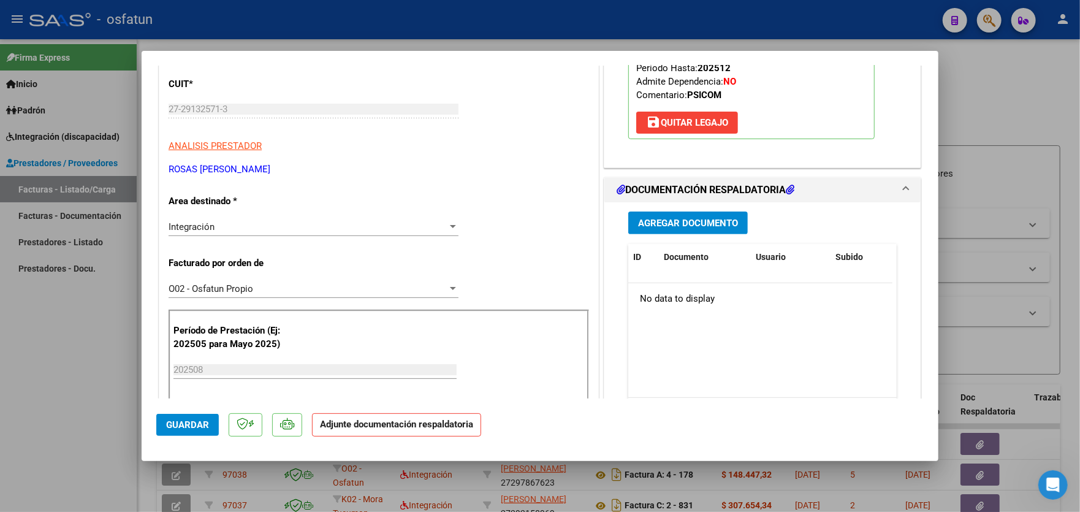
click at [667, 220] on span "Agregar Documento" at bounding box center [688, 223] width 100 height 11
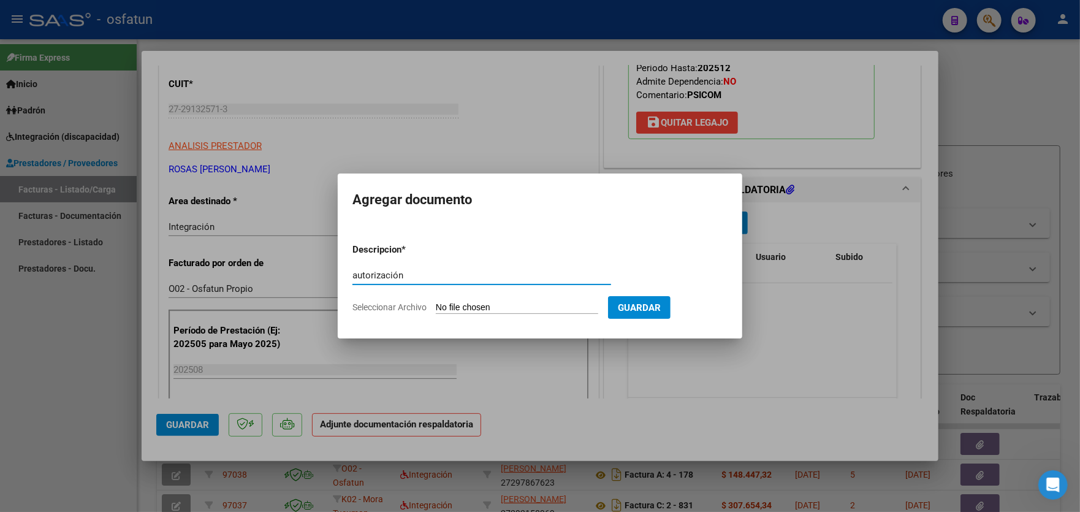
type input "autorización"
click at [502, 310] on input "Seleccionar Archivo" at bounding box center [517, 308] width 162 height 12
type input "C:\fakepath\order_3371704.pdf"
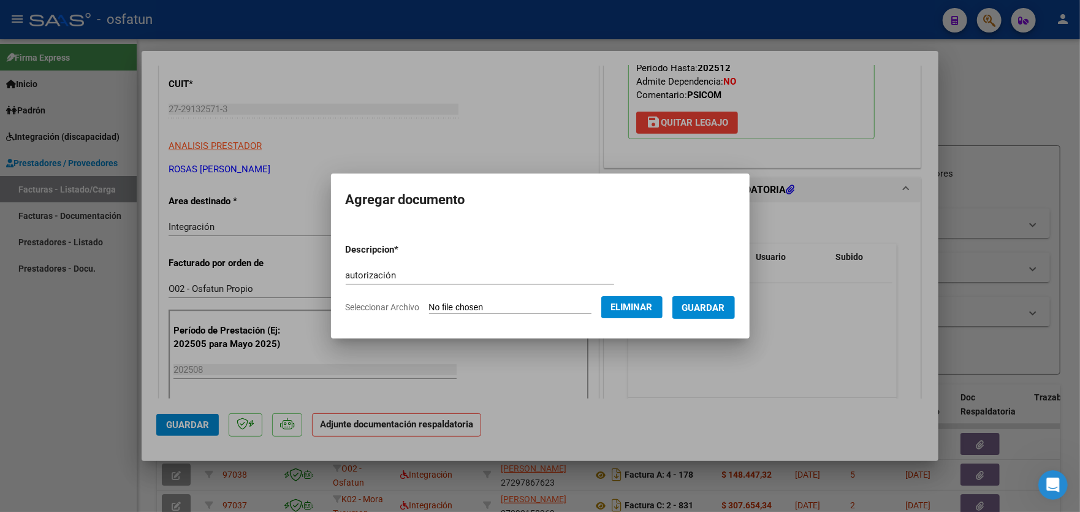
click at [710, 307] on span "Guardar" at bounding box center [703, 307] width 43 height 11
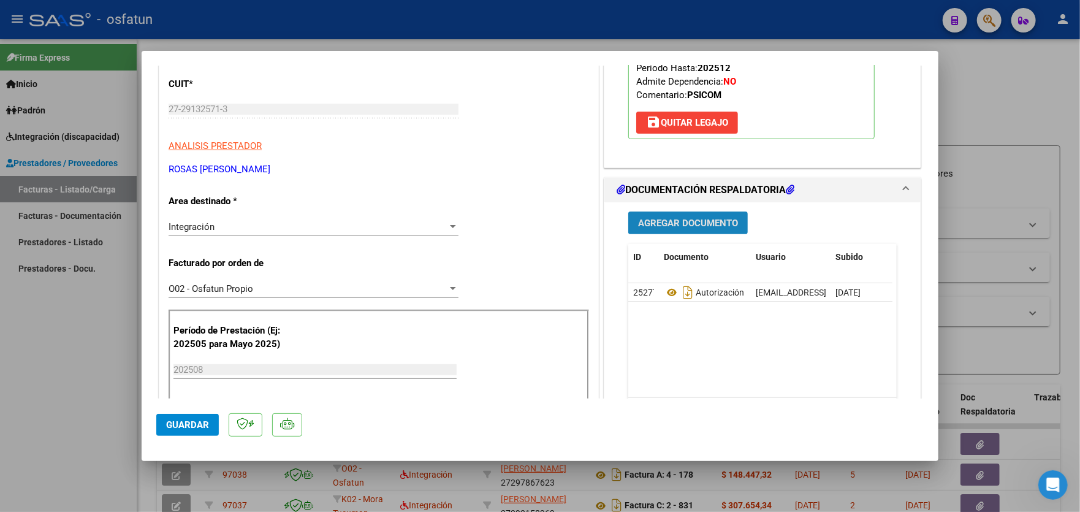
click at [698, 218] on span "Agregar Documento" at bounding box center [688, 223] width 100 height 11
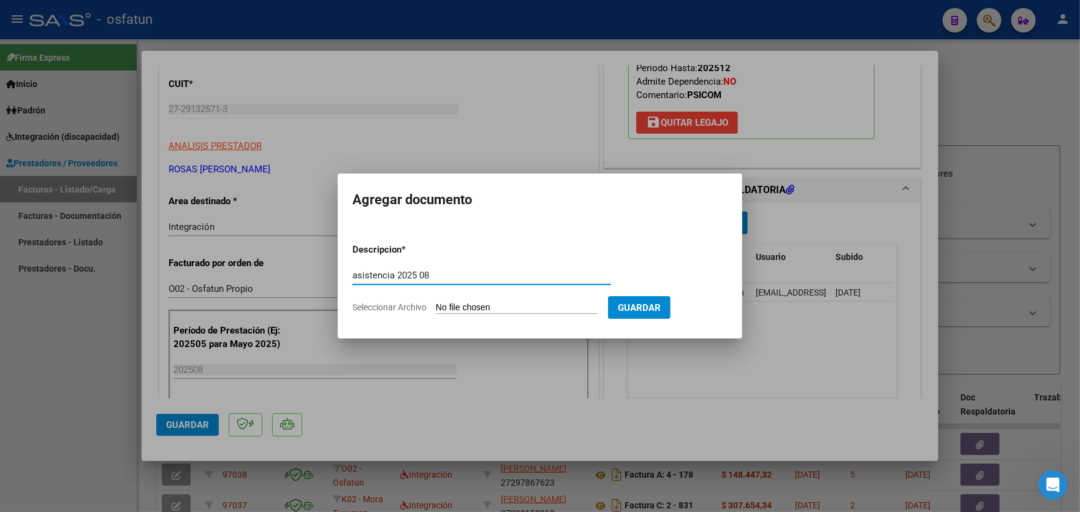
type input "asistencia 2025 08"
click at [516, 307] on input "Seleccionar Archivo" at bounding box center [517, 308] width 162 height 12
type input "C:\fakepath\[PERSON_NAME] PSM Planilla Agosto.pdf"
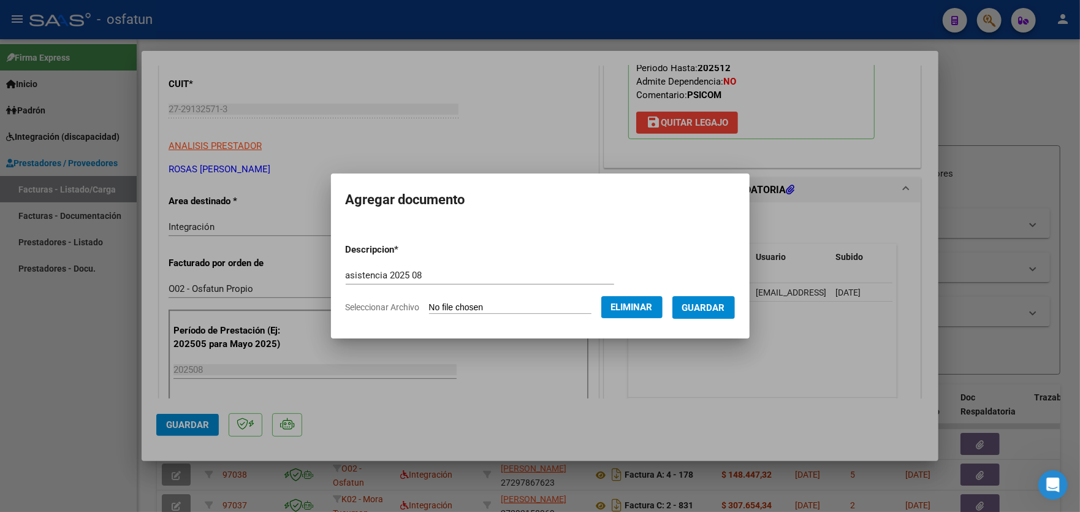
click at [722, 305] on span "Guardar" at bounding box center [703, 307] width 43 height 11
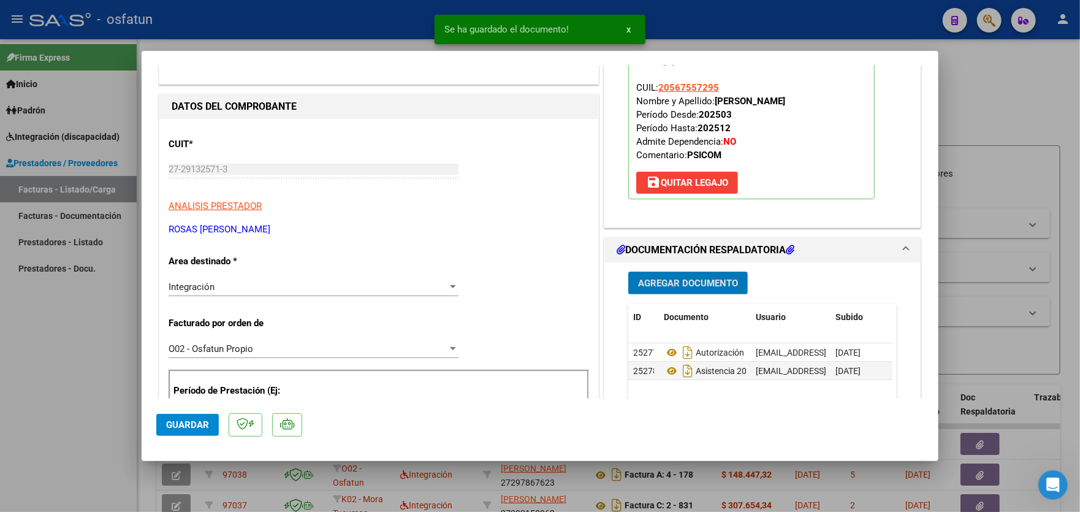
scroll to position [0, 0]
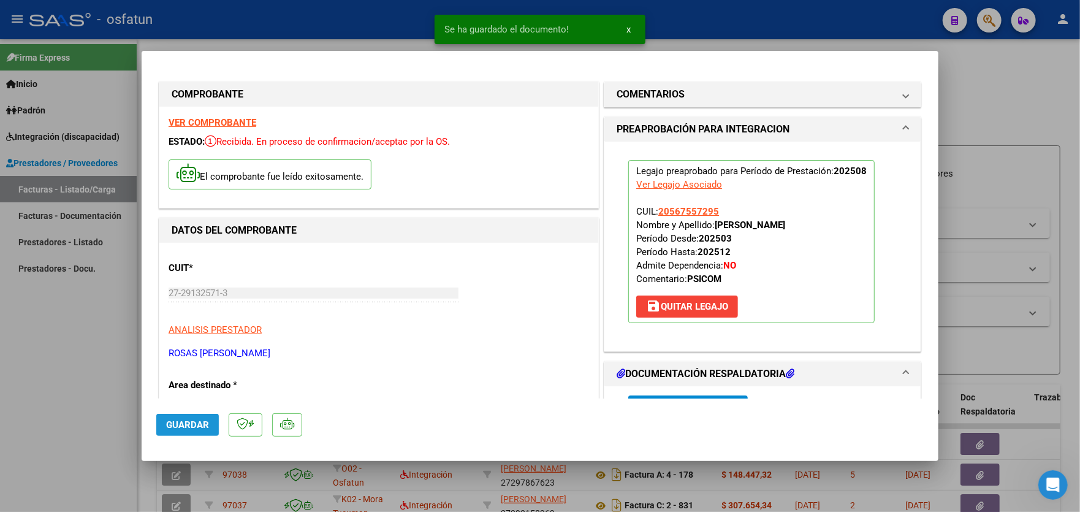
click at [184, 421] on span "Guardar" at bounding box center [187, 424] width 43 height 11
click at [78, 372] on div at bounding box center [540, 256] width 1080 height 512
type input "$ 0,00"
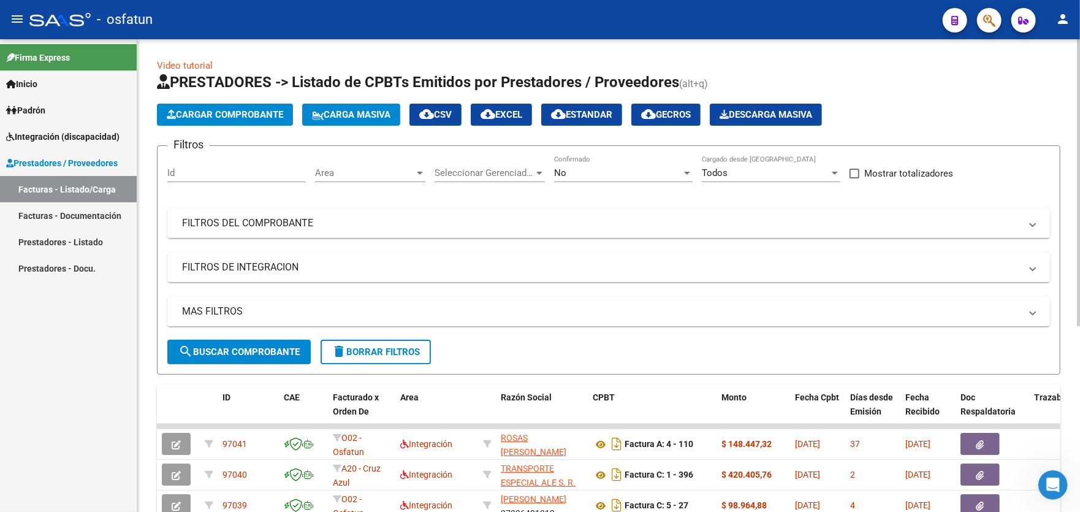
click at [204, 115] on span "Cargar Comprobante" at bounding box center [225, 114] width 117 height 11
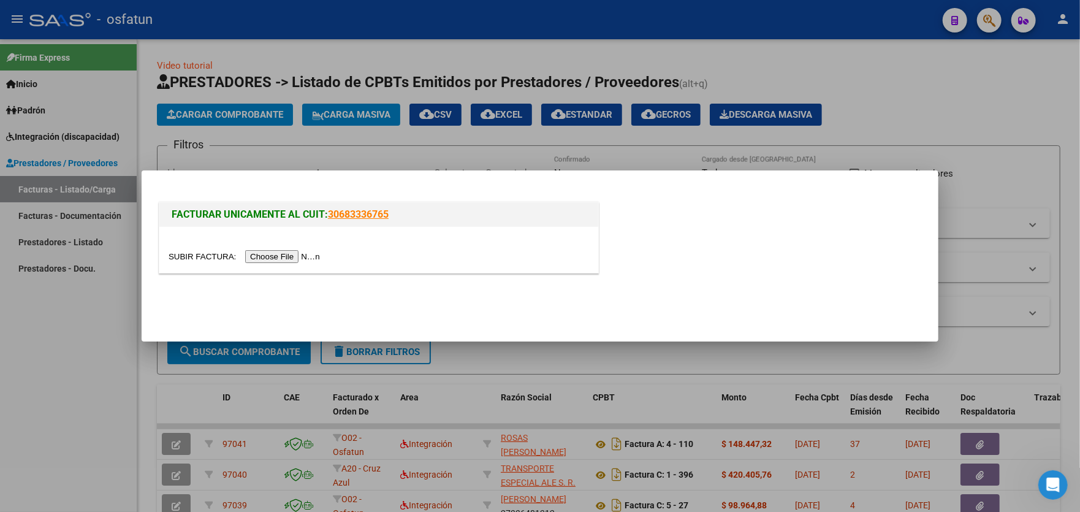
click at [306, 258] on input "file" at bounding box center [246, 256] width 155 height 13
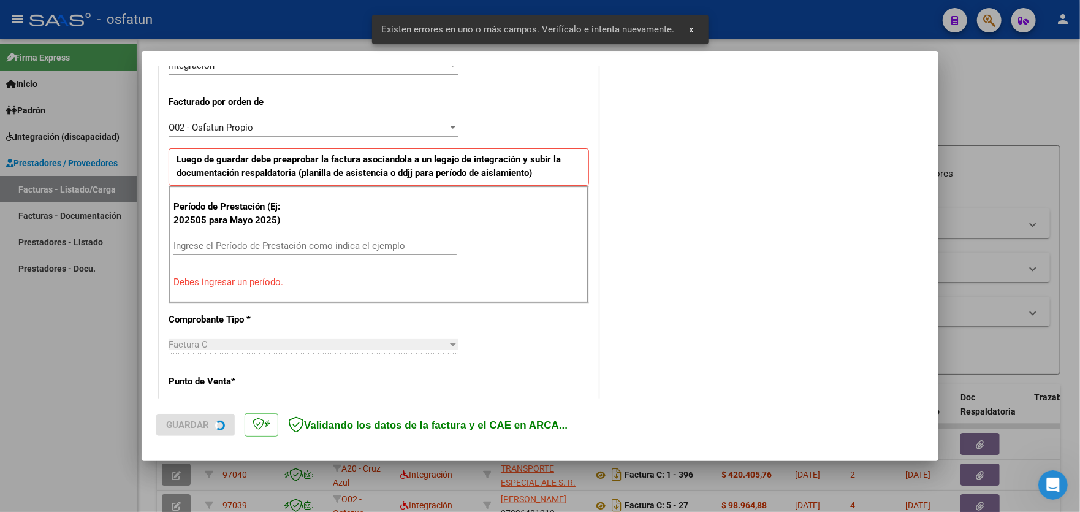
scroll to position [321, 0]
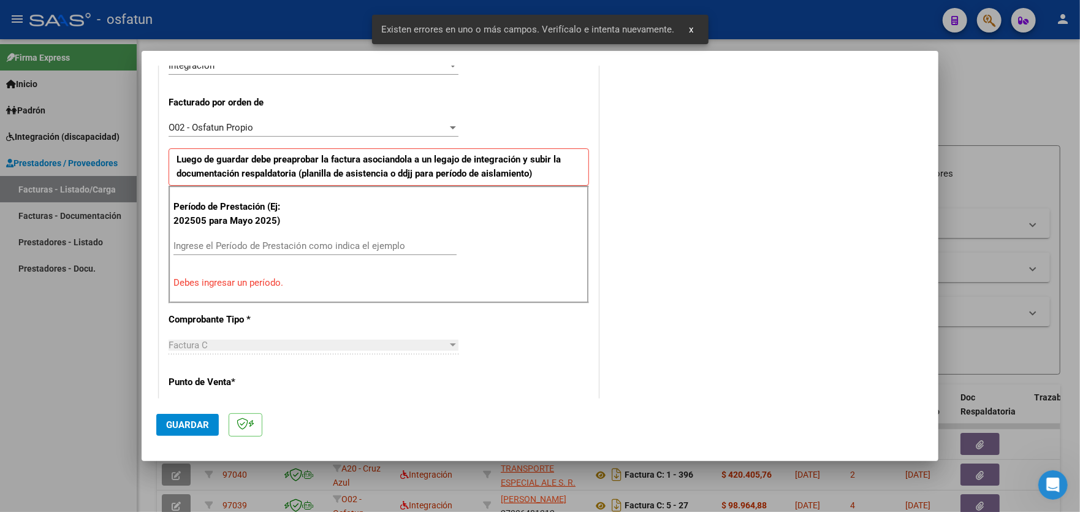
click at [337, 245] on input "Ingrese el Período de Prestación como indica el ejemplo" at bounding box center [315, 245] width 283 height 11
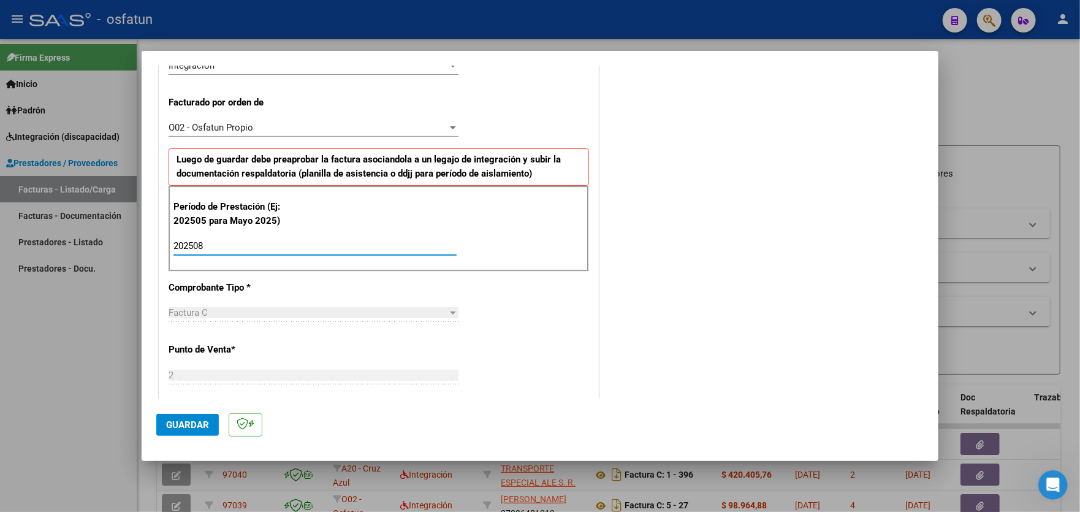
type input "202508"
click at [177, 430] on span "Guardar" at bounding box center [187, 424] width 43 height 11
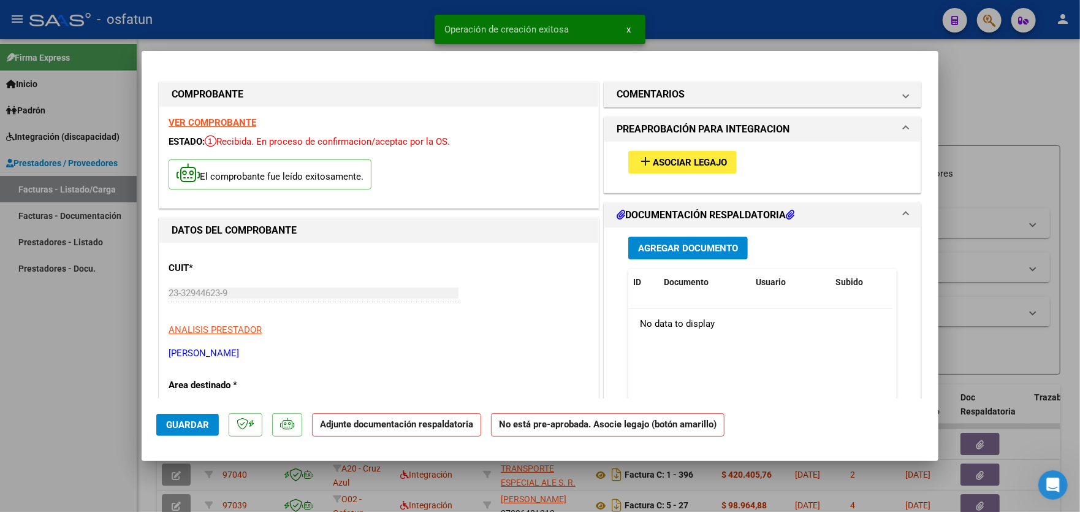
click at [695, 157] on span "Asociar Legajo" at bounding box center [690, 162] width 74 height 11
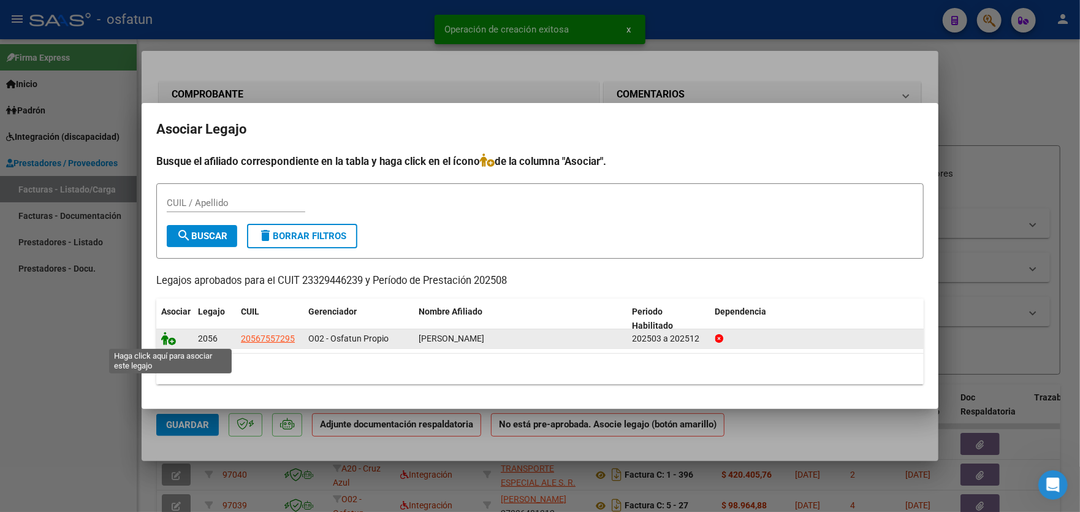
click at [168, 341] on icon at bounding box center [168, 338] width 15 height 13
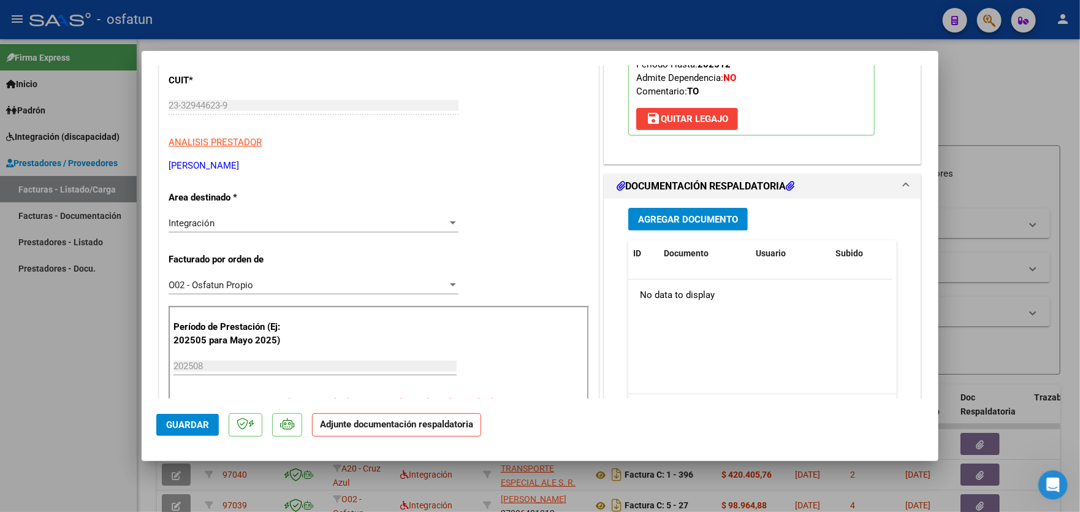
scroll to position [245, 0]
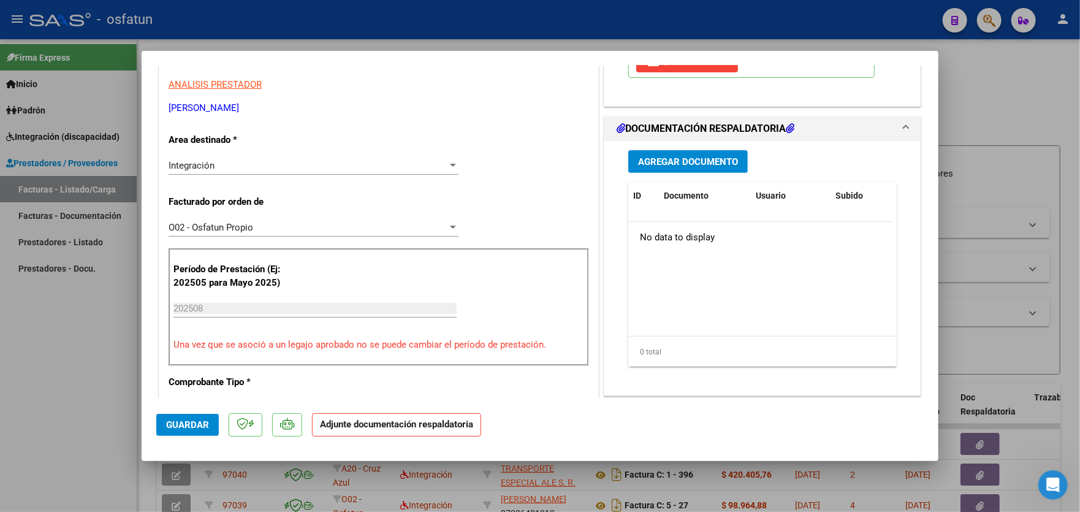
click at [695, 163] on span "Agregar Documento" at bounding box center [688, 161] width 100 height 11
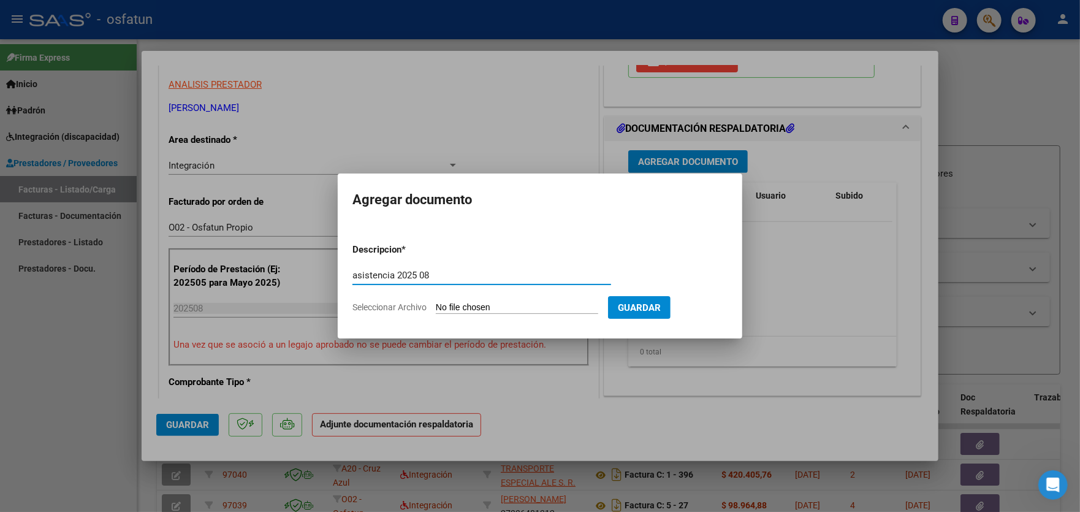
type input "asistencia 2025 08"
click at [476, 303] on input "Seleccionar Archivo" at bounding box center [517, 308] width 162 height 12
type input "C:\fakepath\asist to agosto.jfif"
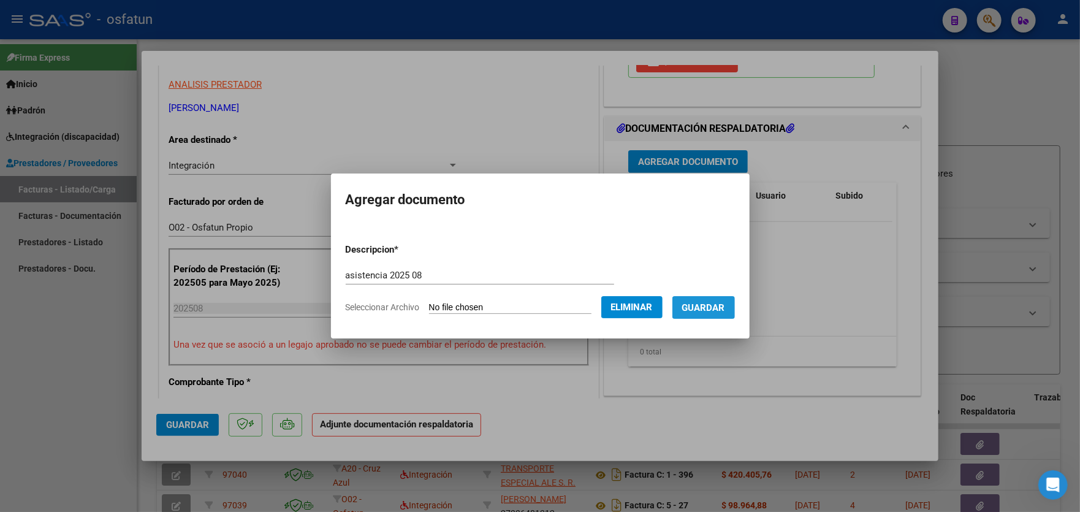
click at [717, 313] on button "Guardar" at bounding box center [704, 307] width 63 height 23
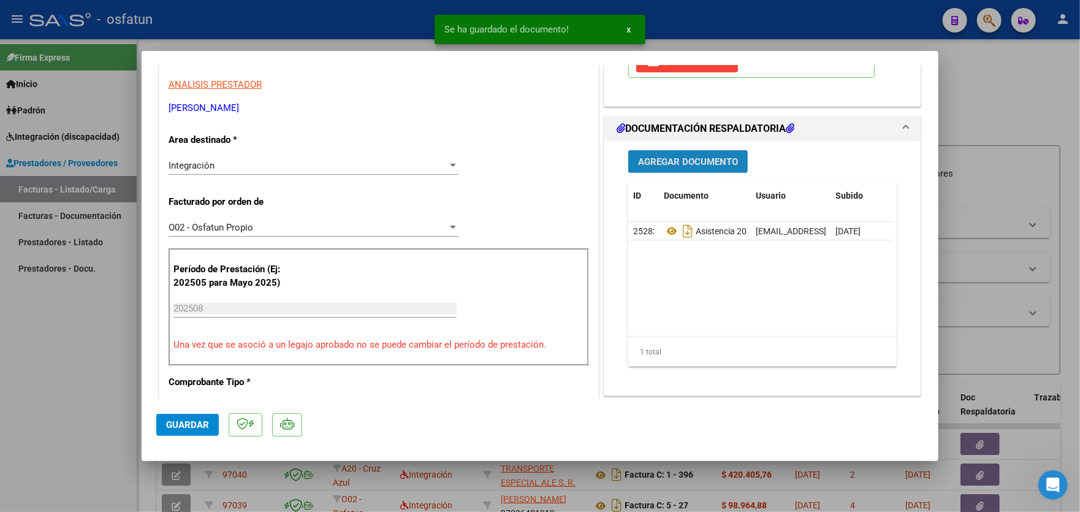
click at [675, 161] on span "Agregar Documento" at bounding box center [688, 161] width 100 height 11
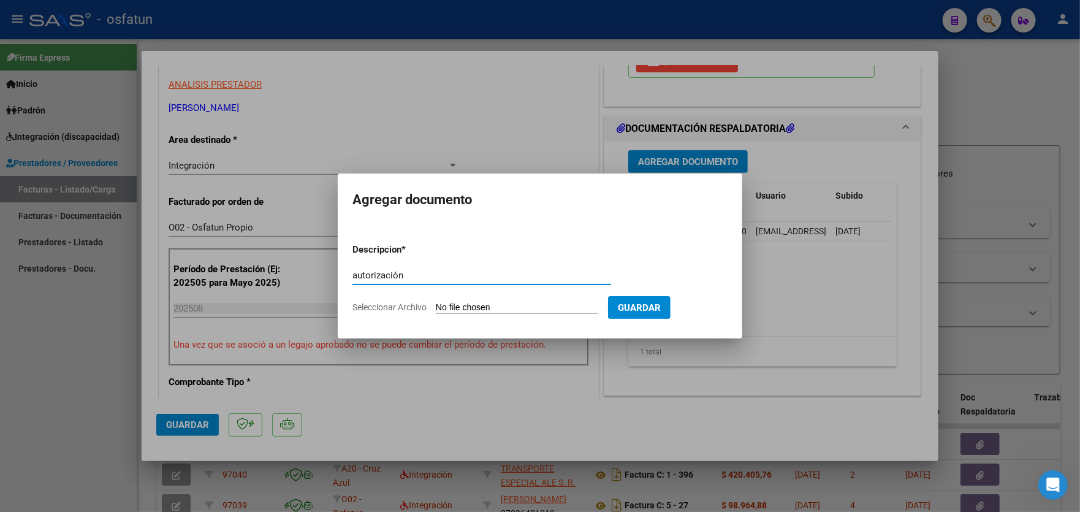
type input "autorización"
click at [509, 302] on input "Seleccionar Archivo" at bounding box center [517, 308] width 162 height 12
type input "C:\fakepath\order_3371796.pdf"
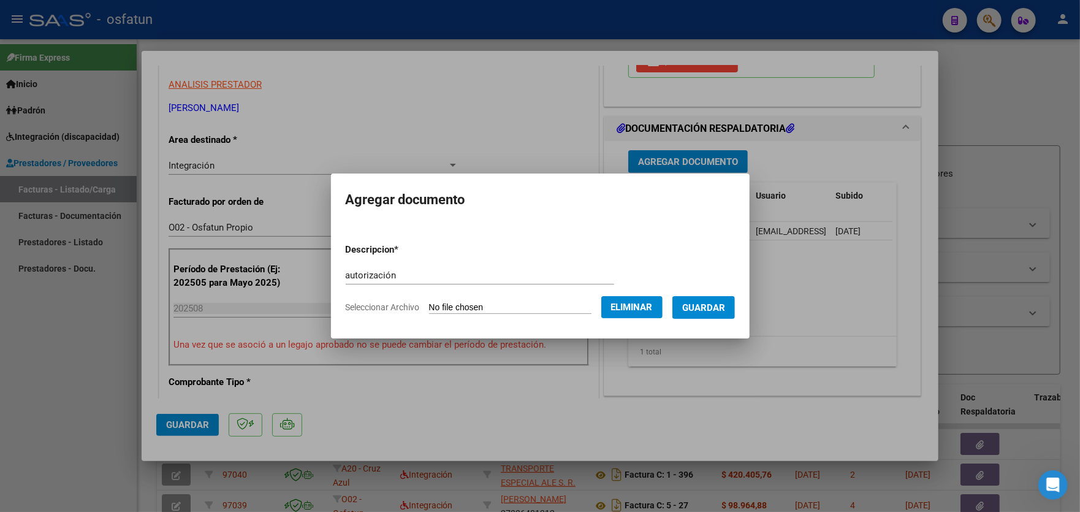
click at [695, 305] on span "Guardar" at bounding box center [703, 307] width 43 height 11
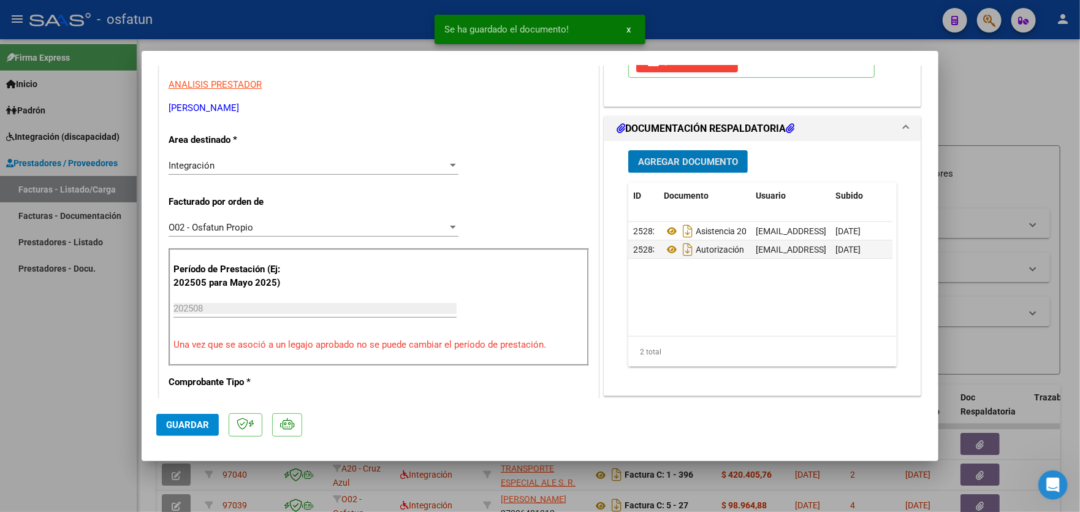
click at [188, 427] on span "Guardar" at bounding box center [187, 424] width 43 height 11
click at [53, 331] on div at bounding box center [540, 256] width 1080 height 512
type input "$ 0,00"
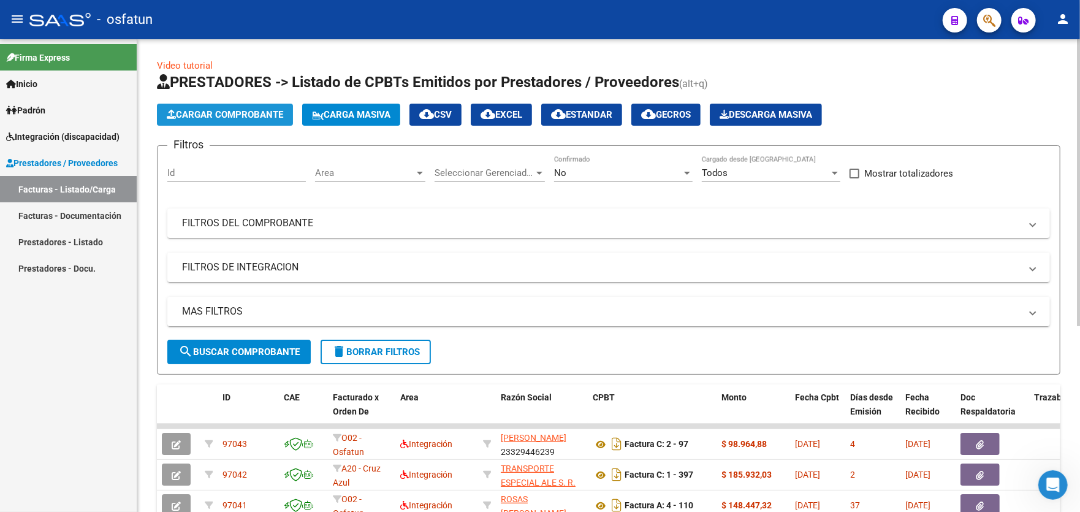
click at [217, 115] on span "Cargar Comprobante" at bounding box center [225, 114] width 117 height 11
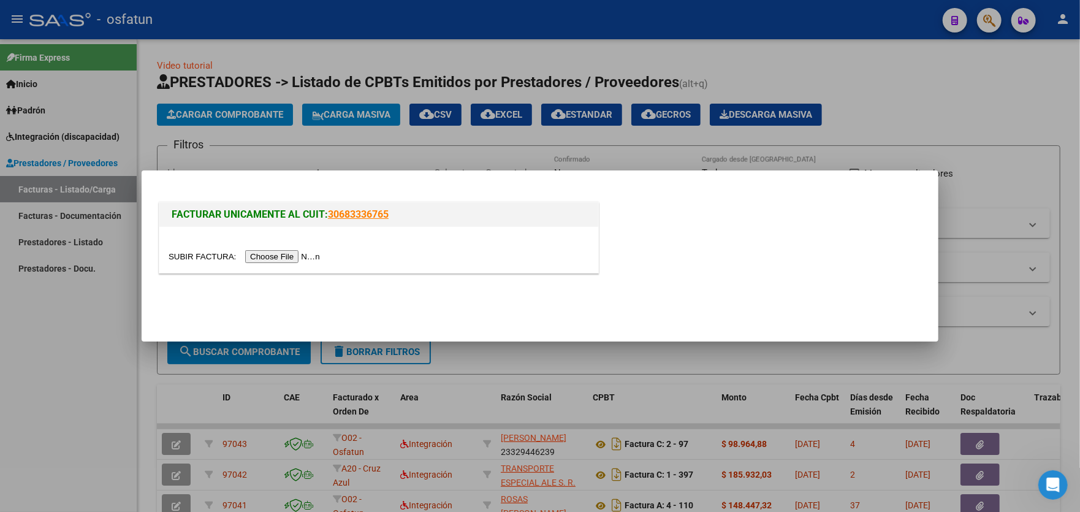
click at [288, 256] on input "file" at bounding box center [246, 256] width 155 height 13
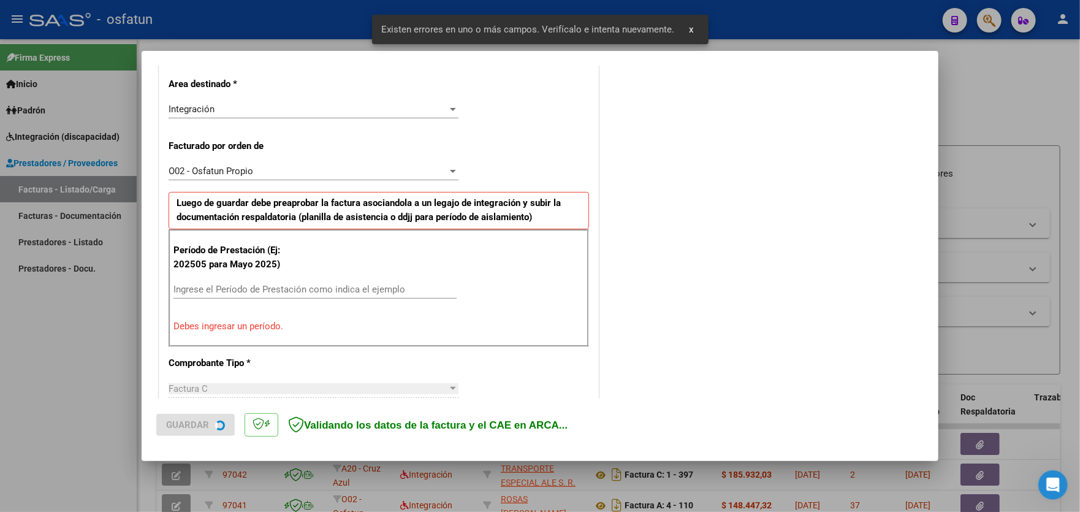
scroll to position [321, 0]
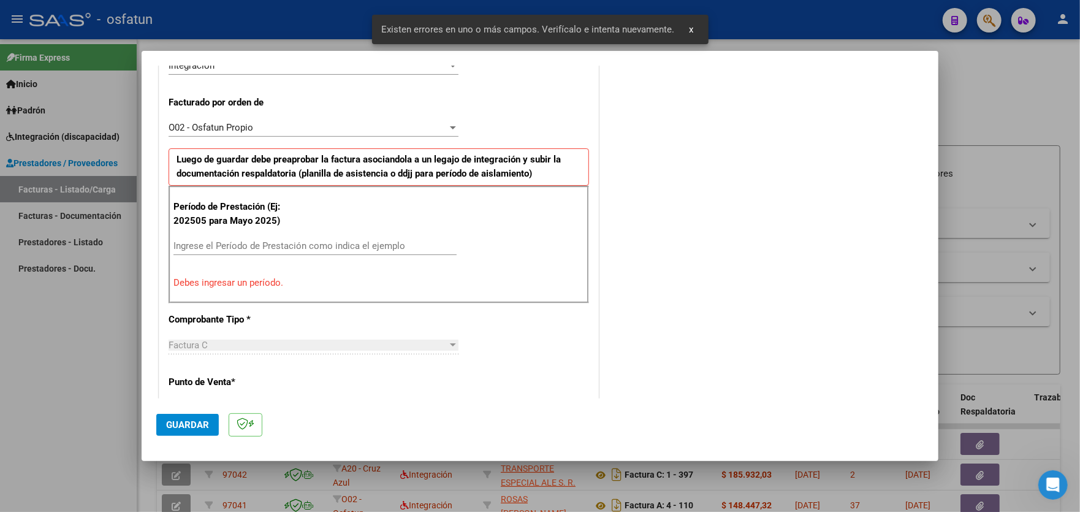
click at [308, 240] on input "Ingrese el Período de Prestación como indica el ejemplo" at bounding box center [315, 245] width 283 height 11
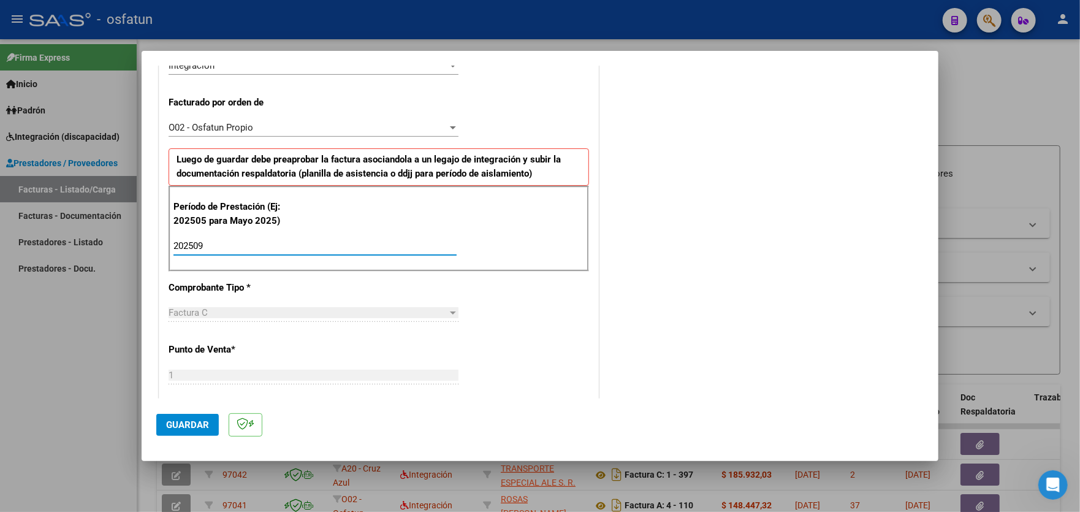
type input "202509"
click at [186, 424] on span "Guardar" at bounding box center [187, 424] width 43 height 11
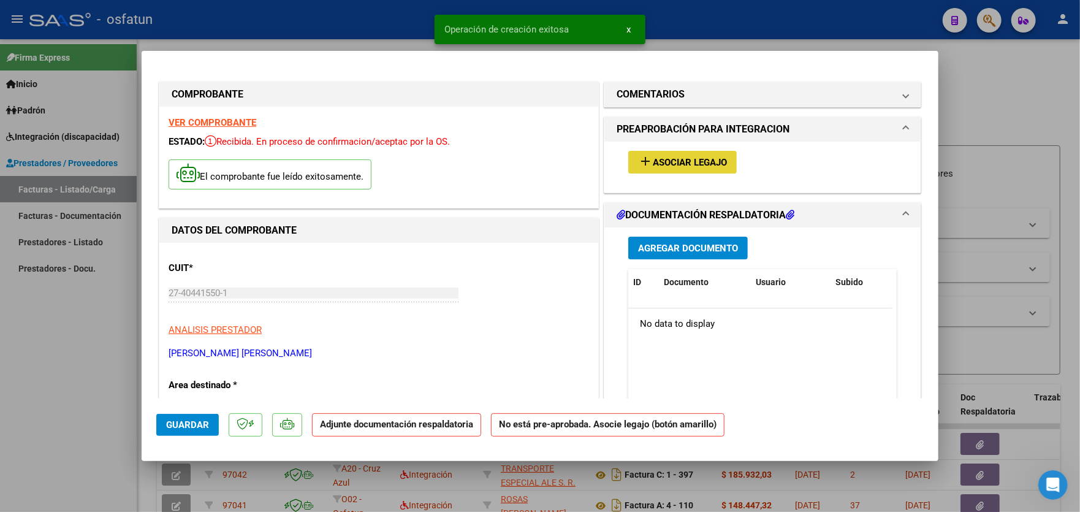
click at [698, 161] on span "Asociar Legajo" at bounding box center [690, 162] width 74 height 11
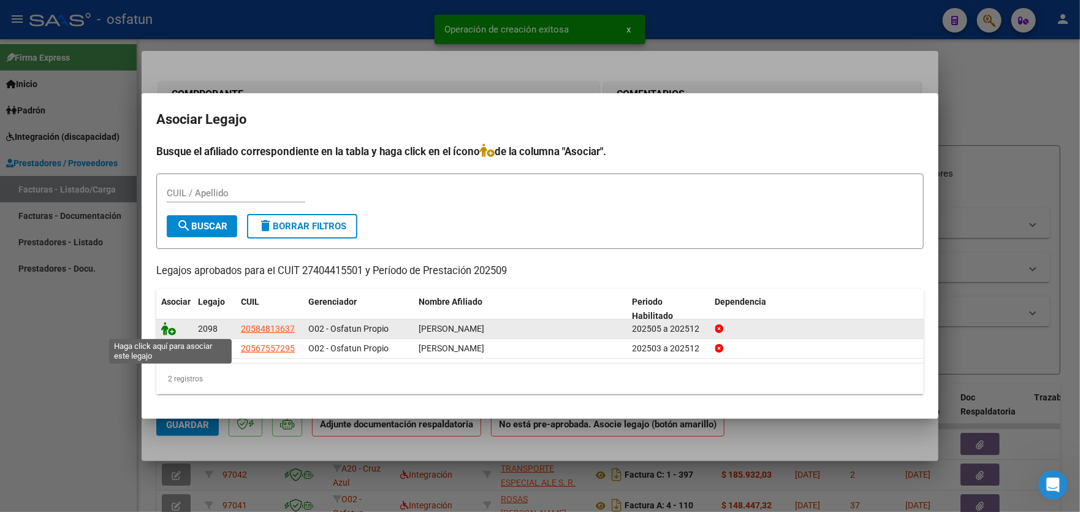
click at [170, 329] on icon at bounding box center [168, 328] width 15 height 13
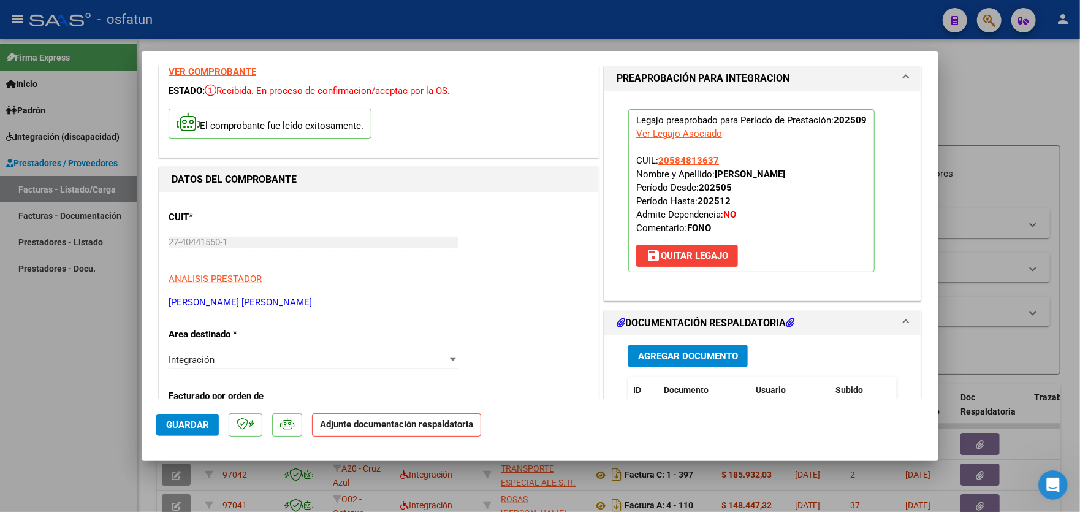
scroll to position [245, 0]
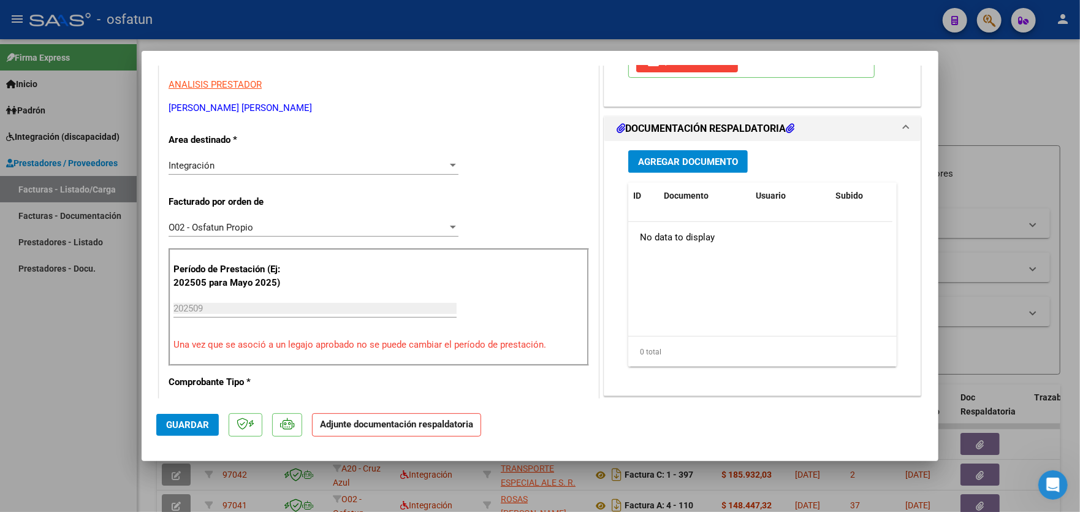
click at [681, 164] on span "Agregar Documento" at bounding box center [688, 161] width 100 height 11
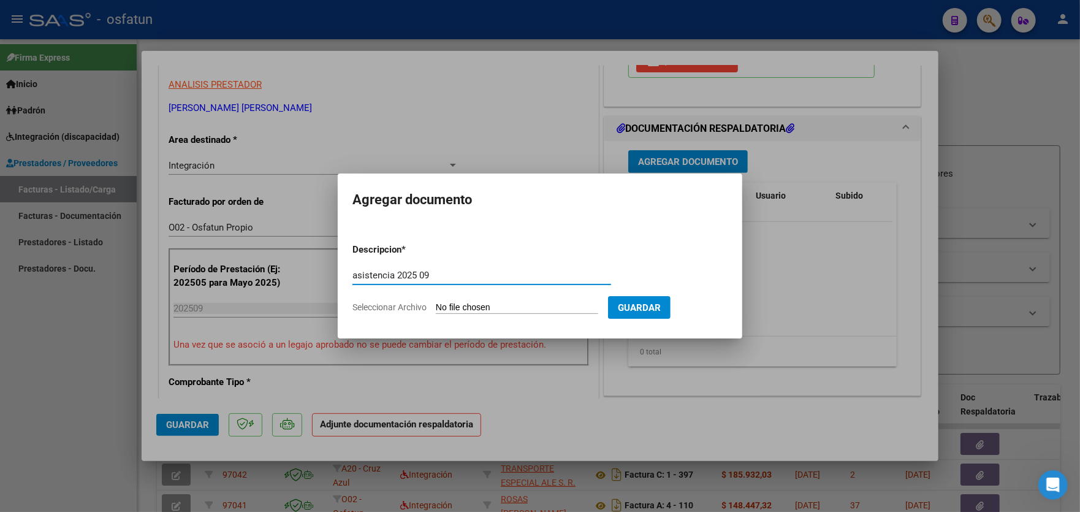
type input "asistencia 2025 09"
click at [492, 305] on input "Seleccionar Archivo" at bounding box center [517, 308] width 162 height 12
type input "C:\fakepath\asist. [PERSON_NAME].jpg"
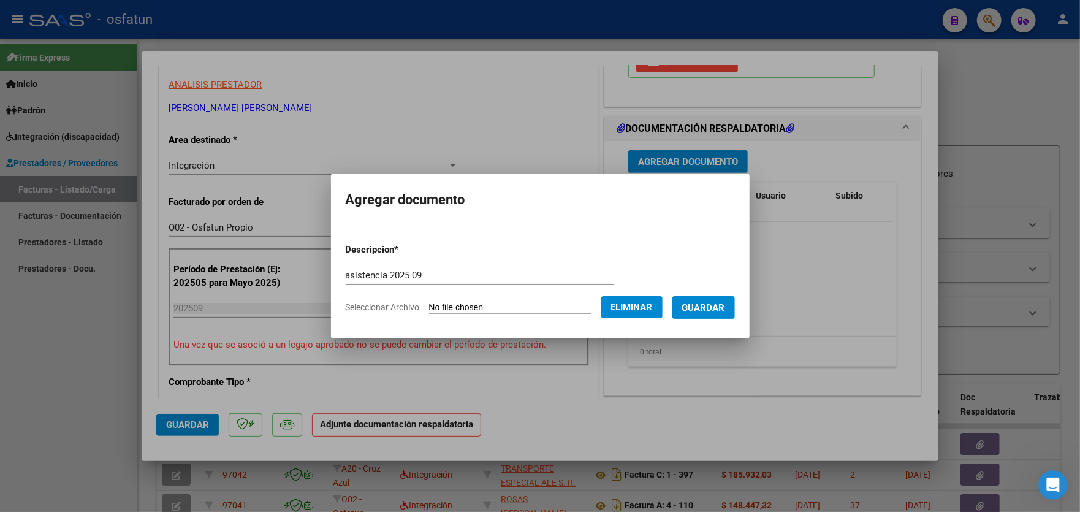
click at [709, 311] on span "Guardar" at bounding box center [703, 307] width 43 height 11
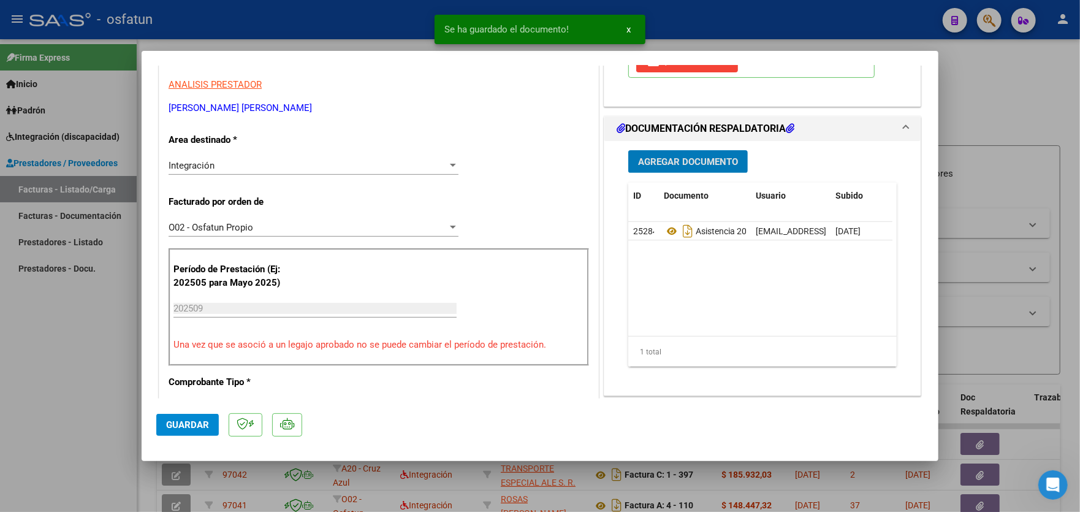
click at [708, 162] on span "Agregar Documento" at bounding box center [688, 161] width 100 height 11
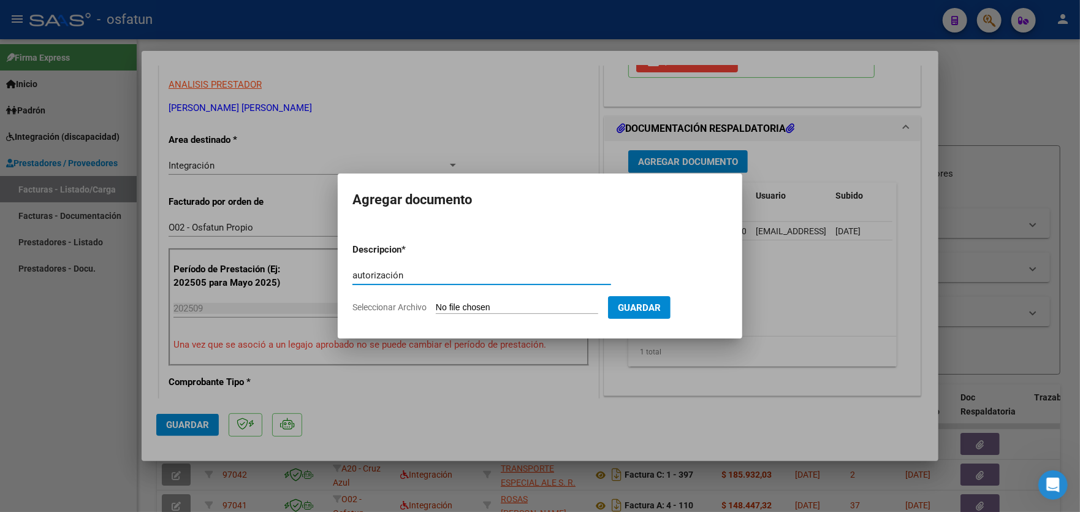
type input "autorización"
click at [494, 307] on input "Seleccionar Archivo" at bounding box center [517, 308] width 162 height 12
type input "C:\fakepath\order_3408872.pdf"
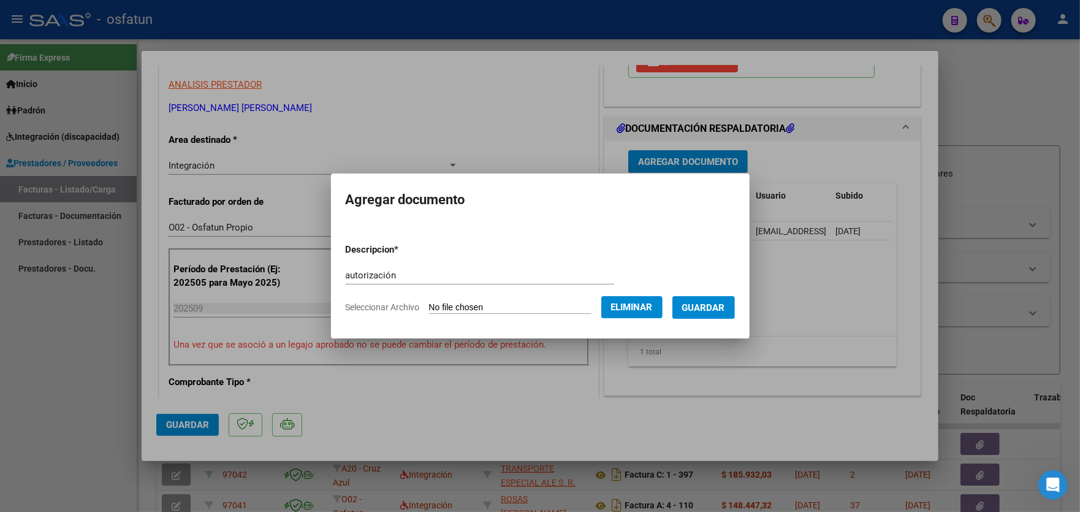
click at [712, 306] on span "Guardar" at bounding box center [703, 307] width 43 height 11
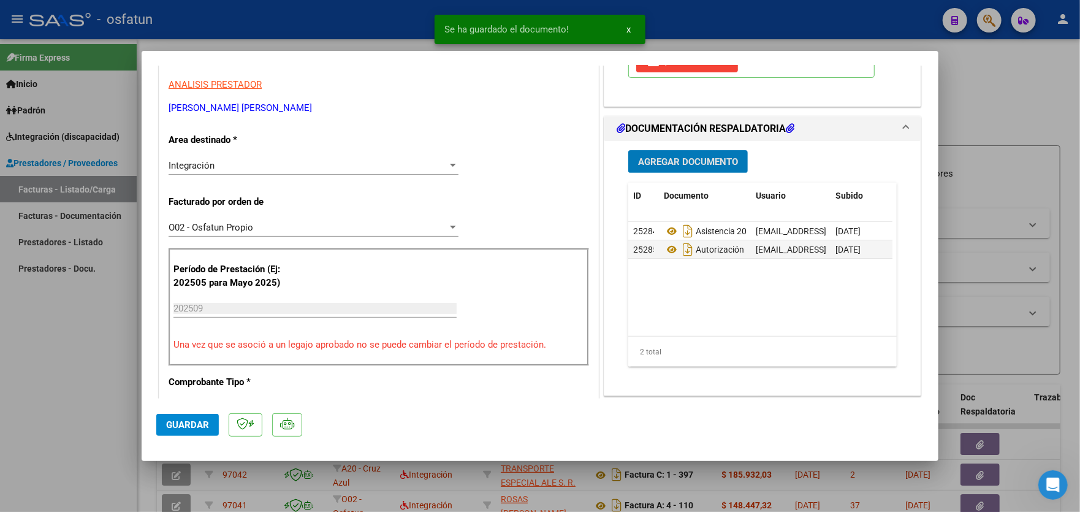
click at [190, 422] on span "Guardar" at bounding box center [187, 424] width 43 height 11
click at [91, 348] on div at bounding box center [540, 256] width 1080 height 512
type input "$ 0,00"
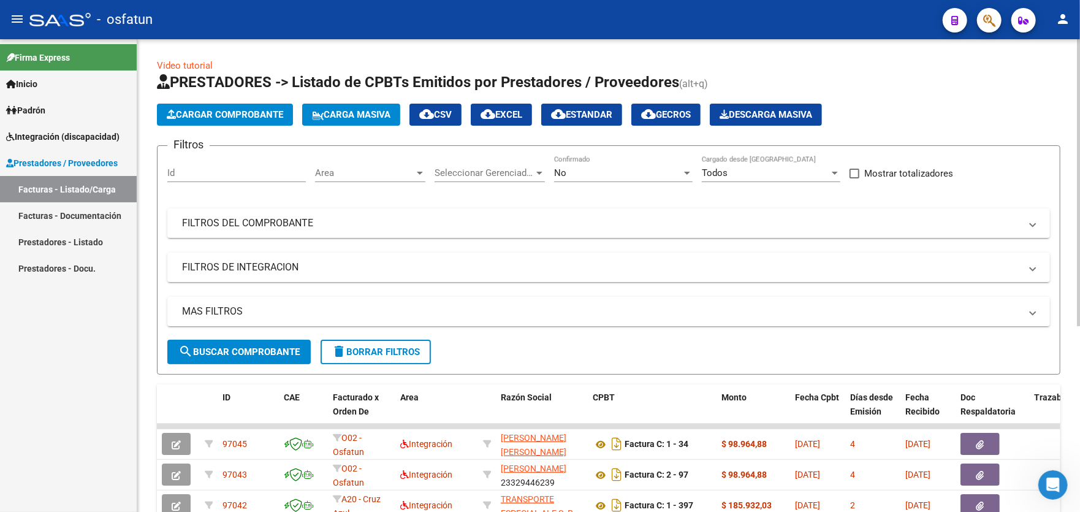
click at [230, 115] on span "Cargar Comprobante" at bounding box center [225, 114] width 117 height 11
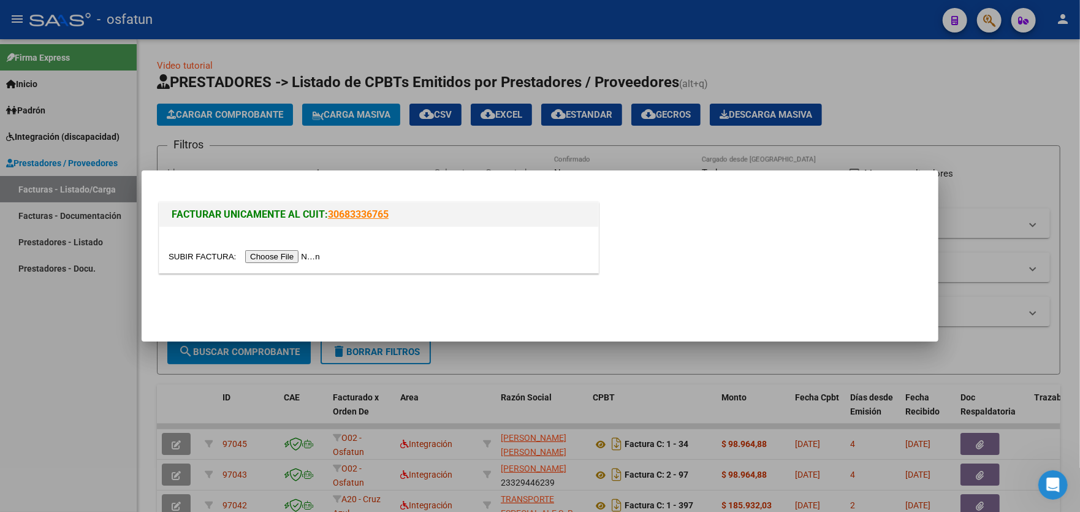
click at [285, 256] on input "file" at bounding box center [246, 256] width 155 height 13
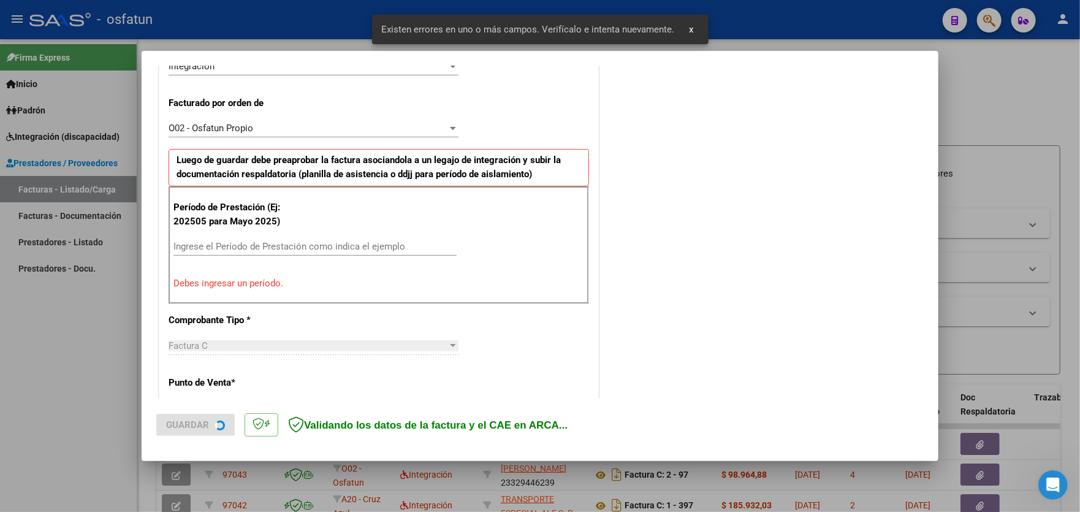
scroll to position [321, 0]
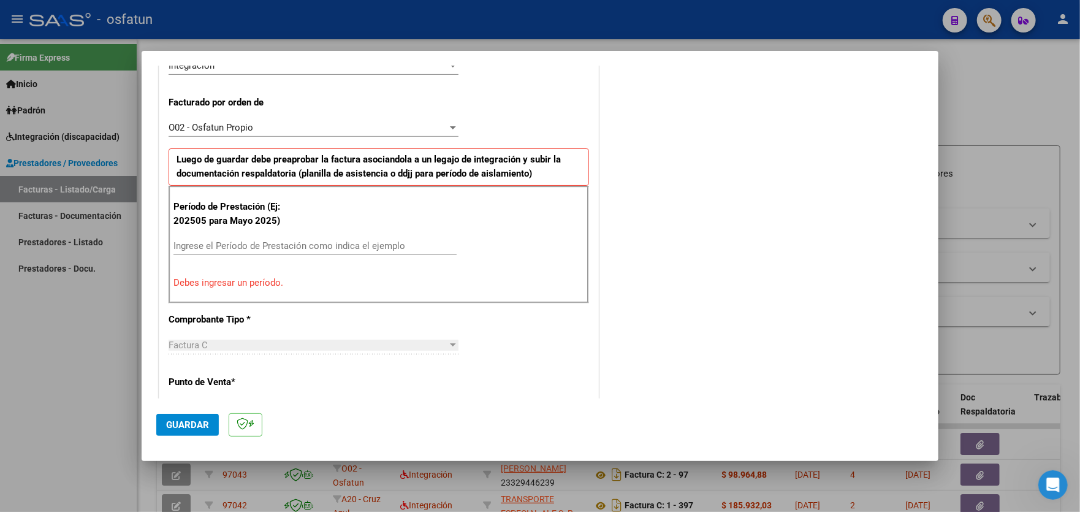
click at [287, 241] on input "Ingrese el Período de Prestación como indica el ejemplo" at bounding box center [315, 245] width 283 height 11
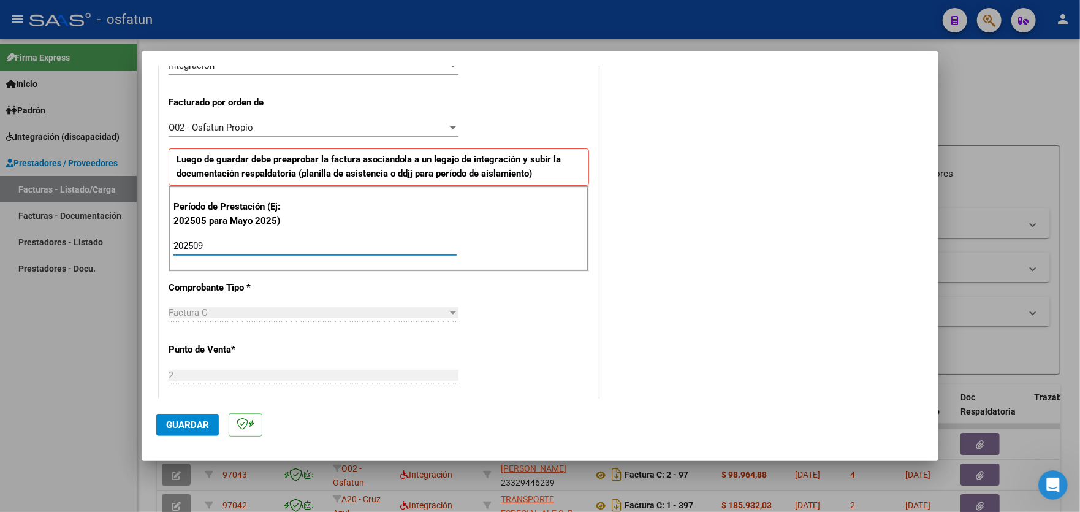
type input "202509"
click at [199, 422] on span "Guardar" at bounding box center [187, 424] width 43 height 11
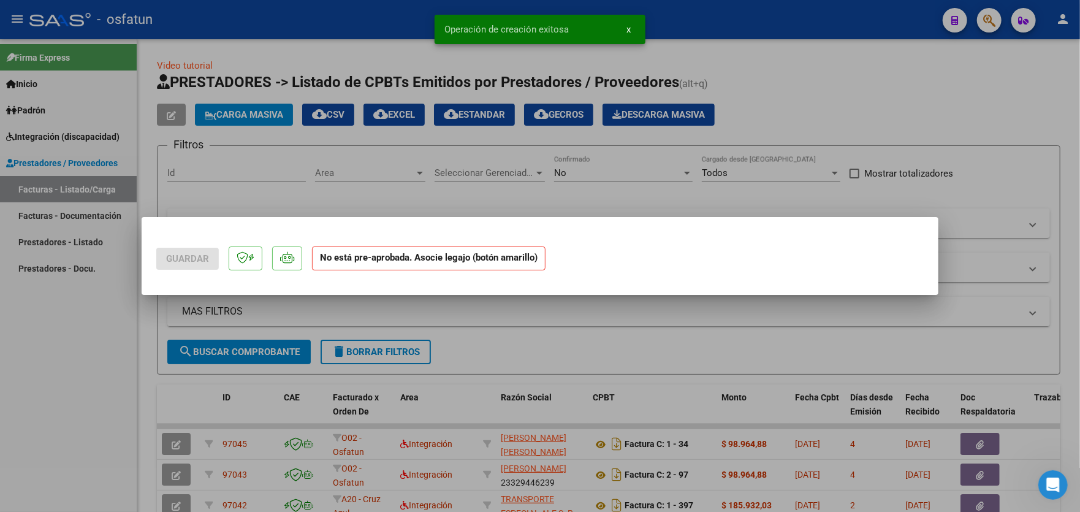
scroll to position [0, 0]
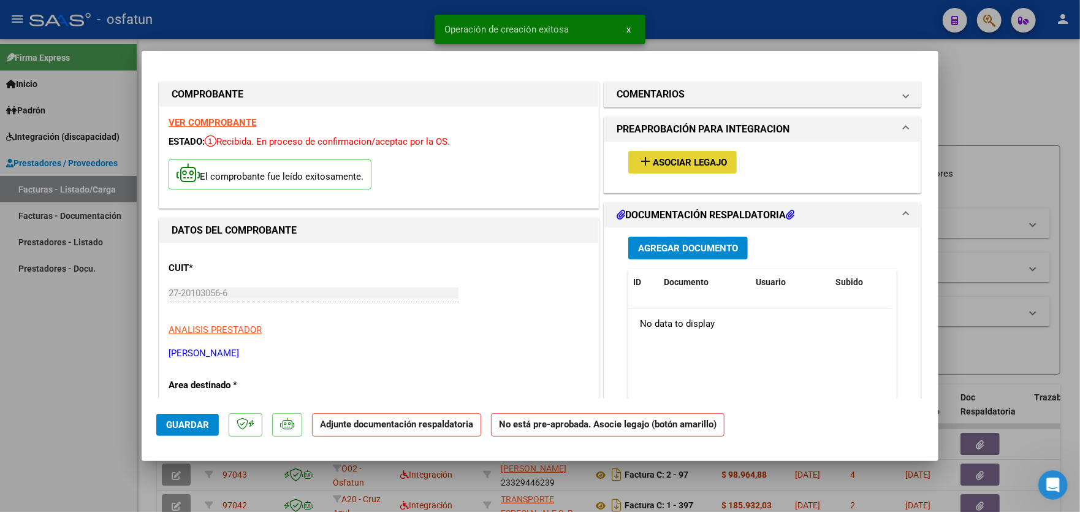
click at [704, 167] on span "Asociar Legajo" at bounding box center [690, 162] width 74 height 11
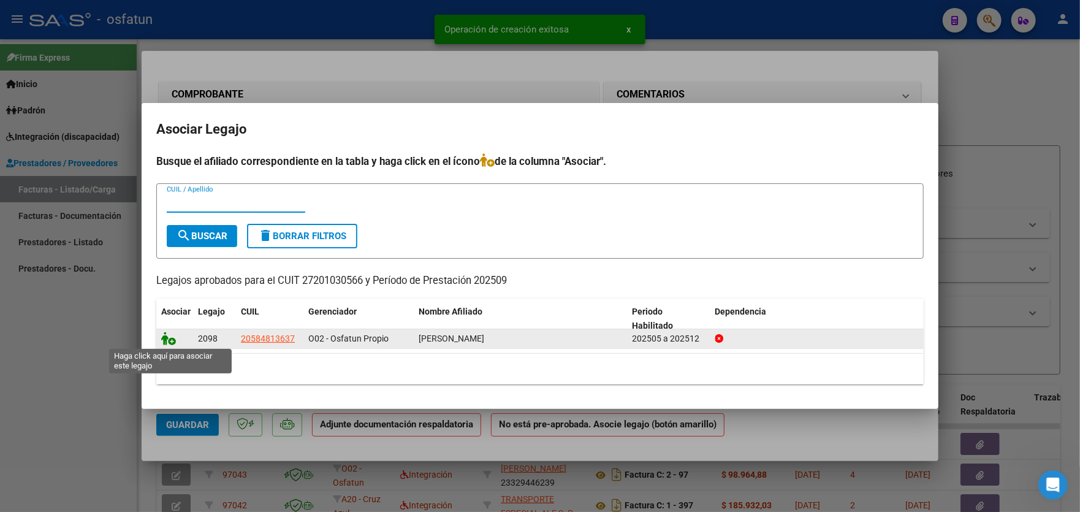
click at [173, 339] on icon at bounding box center [168, 338] width 15 height 13
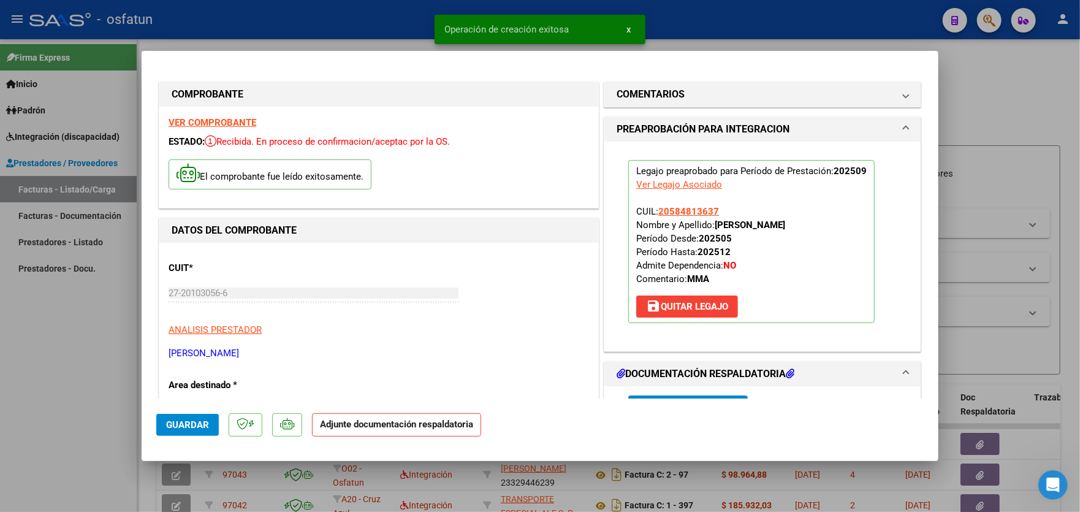
scroll to position [61, 0]
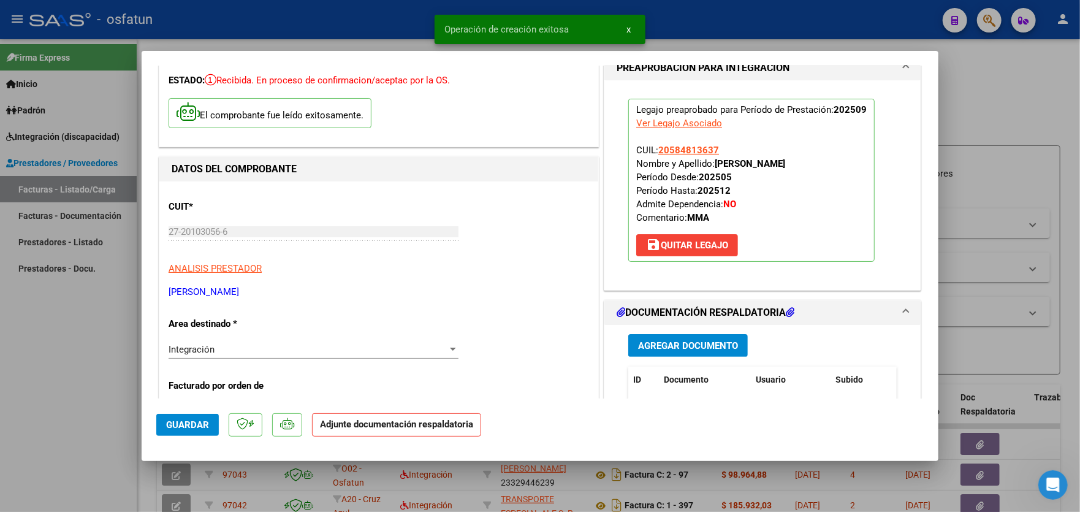
click at [711, 349] on span "Agregar Documento" at bounding box center [688, 345] width 100 height 11
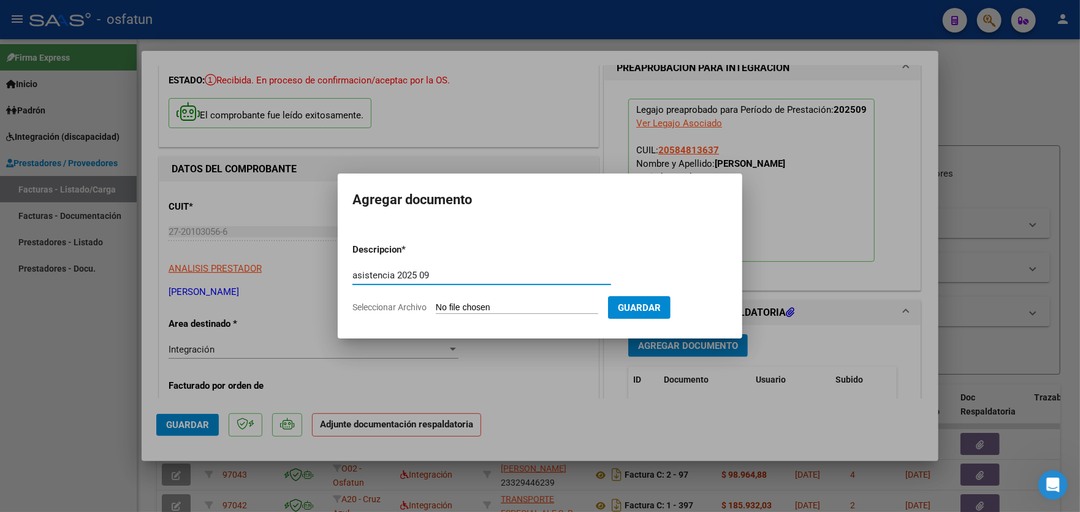
type input "asistencia 2025 09"
click at [513, 304] on input "Seleccionar Archivo" at bounding box center [517, 308] width 162 height 12
type input "C:\fakepath\asist maestra [PERSON_NAME].pdf"
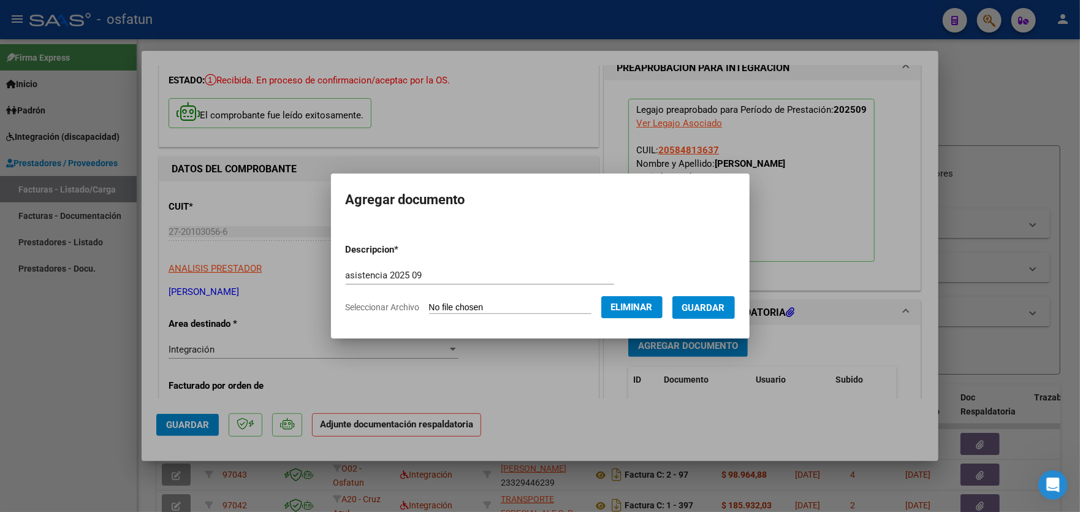
click at [706, 307] on span "Guardar" at bounding box center [703, 307] width 43 height 11
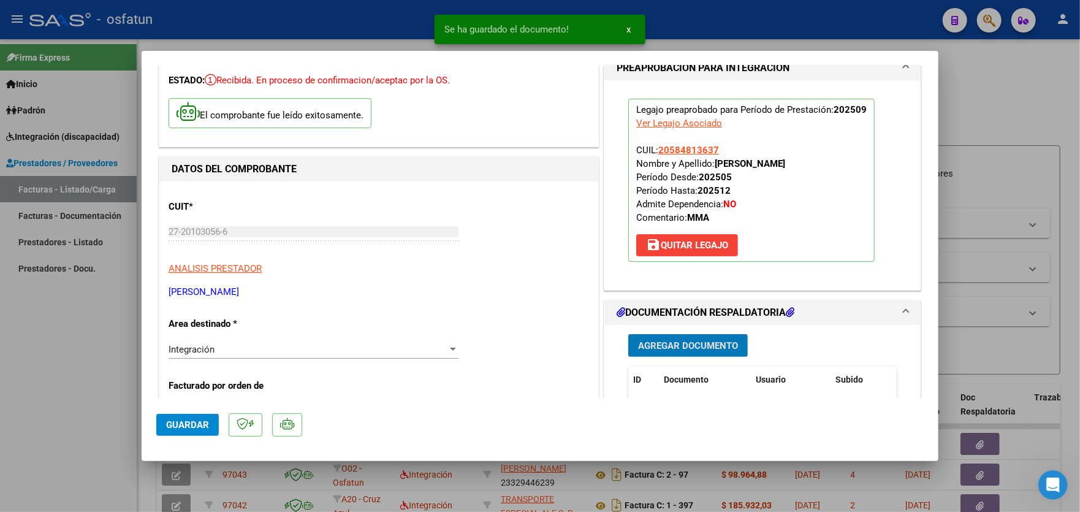
click at [706, 342] on span "Agregar Documento" at bounding box center [688, 345] width 100 height 11
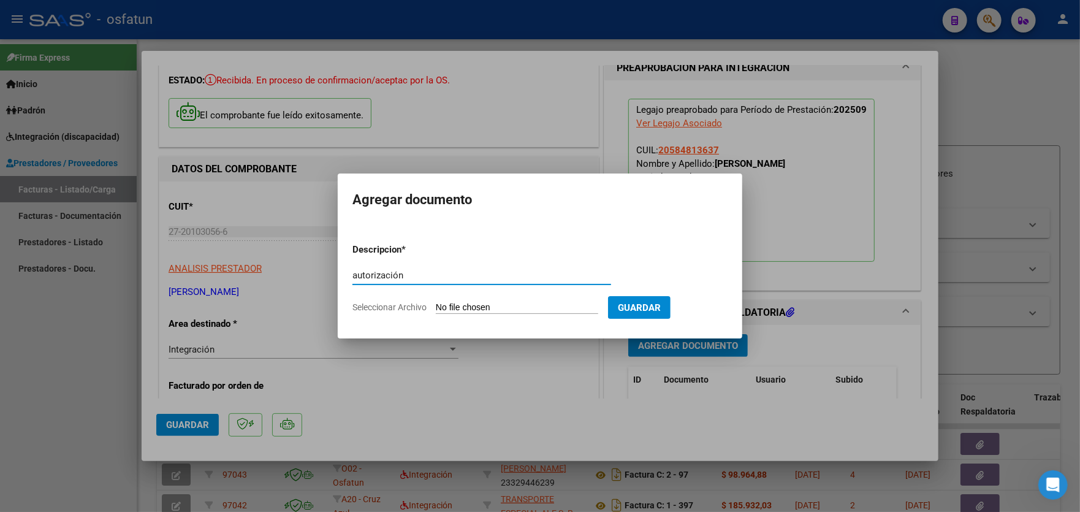
type input "autorización"
click at [514, 304] on input "Seleccionar Archivo" at bounding box center [517, 308] width 162 height 12
type input "C:\fakepath\order_3408888.pdf"
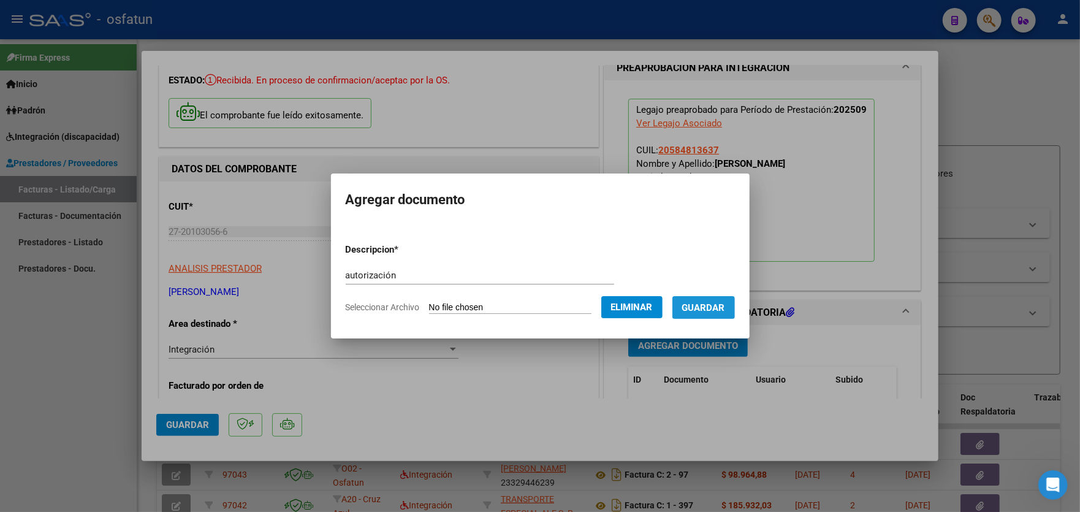
click at [707, 306] on span "Guardar" at bounding box center [703, 307] width 43 height 11
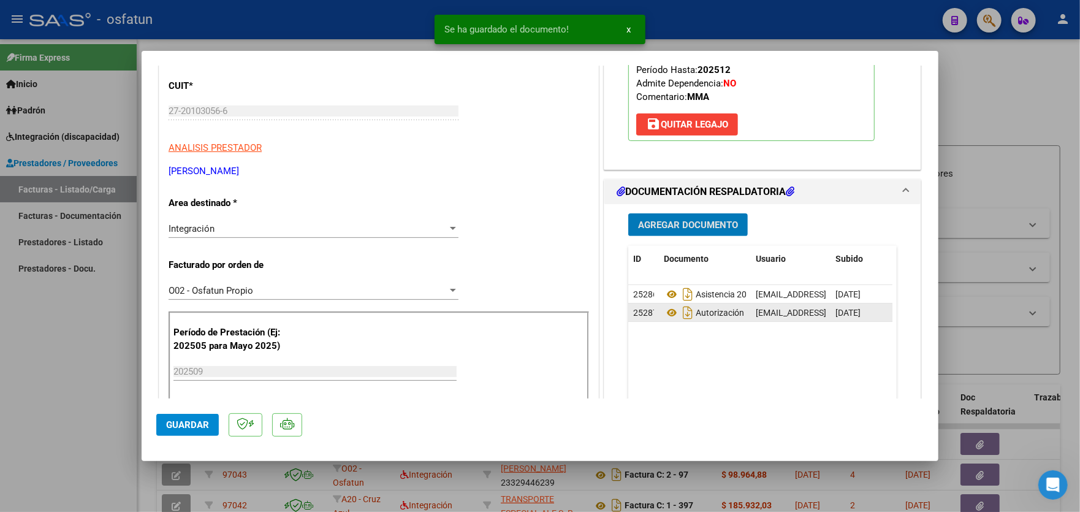
scroll to position [184, 0]
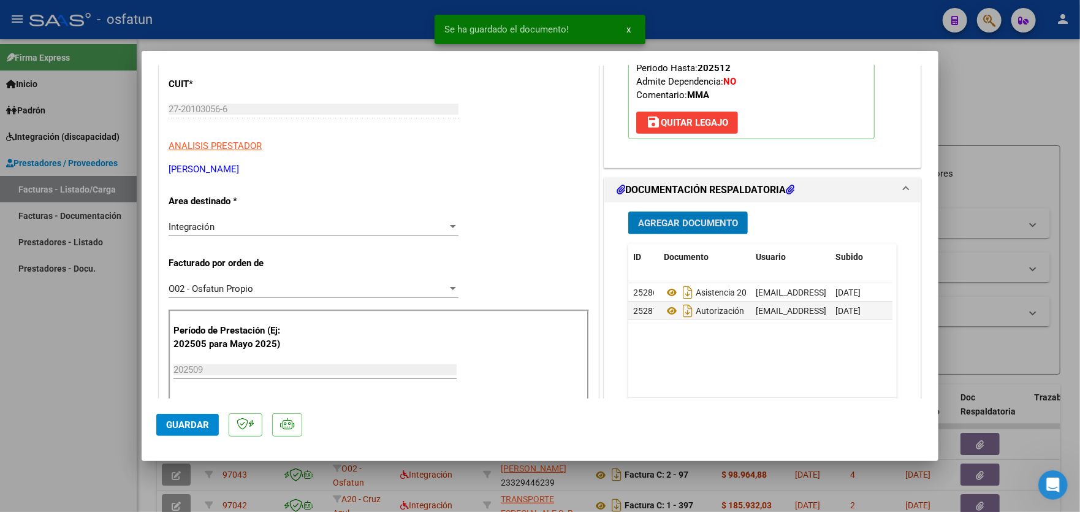
click at [186, 426] on span "Guardar" at bounding box center [187, 424] width 43 height 11
click at [63, 331] on div at bounding box center [540, 256] width 1080 height 512
type input "$ 0,00"
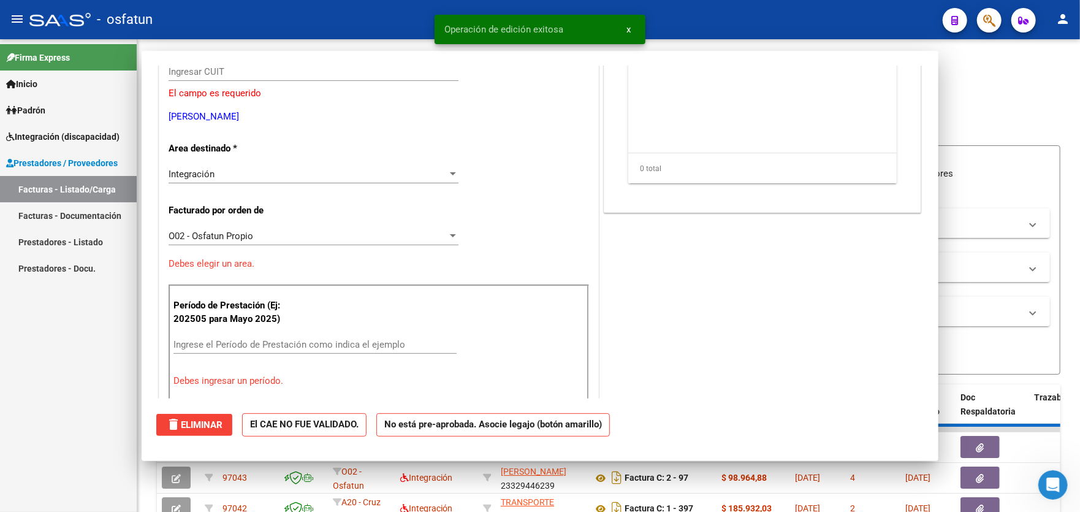
scroll to position [0, 0]
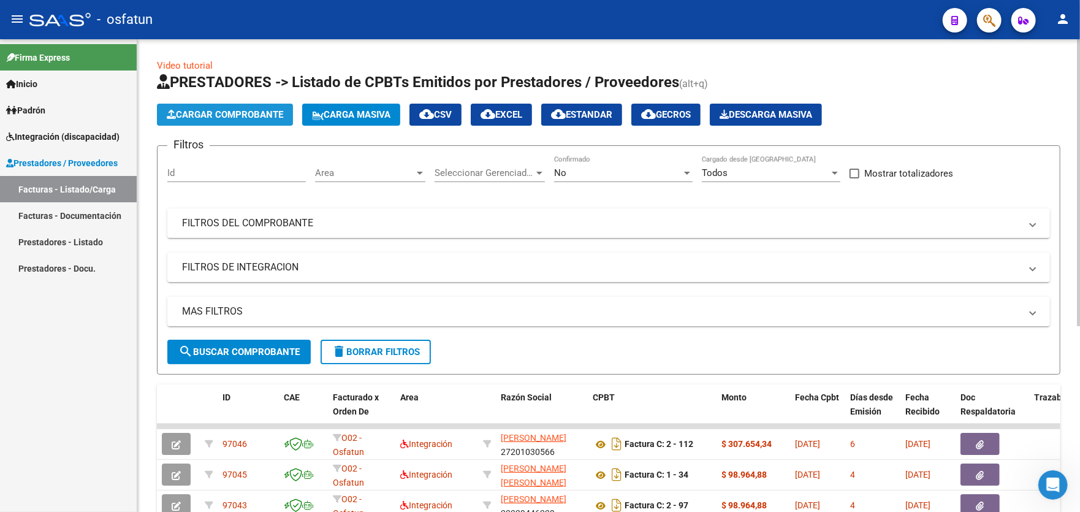
click at [216, 109] on span "Cargar Comprobante" at bounding box center [225, 114] width 117 height 11
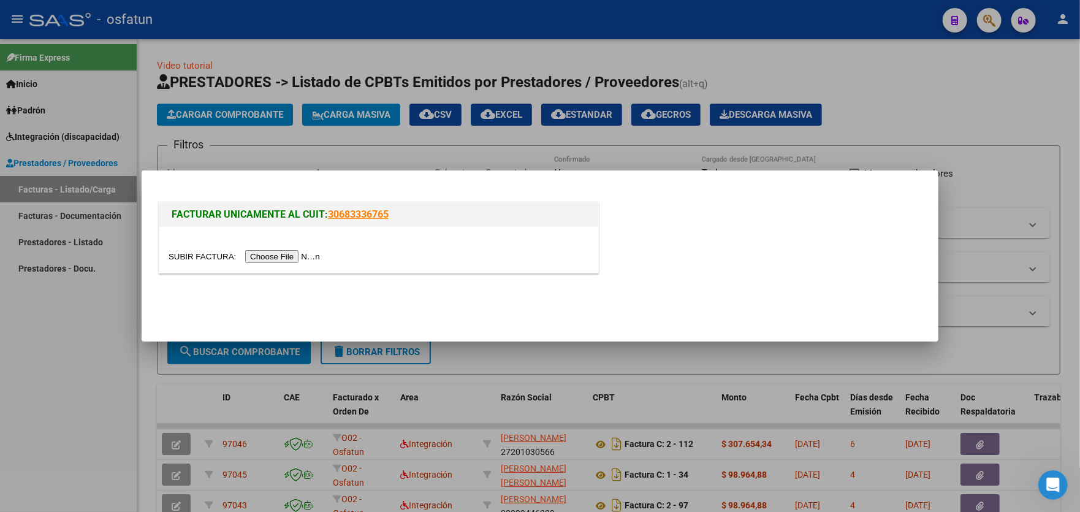
click at [286, 256] on input "file" at bounding box center [246, 256] width 155 height 13
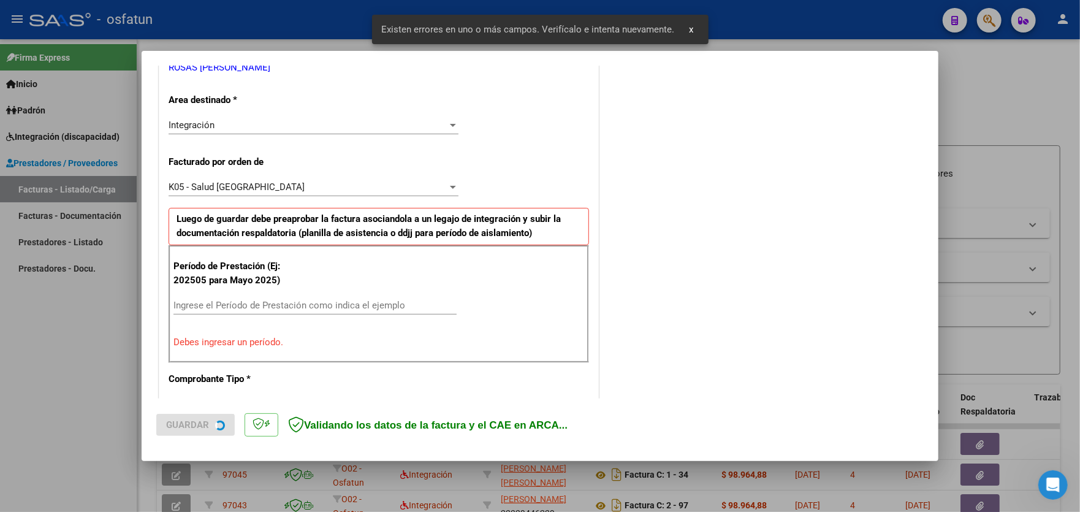
scroll to position [299, 0]
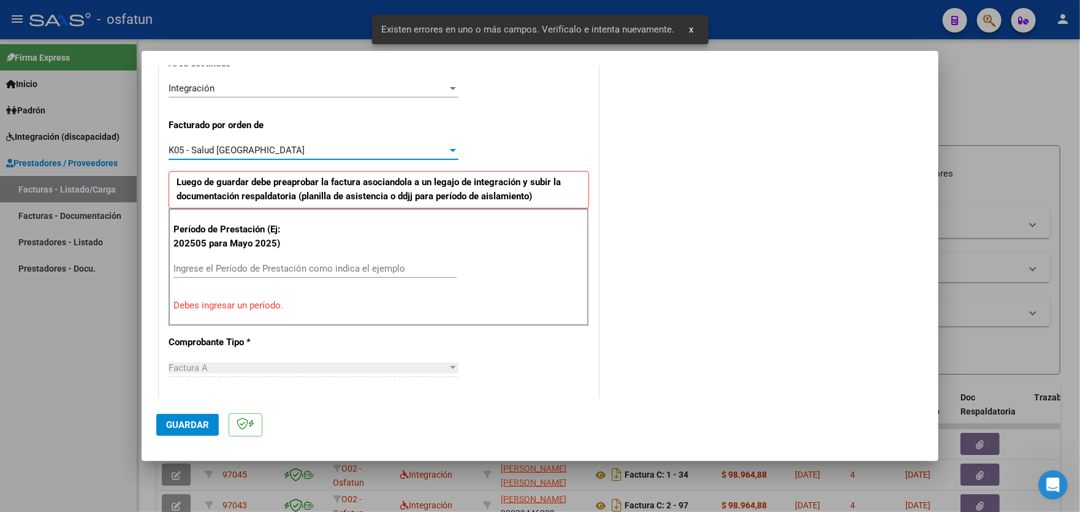
click at [373, 145] on div "K05 - Salud [GEOGRAPHIC_DATA]" at bounding box center [308, 150] width 279 height 11
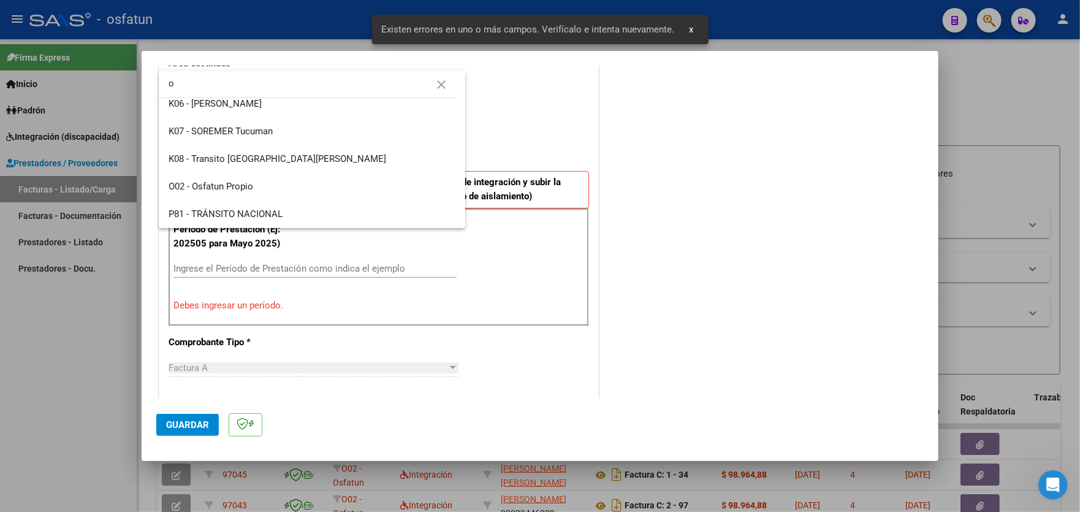
scroll to position [0, 0]
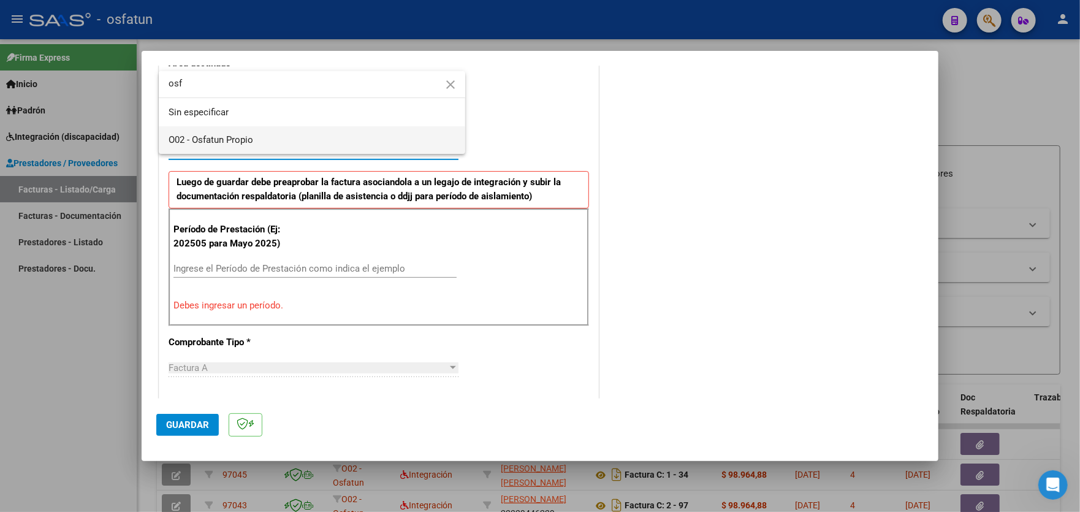
type input "osf"
click at [337, 139] on span "O02 - Osfatun Propio" at bounding box center [312, 140] width 287 height 28
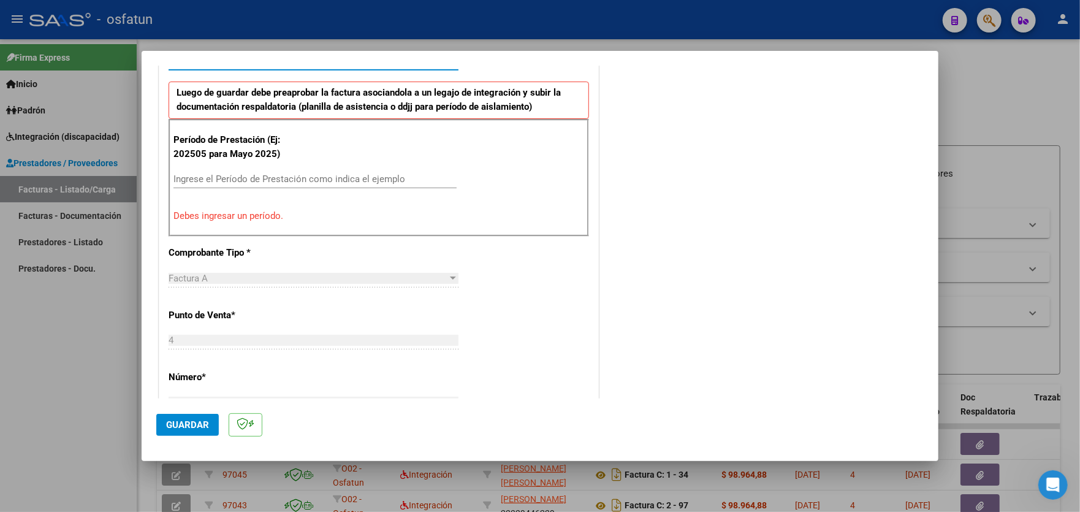
scroll to position [421, 0]
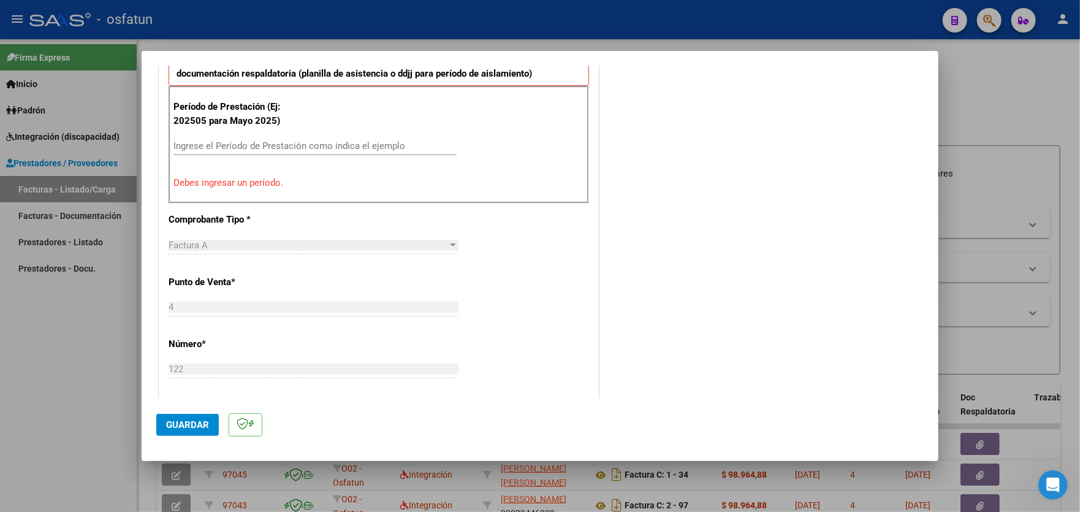
click at [356, 143] on input "Ingrese el Período de Prestación como indica el ejemplo" at bounding box center [315, 145] width 283 height 11
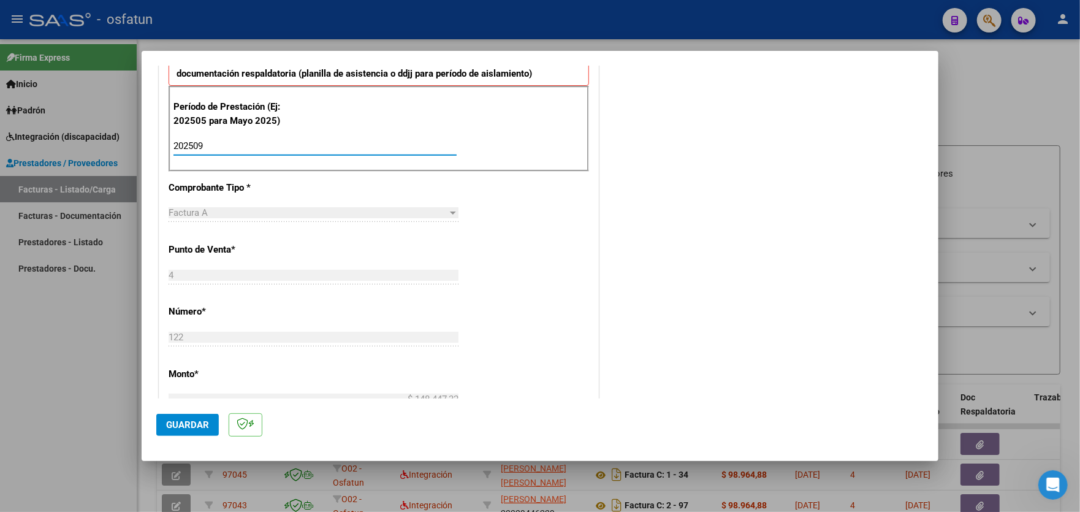
type input "202509"
click at [192, 420] on span "Guardar" at bounding box center [187, 424] width 43 height 11
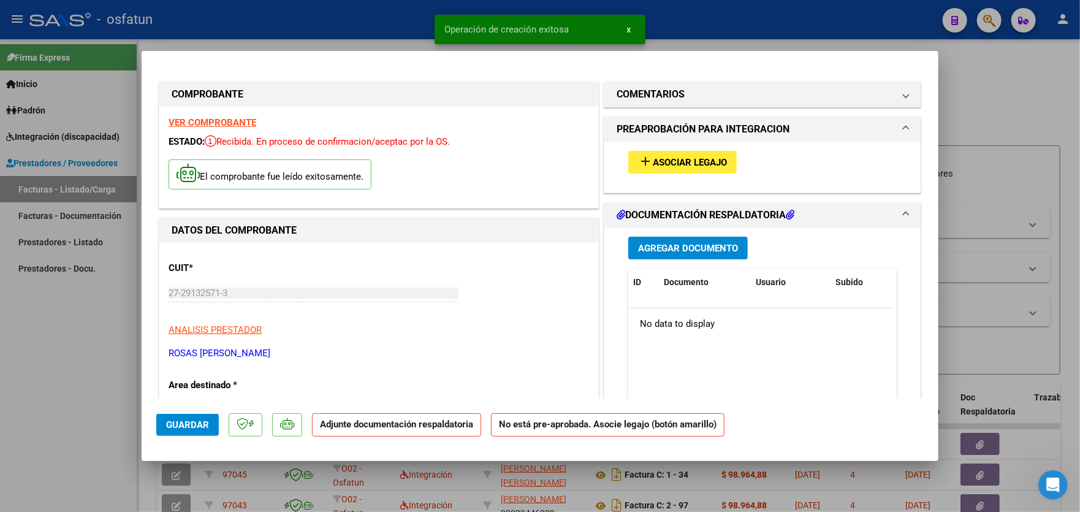
click at [694, 157] on span "Asociar Legajo" at bounding box center [690, 162] width 74 height 11
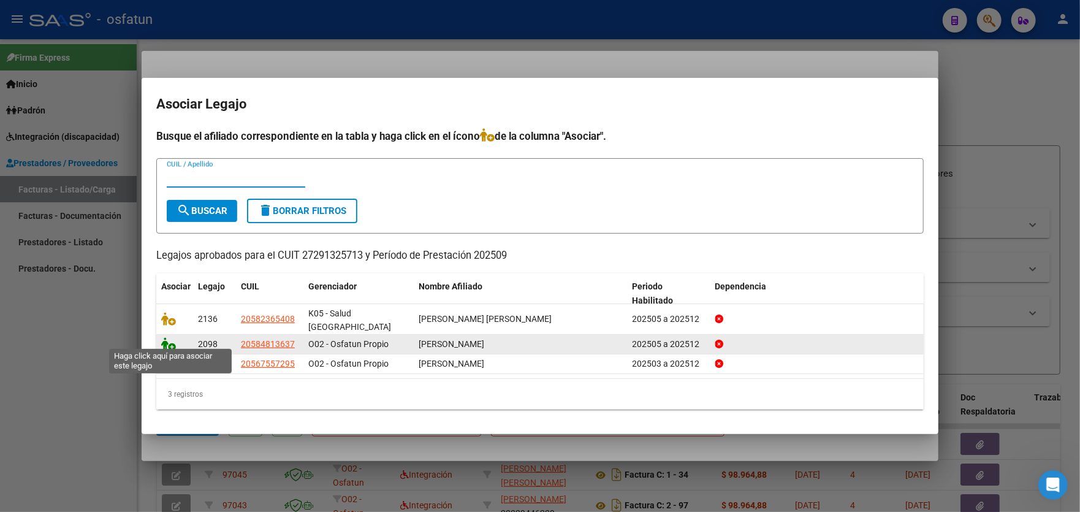
click at [170, 341] on icon at bounding box center [168, 343] width 15 height 13
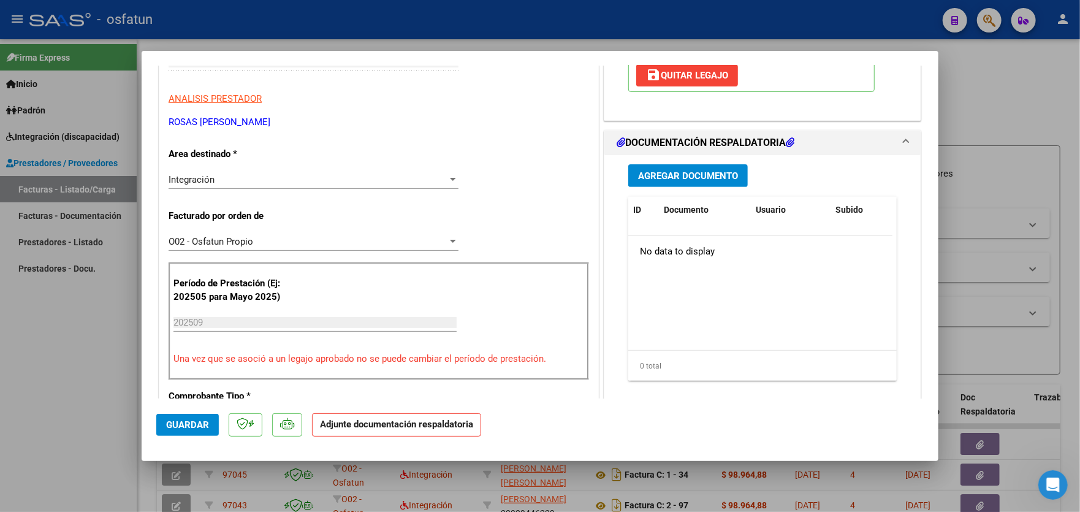
scroll to position [245, 0]
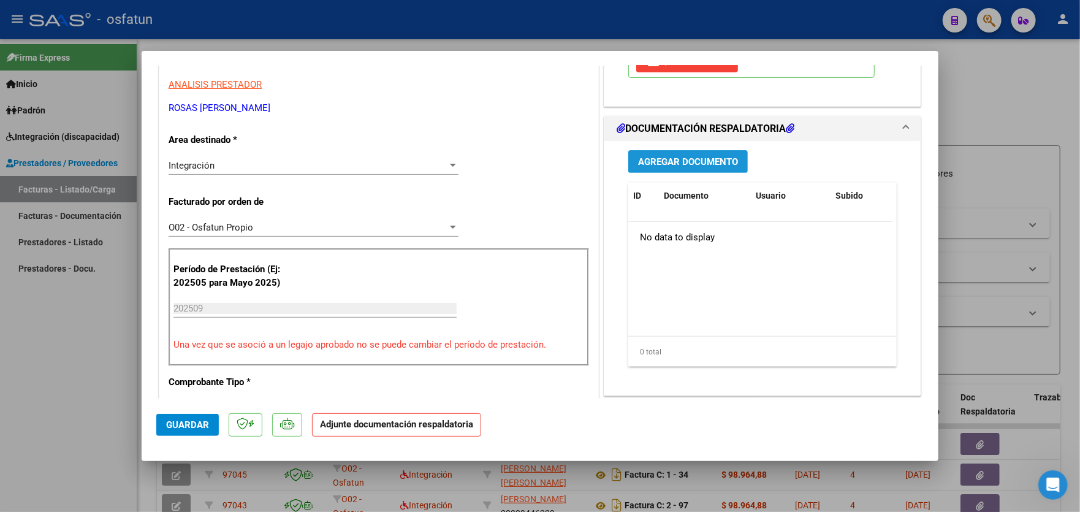
click at [698, 158] on span "Agregar Documento" at bounding box center [688, 161] width 100 height 11
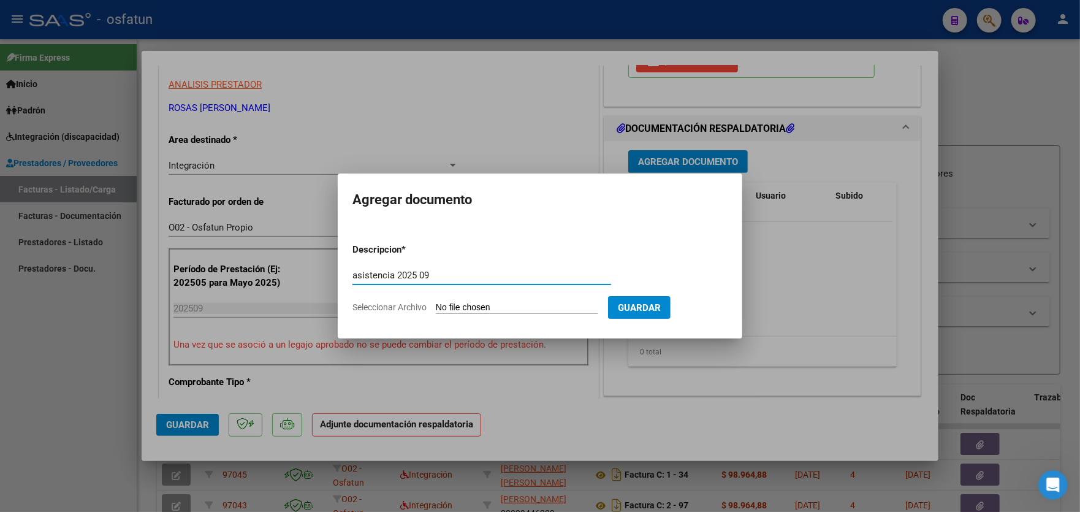
type input "asistencia 2025 09"
click at [494, 308] on input "Seleccionar Archivo" at bounding box center [517, 308] width 162 height 12
type input "C:\fakepath\[PERSON_NAME].pdf"
drag, startPoint x: 494, startPoint y: 308, endPoint x: 532, endPoint y: 153, distance: 160.3
click at [532, 153] on div at bounding box center [540, 256] width 1080 height 512
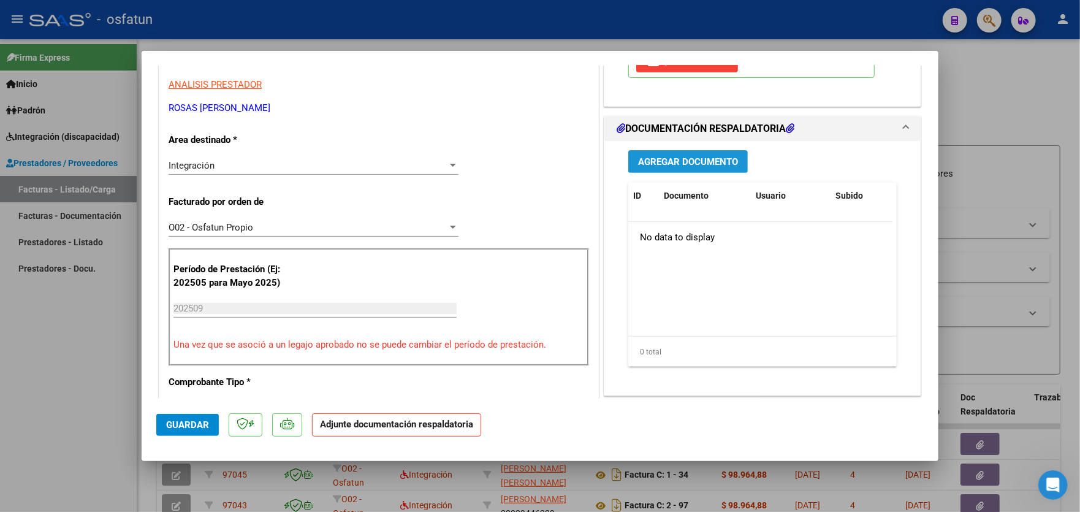
click at [692, 161] on span "Agregar Documento" at bounding box center [688, 161] width 100 height 11
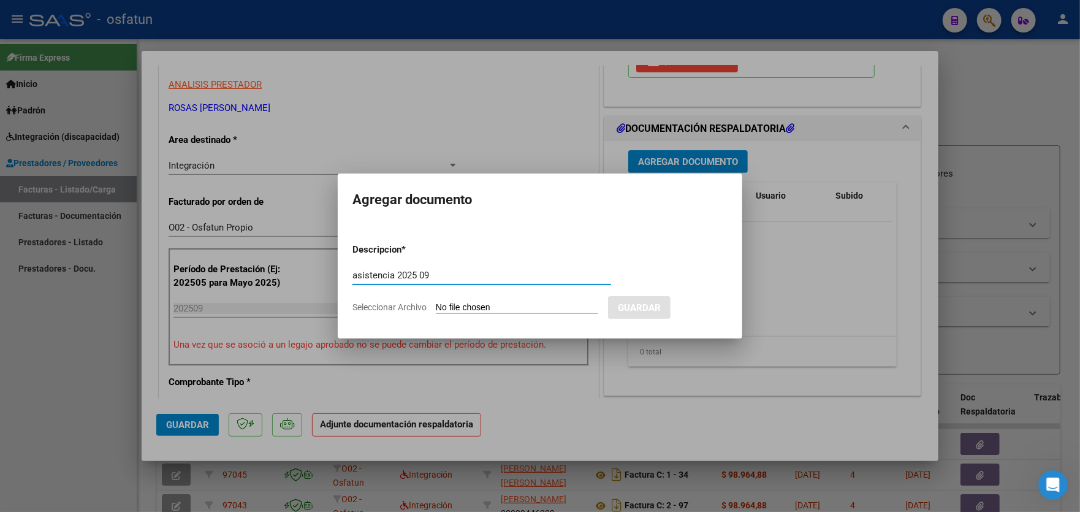
type input "asistencia 2025 09"
click at [551, 307] on input "Seleccionar Archivo" at bounding box center [517, 308] width 162 height 12
type input "C:\fakepath\[PERSON_NAME].pdf"
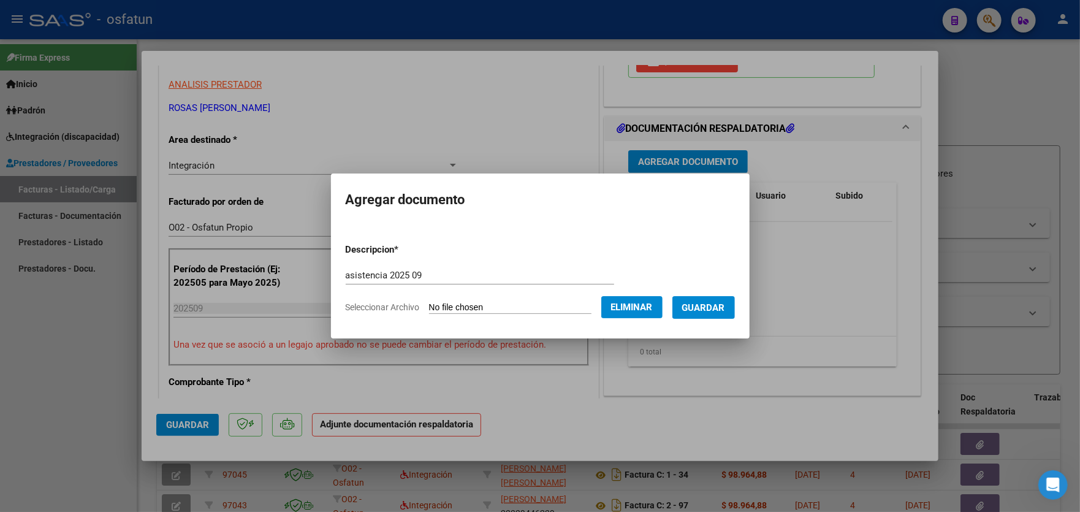
click at [722, 311] on span "Guardar" at bounding box center [703, 307] width 43 height 11
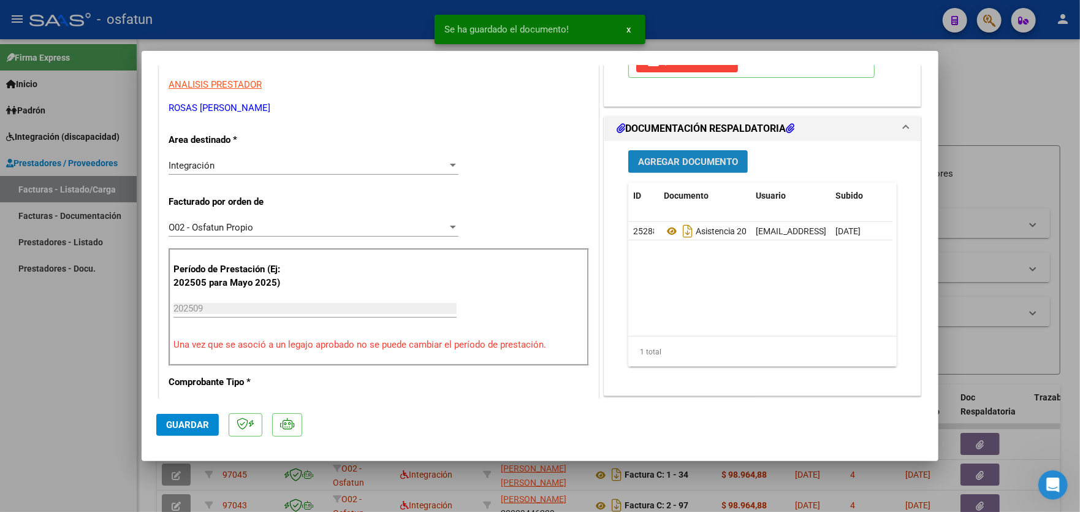
click at [686, 166] on span "Agregar Documento" at bounding box center [688, 161] width 100 height 11
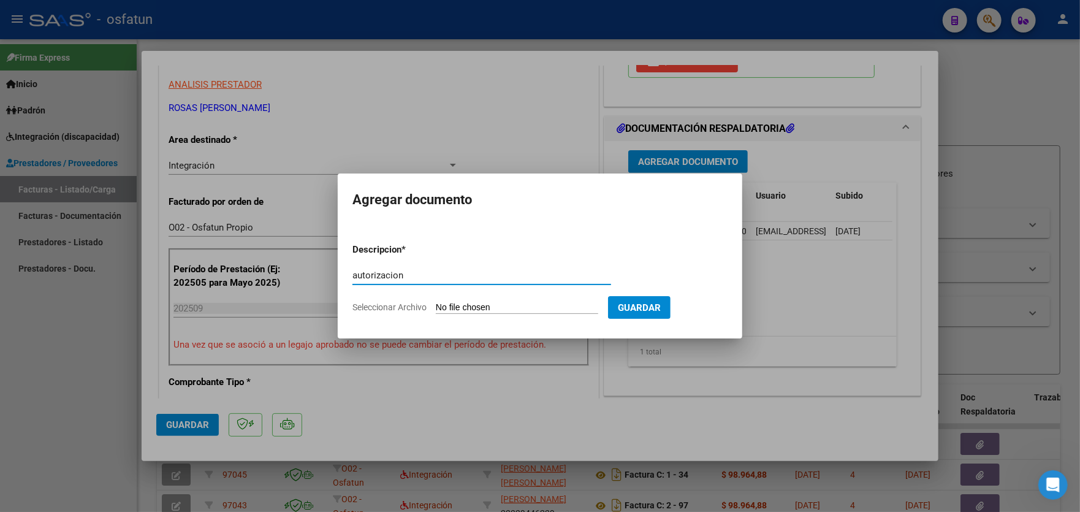
type input "autorizacion"
click at [480, 302] on input "Seleccionar Archivo" at bounding box center [517, 308] width 162 height 12
type input "C:\fakepath\order_3408878.pdf"
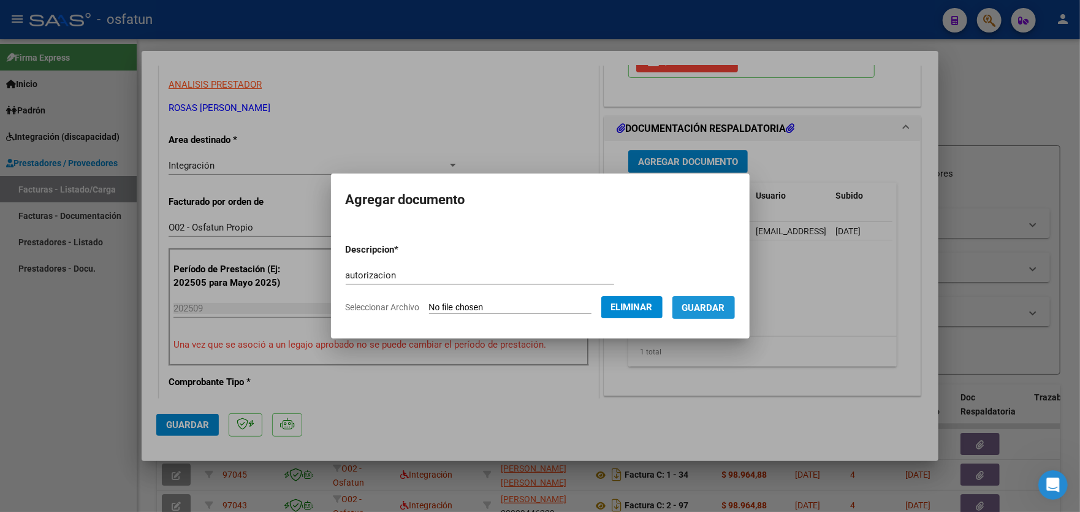
click at [713, 303] on span "Guardar" at bounding box center [703, 307] width 43 height 11
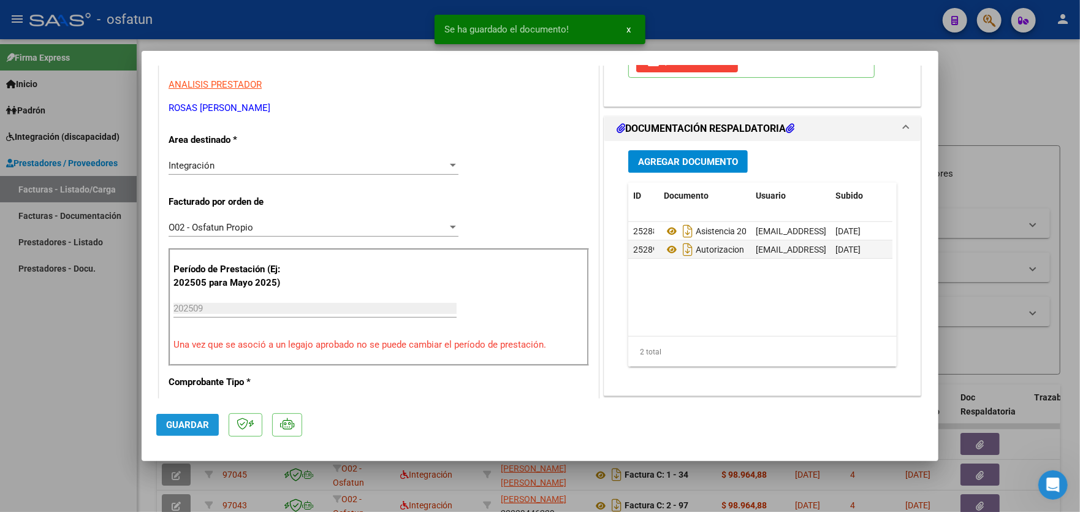
click at [189, 428] on span "Guardar" at bounding box center [187, 424] width 43 height 11
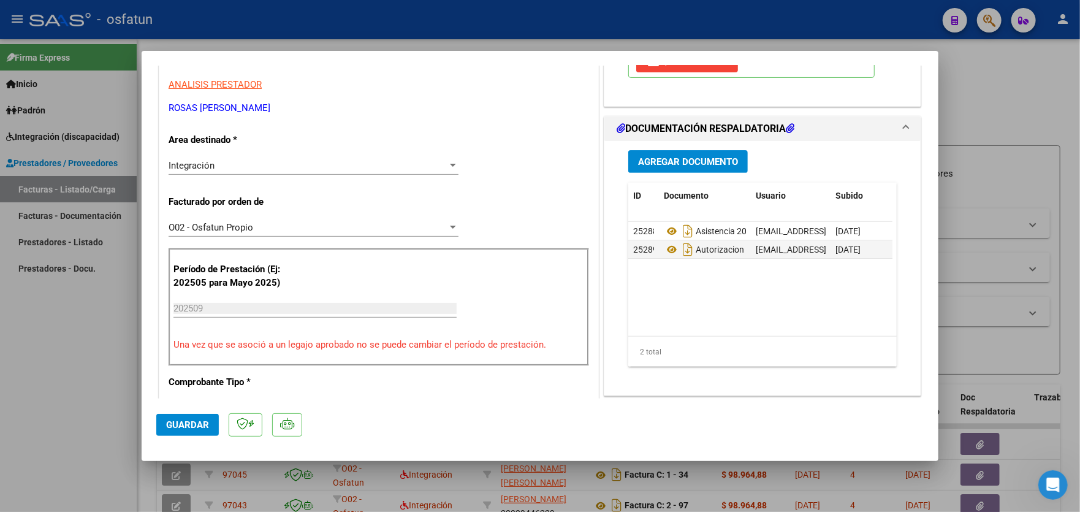
drag, startPoint x: 100, startPoint y: 317, endPoint x: 221, endPoint y: 151, distance: 205.4
click at [100, 316] on div at bounding box center [540, 256] width 1080 height 512
type input "$ 0,00"
